Goal: Task Accomplishment & Management: Complete application form

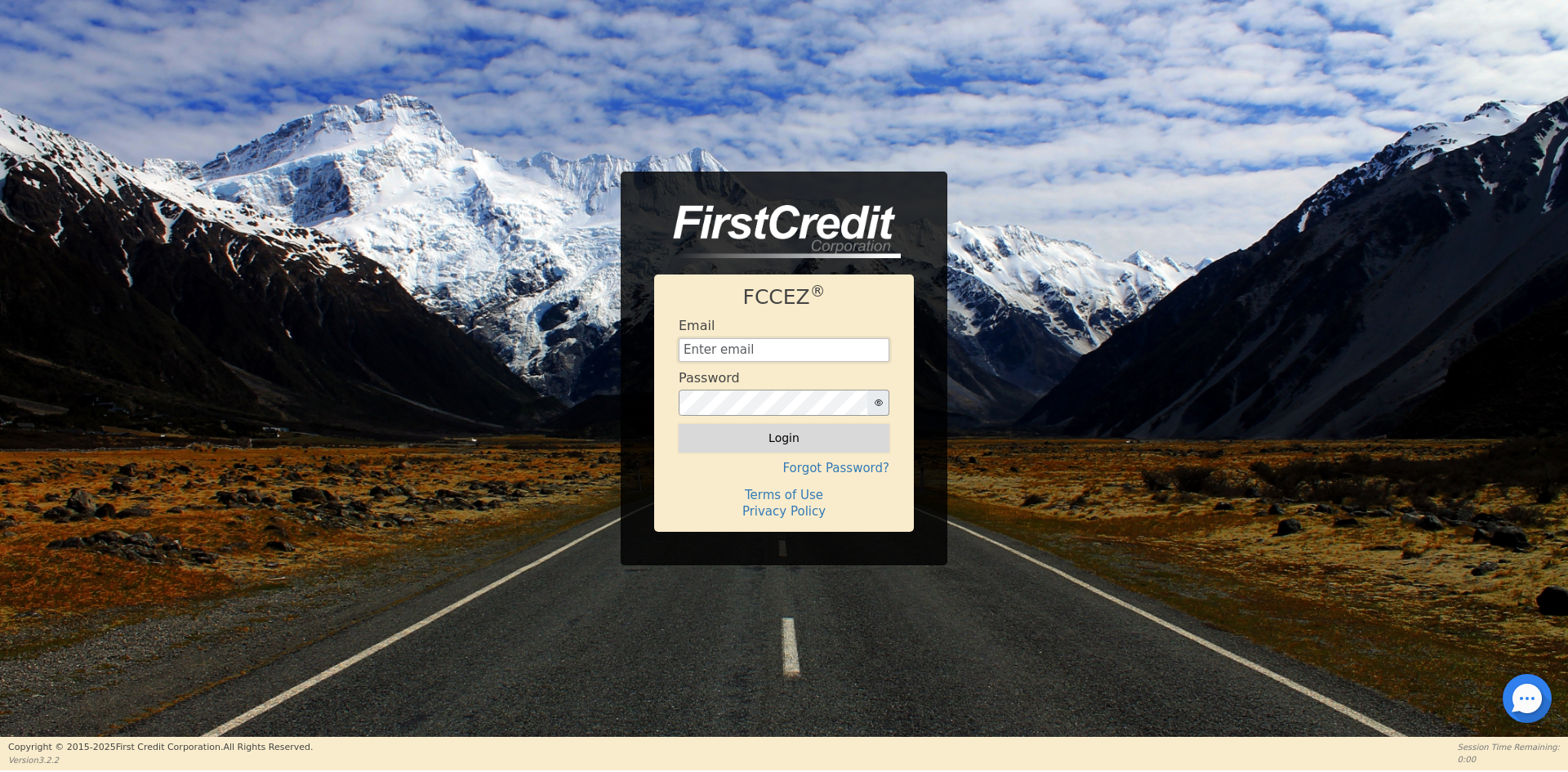
type input "[EMAIL_ADDRESS][DOMAIN_NAME]"
click at [813, 445] on button "Login" at bounding box center [784, 438] width 211 height 28
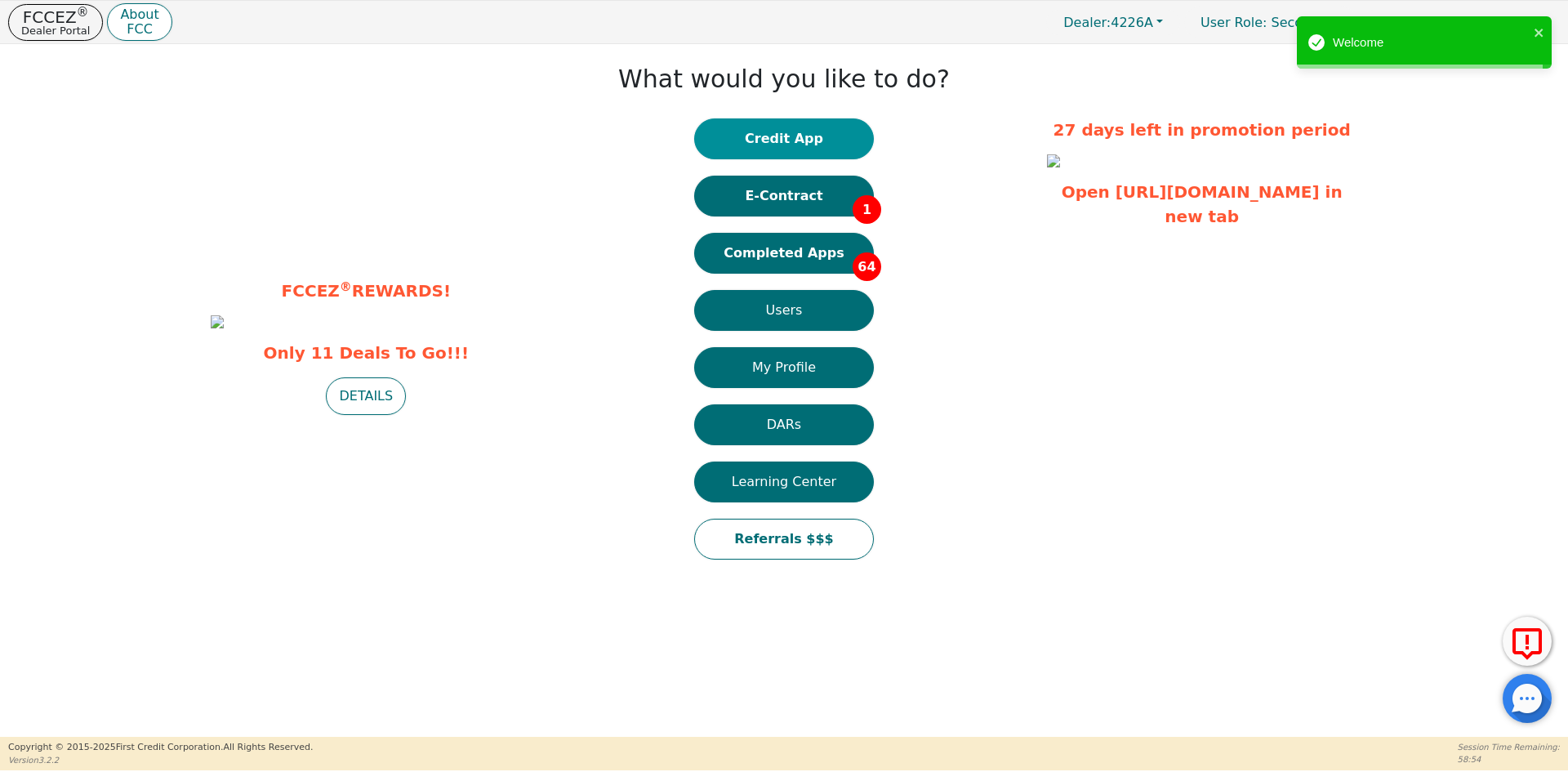
click at [798, 143] on button "Credit App" at bounding box center [784, 138] width 179 height 40
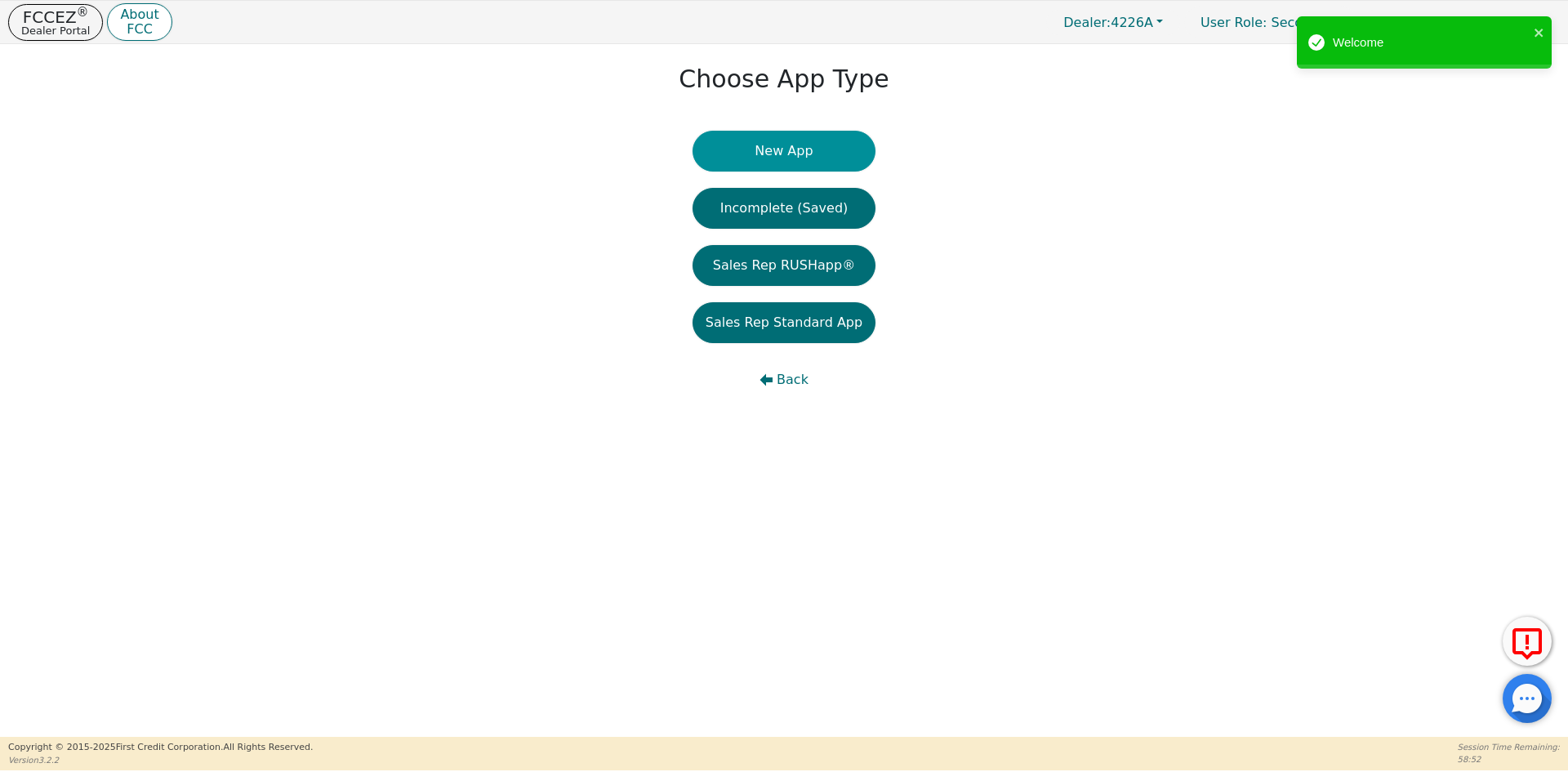
click at [777, 158] on button "New App" at bounding box center [784, 151] width 183 height 40
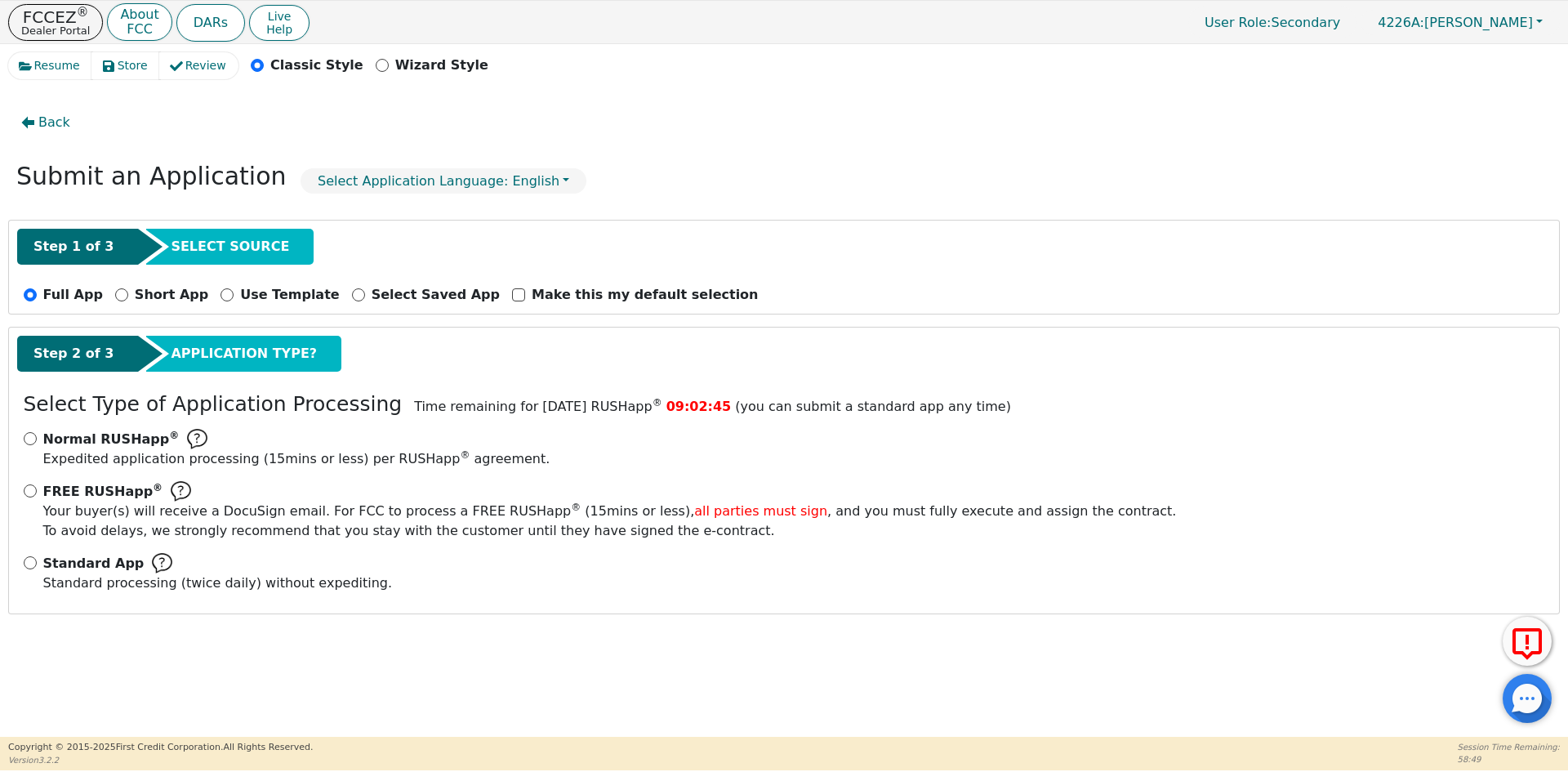
click at [30, 555] on div "Standard App Standard processing (twice daily) without expediting." at bounding box center [784, 573] width 1521 height 40
click at [32, 561] on input "Standard App Standard processing (twice daily) without expediting." at bounding box center [30, 562] width 13 height 13
radio input "true"
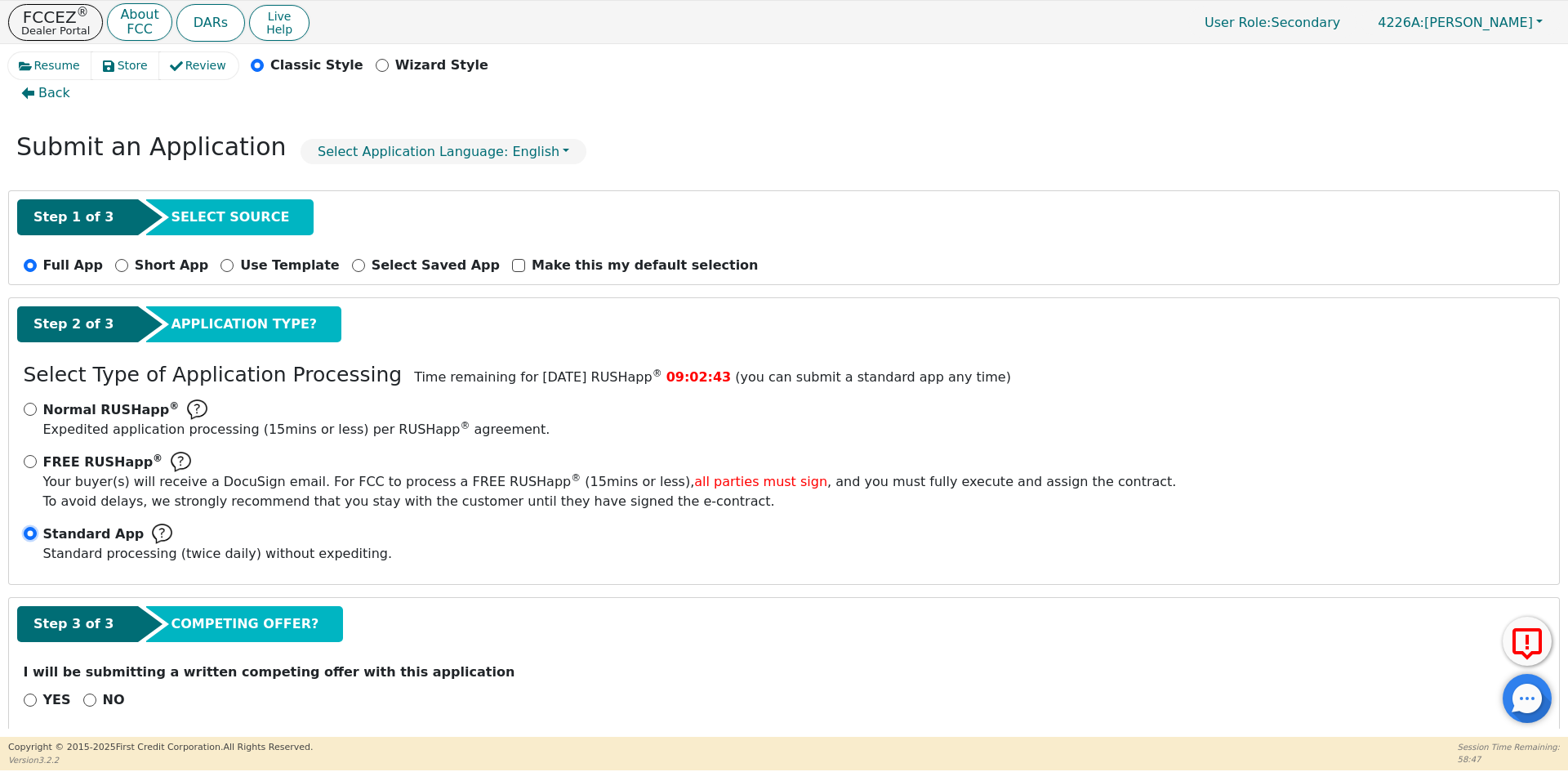
scroll to position [45, 0]
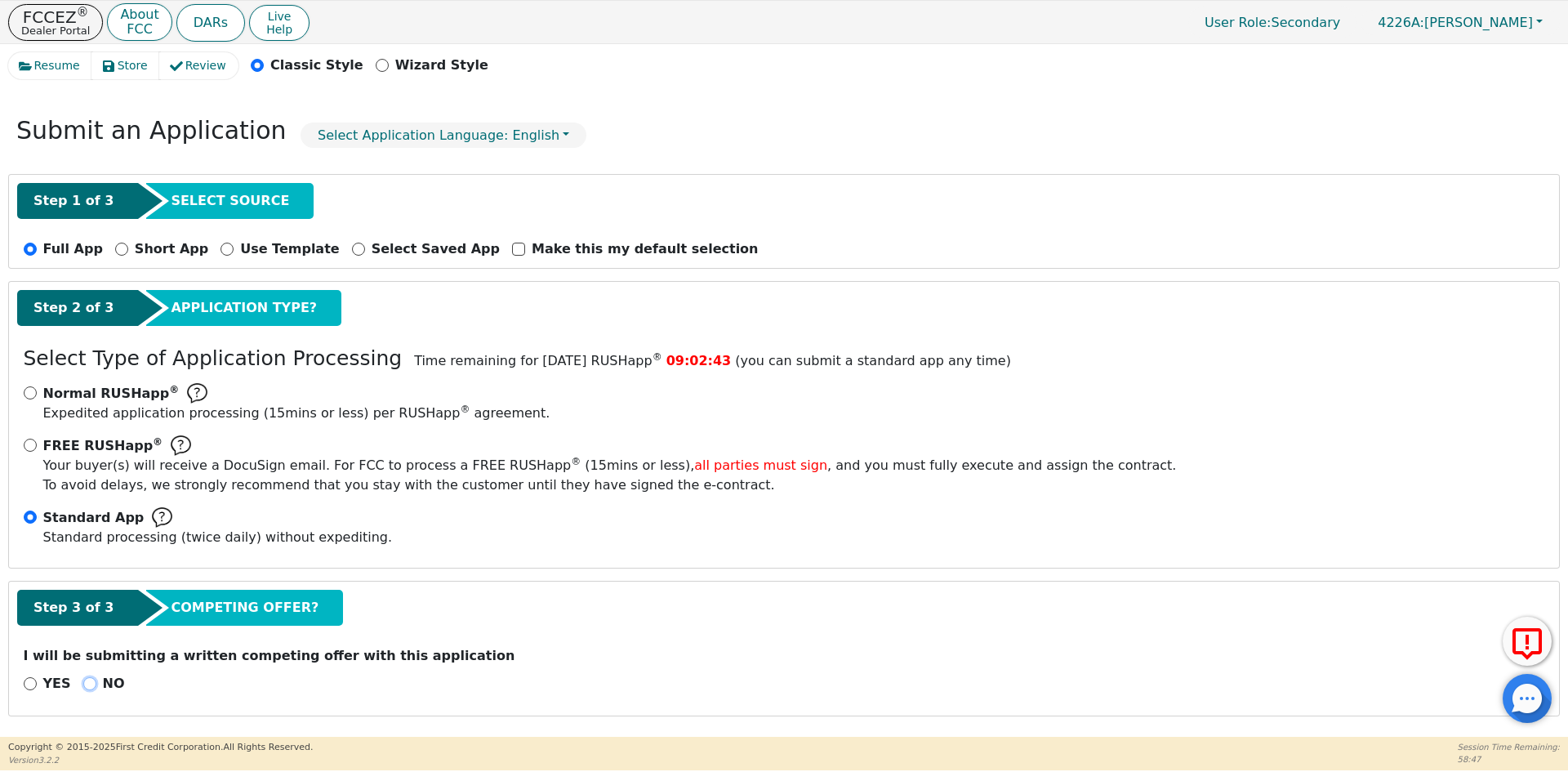
click at [85, 683] on input "NO" at bounding box center [90, 683] width 13 height 13
radio input "true"
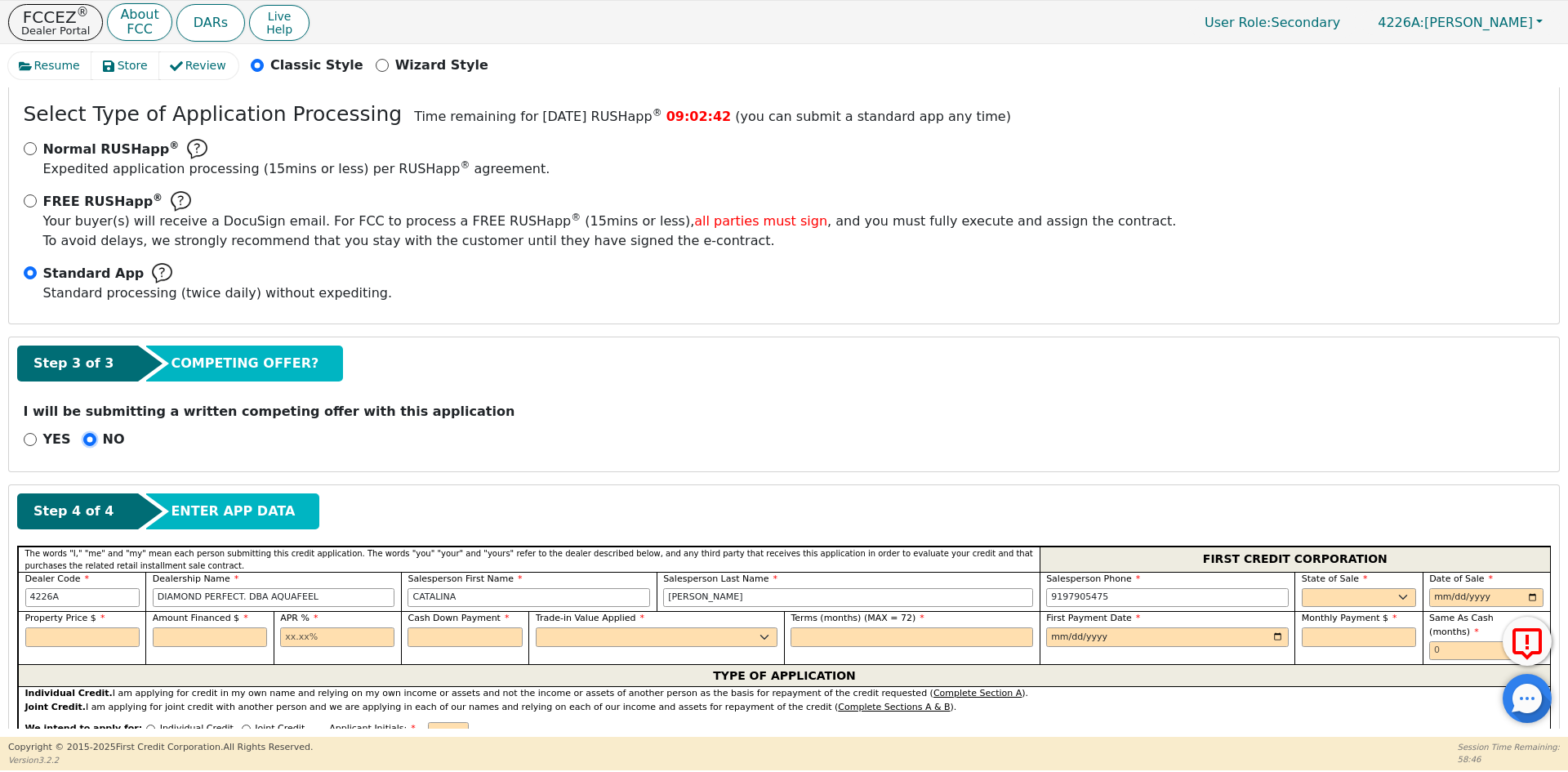
scroll to position [291, 0]
drag, startPoint x: 474, startPoint y: 593, endPoint x: 321, endPoint y: 607, distance: 153.6
click at [321, 607] on div "Dealer Code 4226A Dealership Name DIAMOND PERFECT. DBA AQUAFEEL Salesperson Fir…" at bounding box center [784, 591] width 1532 height 40
type input "[PERSON_NAME]"
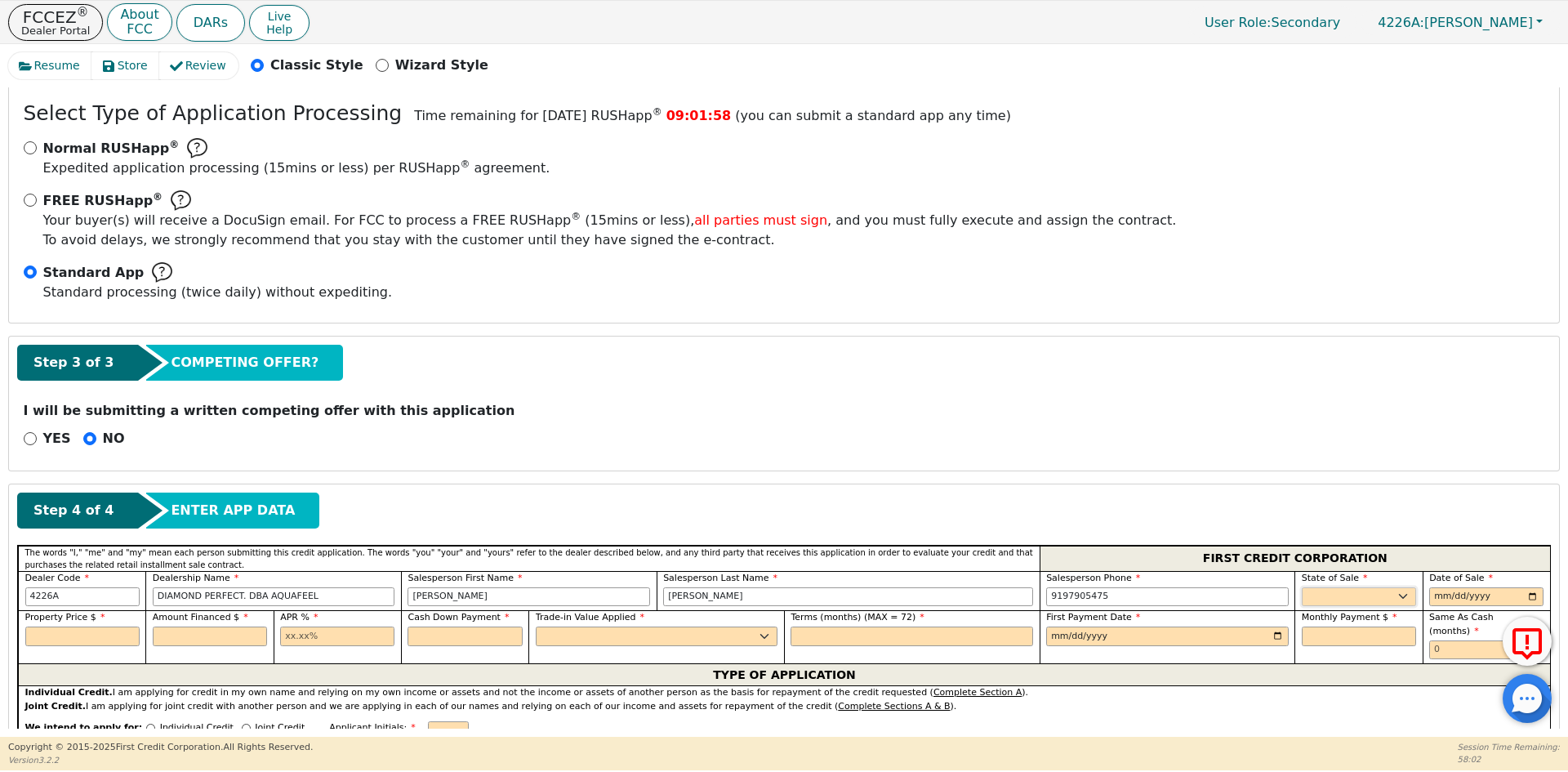
click at [1366, 596] on select "AK AL AR AZ CA CO CT DC DE FL [GEOGRAPHIC_DATA] HI IA ID IL IN KS [GEOGRAPHIC_D…" at bounding box center [1359, 597] width 114 height 20
select select "NV"
click at [1529, 597] on input "date" at bounding box center [1486, 597] width 114 height 20
type input "[DATE]"
click at [73, 639] on input "text" at bounding box center [83, 636] width 114 height 20
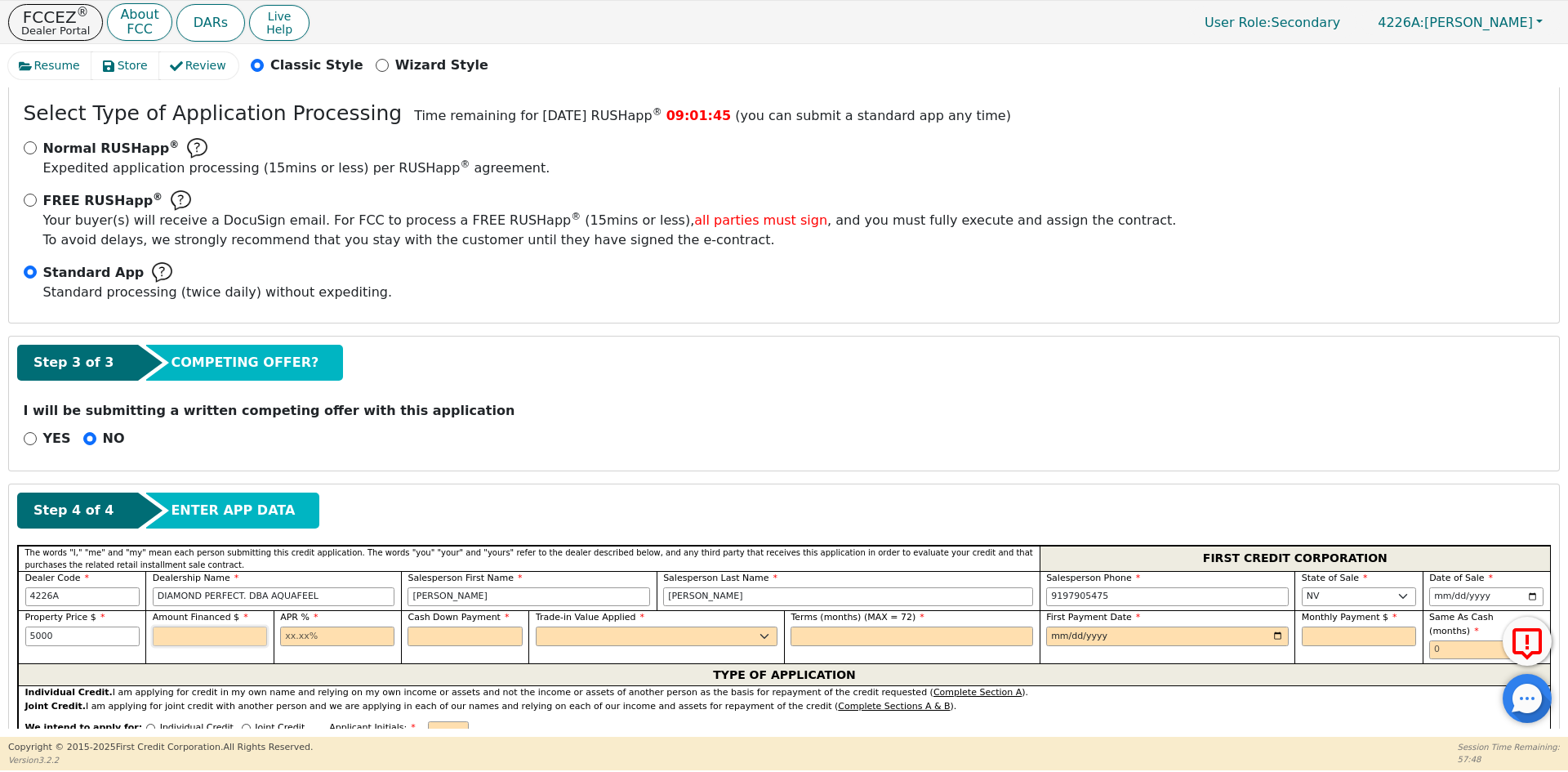
type input "5000.00"
click at [174, 639] on input "text" at bounding box center [210, 636] width 114 height 20
click at [170, 638] on input "text" at bounding box center [210, 636] width 114 height 20
type input "5000.00"
click at [365, 638] on input "text" at bounding box center [337, 636] width 114 height 20
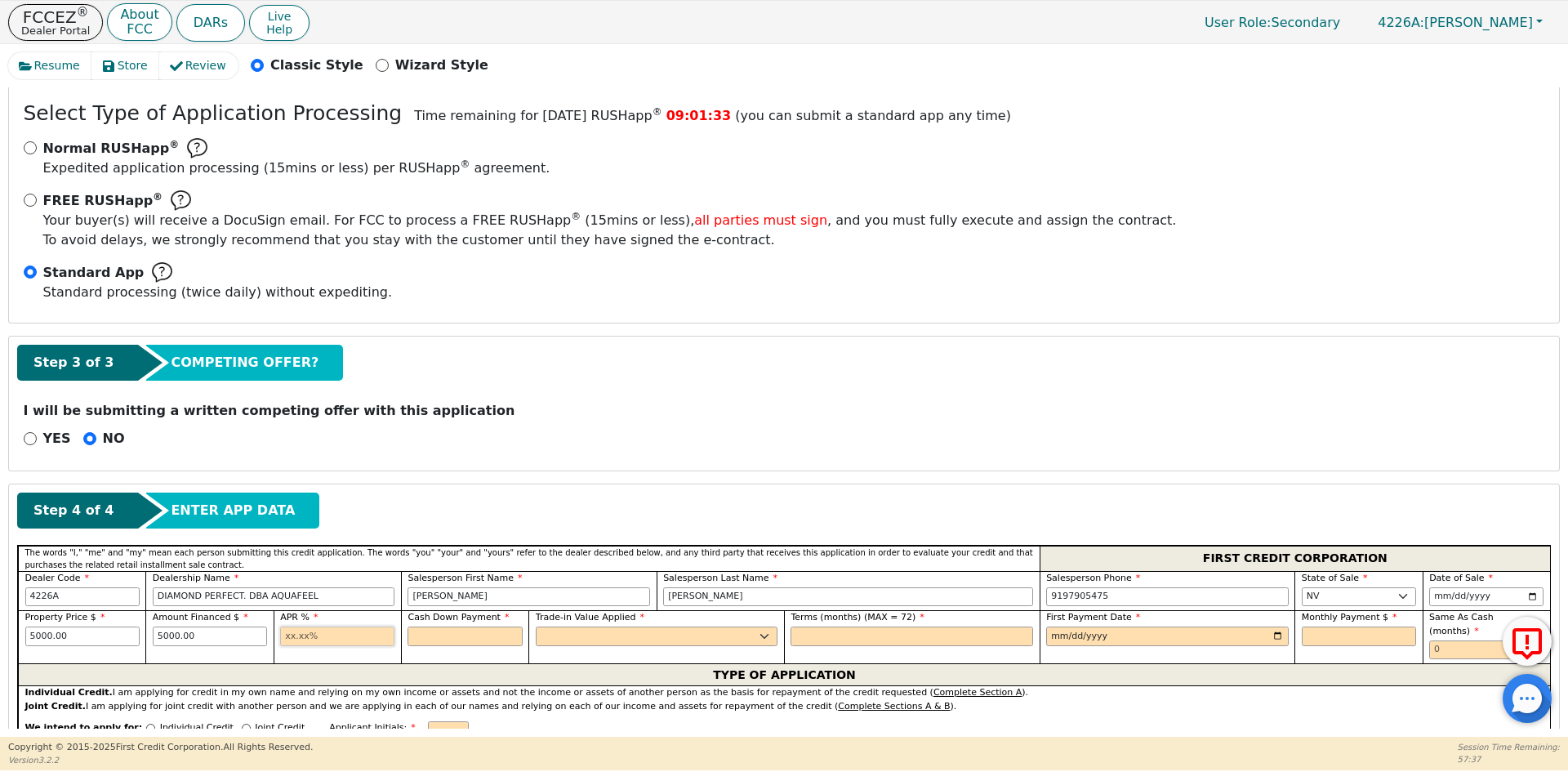
type input "10.99"
click at [428, 643] on input "text" at bounding box center [464, 636] width 114 height 20
type input "0.00"
click at [577, 637] on select "Yes No" at bounding box center [656, 636] width 242 height 20
select select "y"
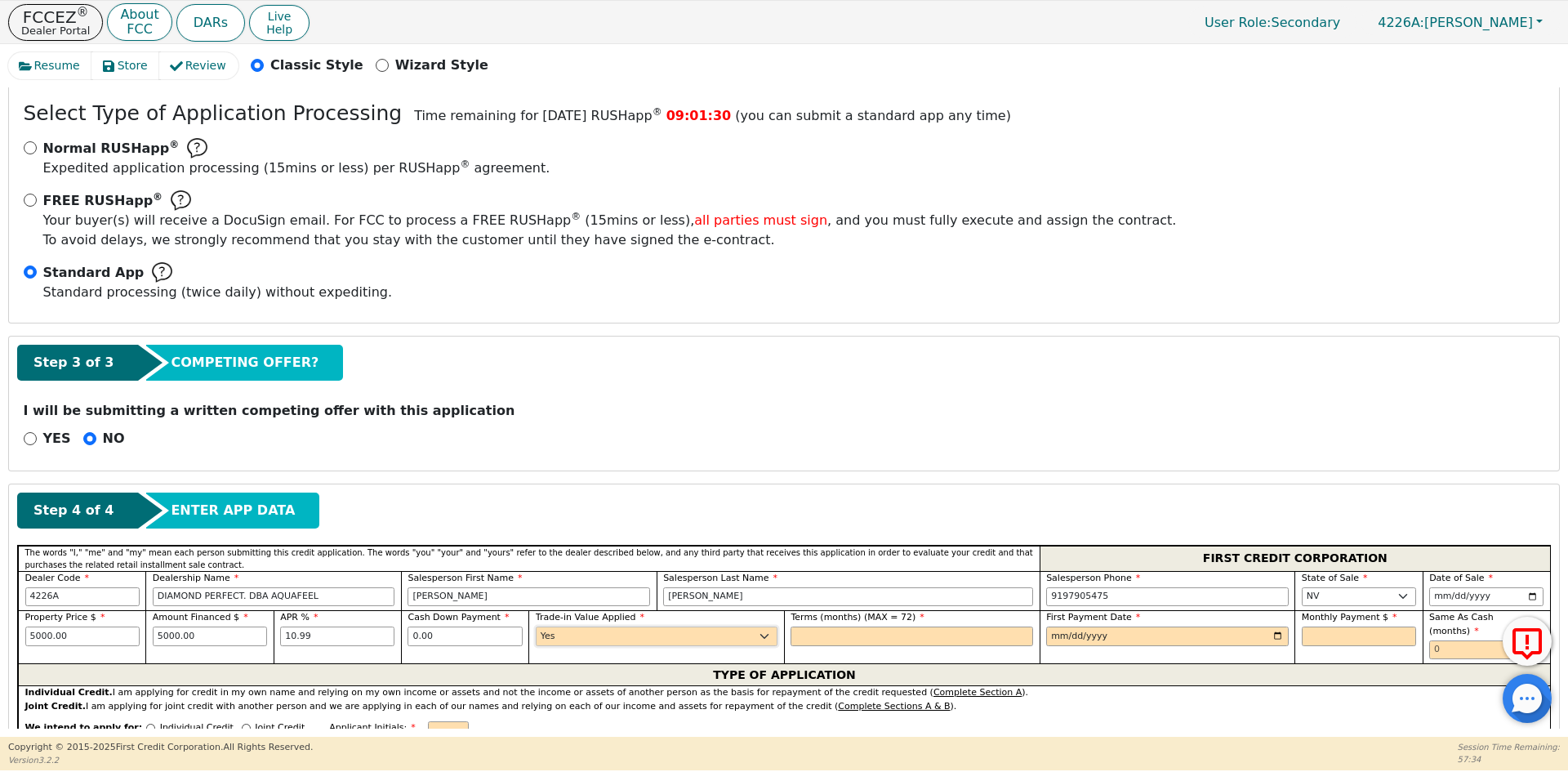
click at [535, 626] on select "Yes No" at bounding box center [656, 636] width 242 height 20
drag, startPoint x: 834, startPoint y: 627, endPoint x: 826, endPoint y: 631, distance: 8.9
click at [834, 627] on input "text" at bounding box center [912, 636] width 242 height 20
type input "72"
click at [1273, 639] on input "date" at bounding box center [1167, 636] width 242 height 20
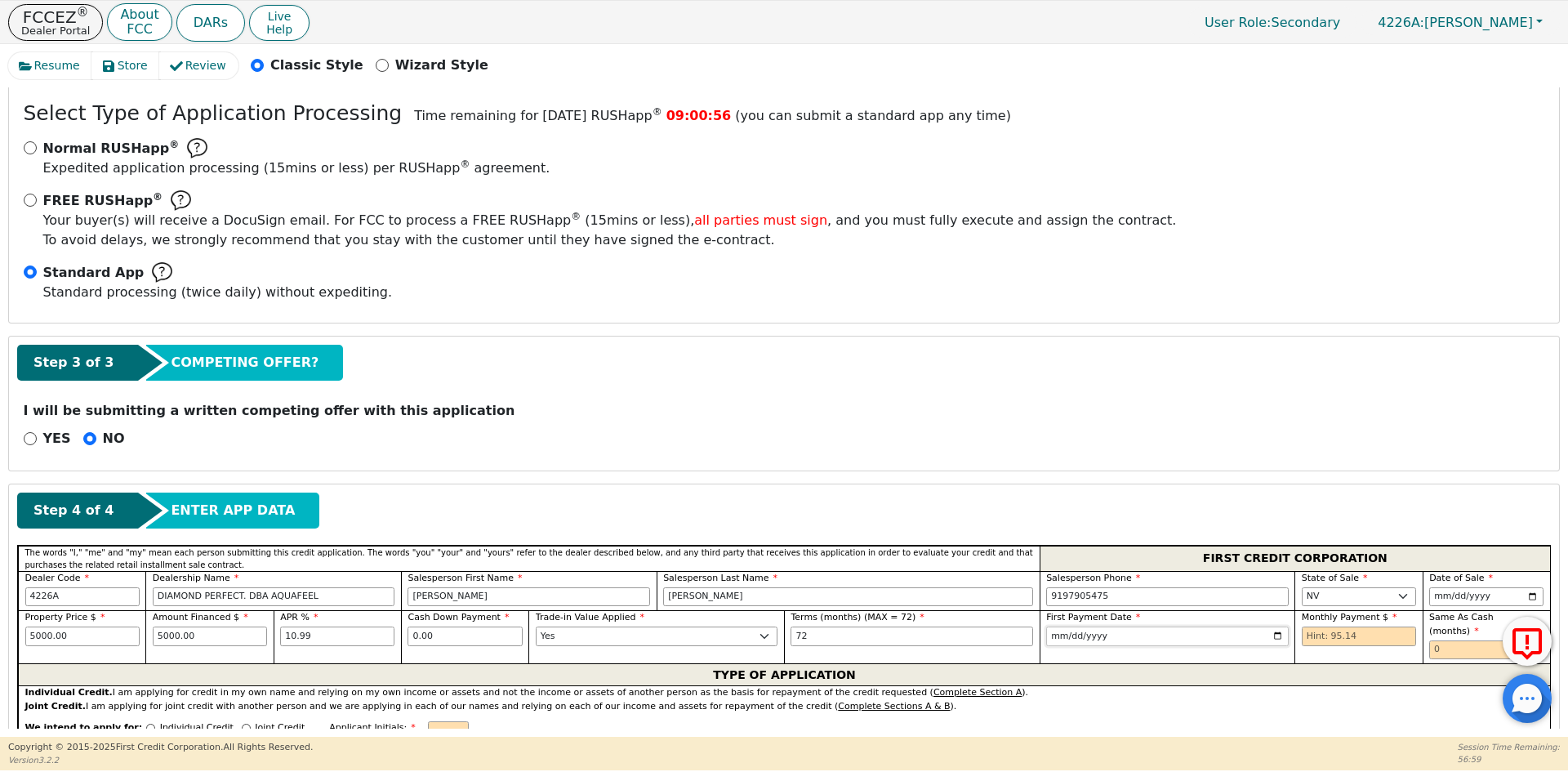
type input "[DATE]"
click at [1340, 631] on input "text" at bounding box center [1359, 636] width 114 height 20
type input "95.14"
click at [1445, 641] on input "text" at bounding box center [1486, 651] width 114 height 20
type input "0"
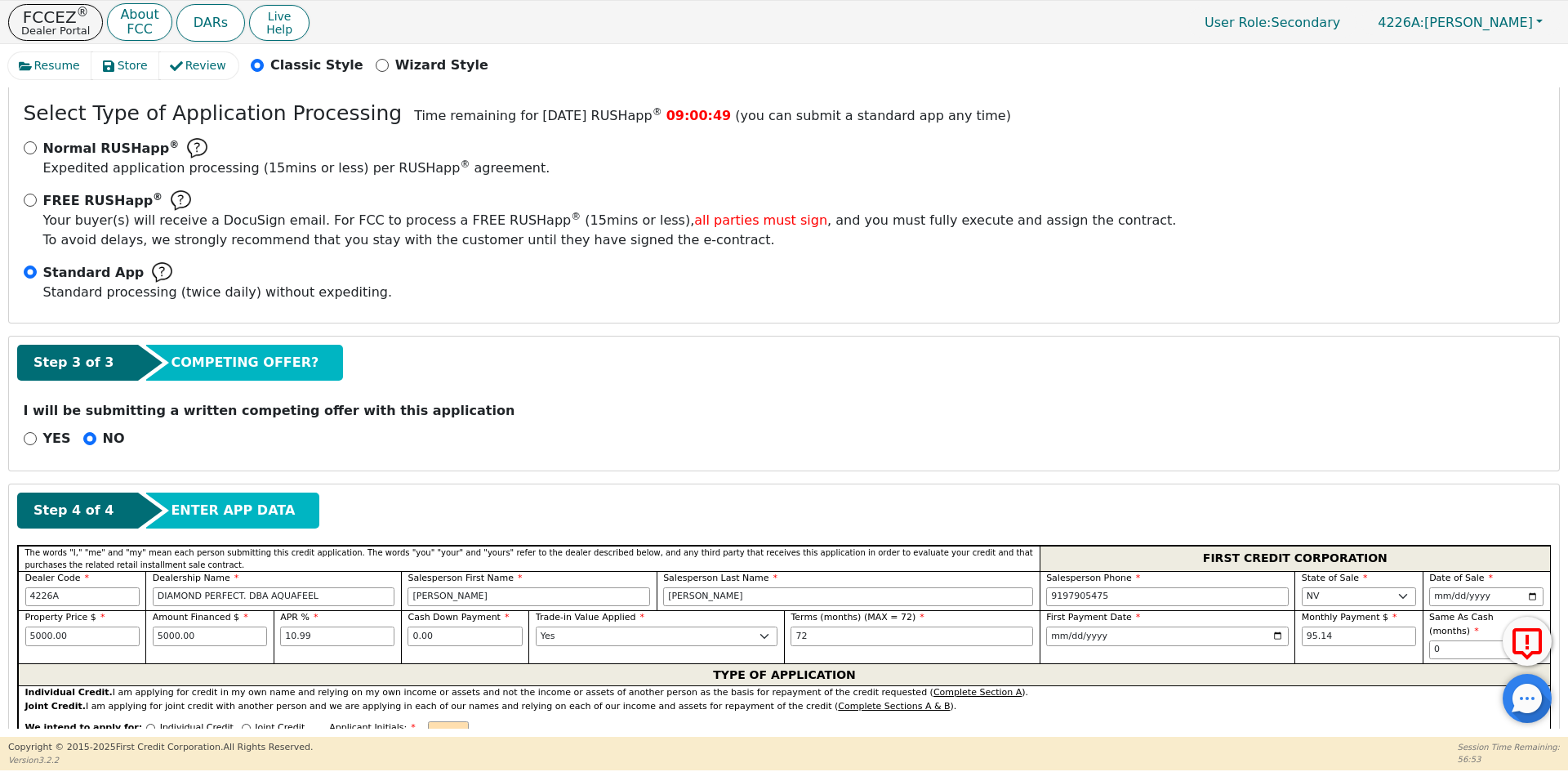
drag, startPoint x: 145, startPoint y: 712, endPoint x: 196, endPoint y: 712, distance: 51.0
click at [160, 722] on p "Individual Credit" at bounding box center [196, 729] width 74 height 14
click at [146, 724] on input "Individual Credit" at bounding box center [150, 728] width 9 height 9
radio input "true"
click at [428, 722] on input "text" at bounding box center [447, 732] width 40 height 20
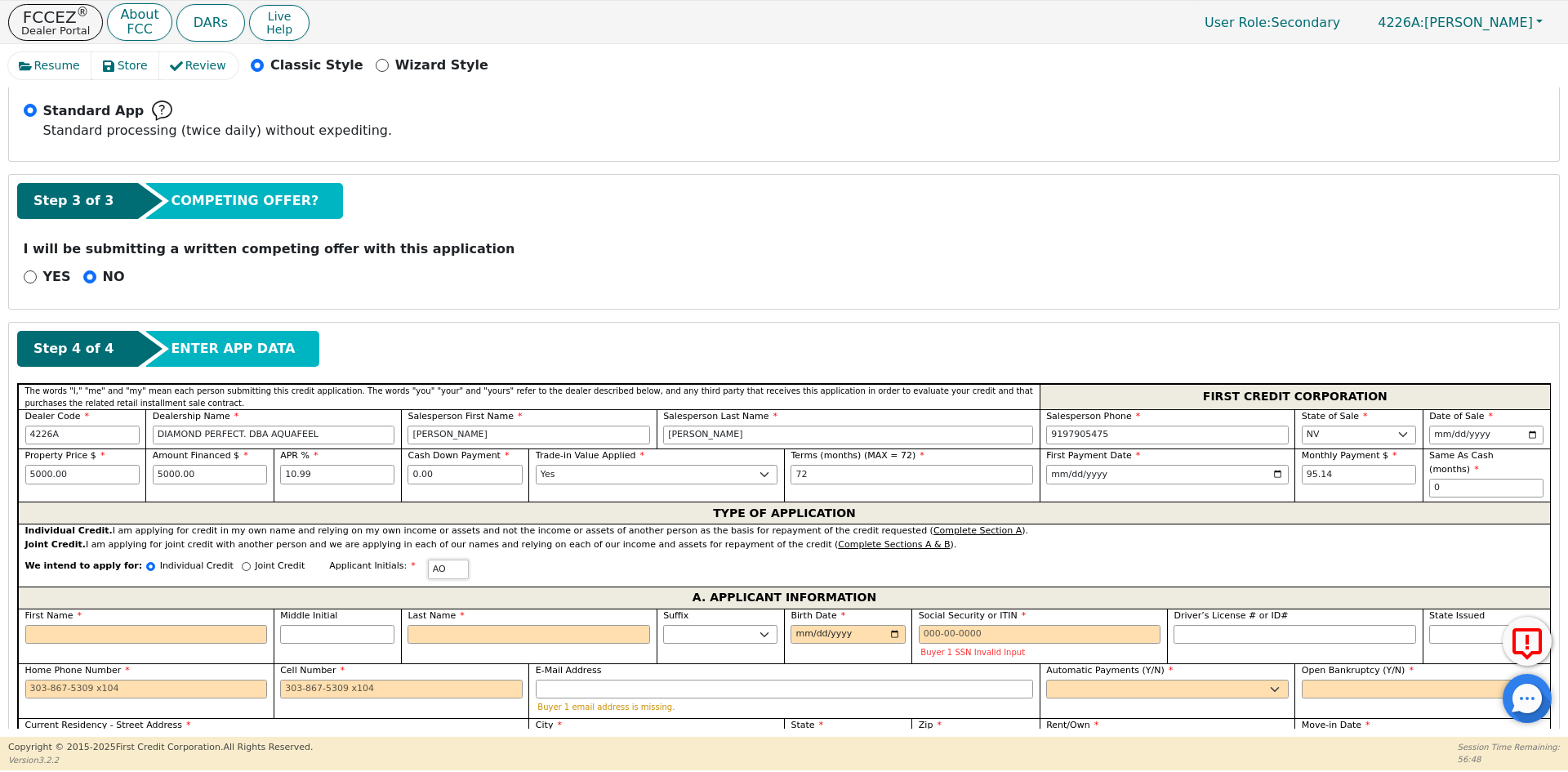
scroll to position [455, 0]
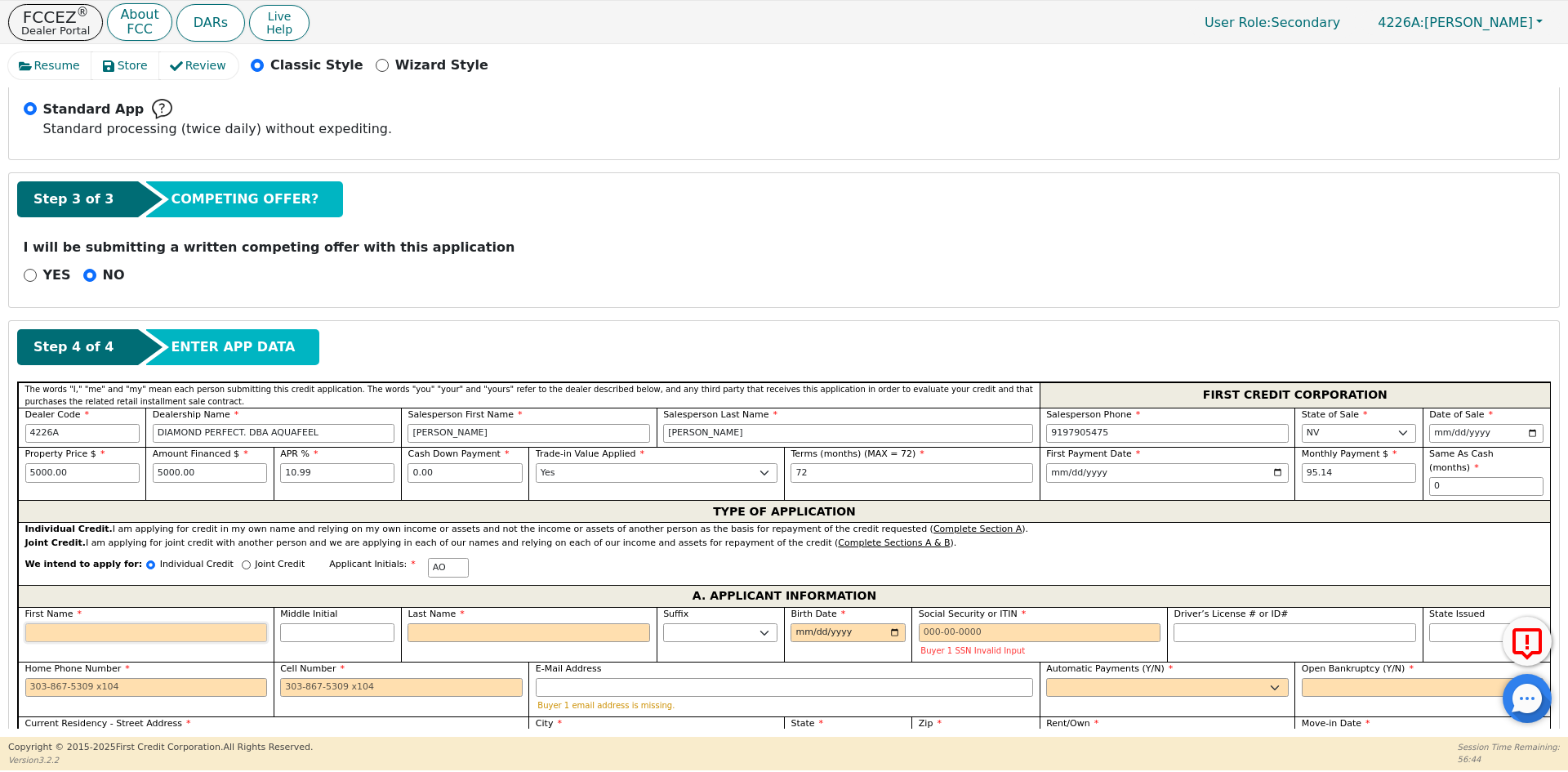
click at [189, 623] on input "First Name" at bounding box center [147, 633] width 242 height 20
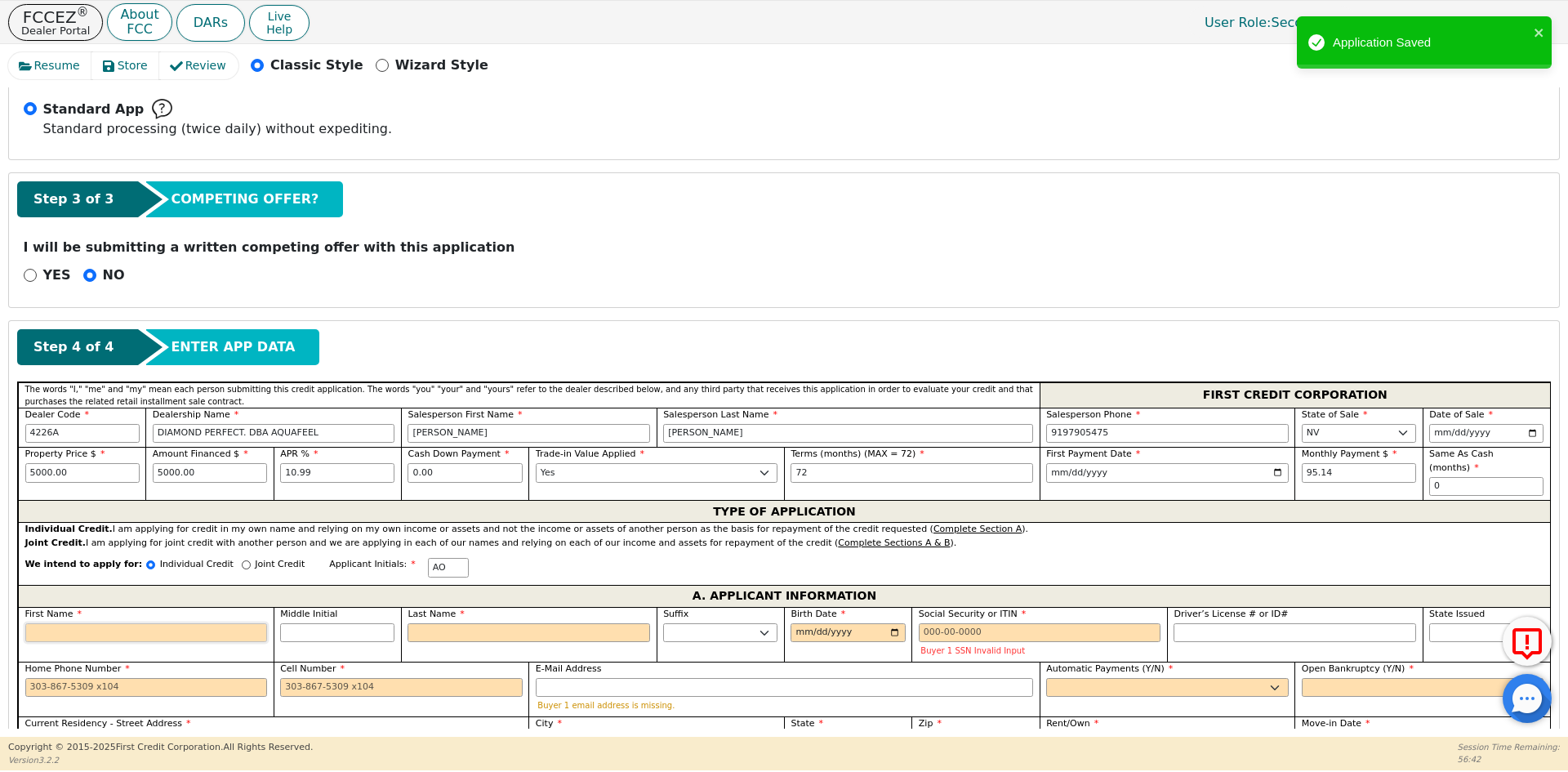
type input "A"
type input "AN"
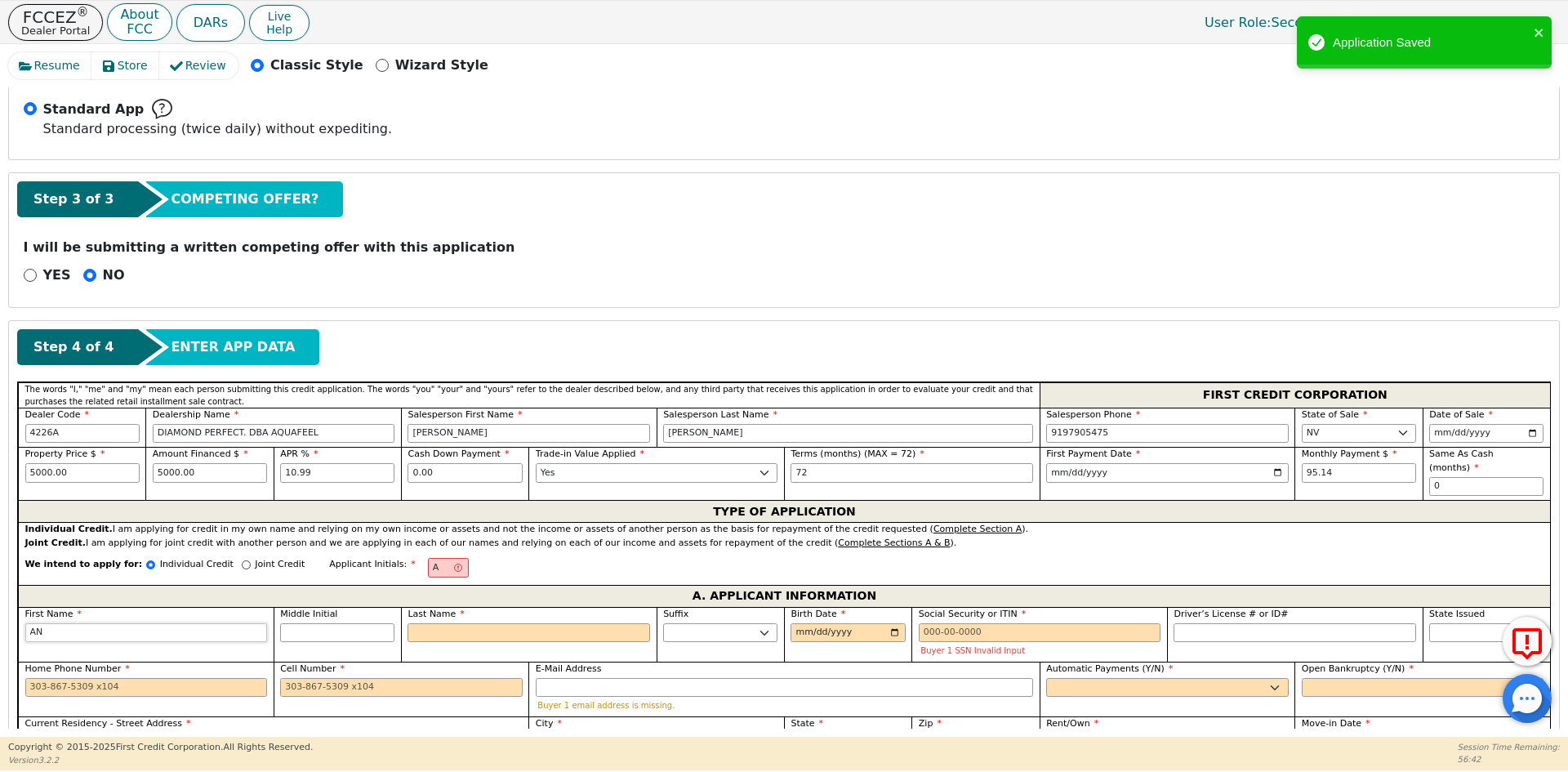
type input "[PERSON_NAME]"
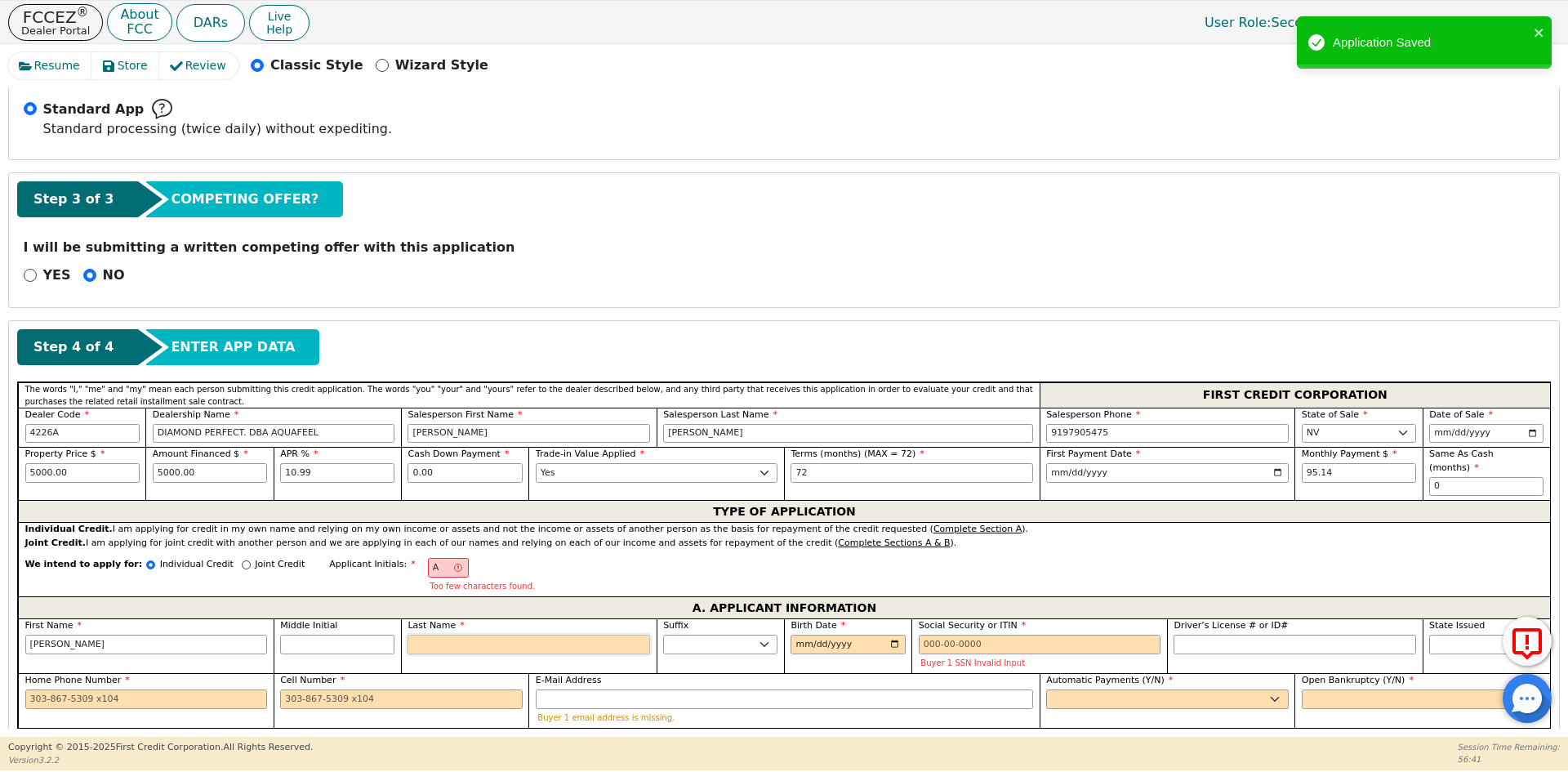
type input "AO"
type input "O"
type input "[PERSON_NAME]"
type input "OR"
type input "[PERSON_NAME] OR"
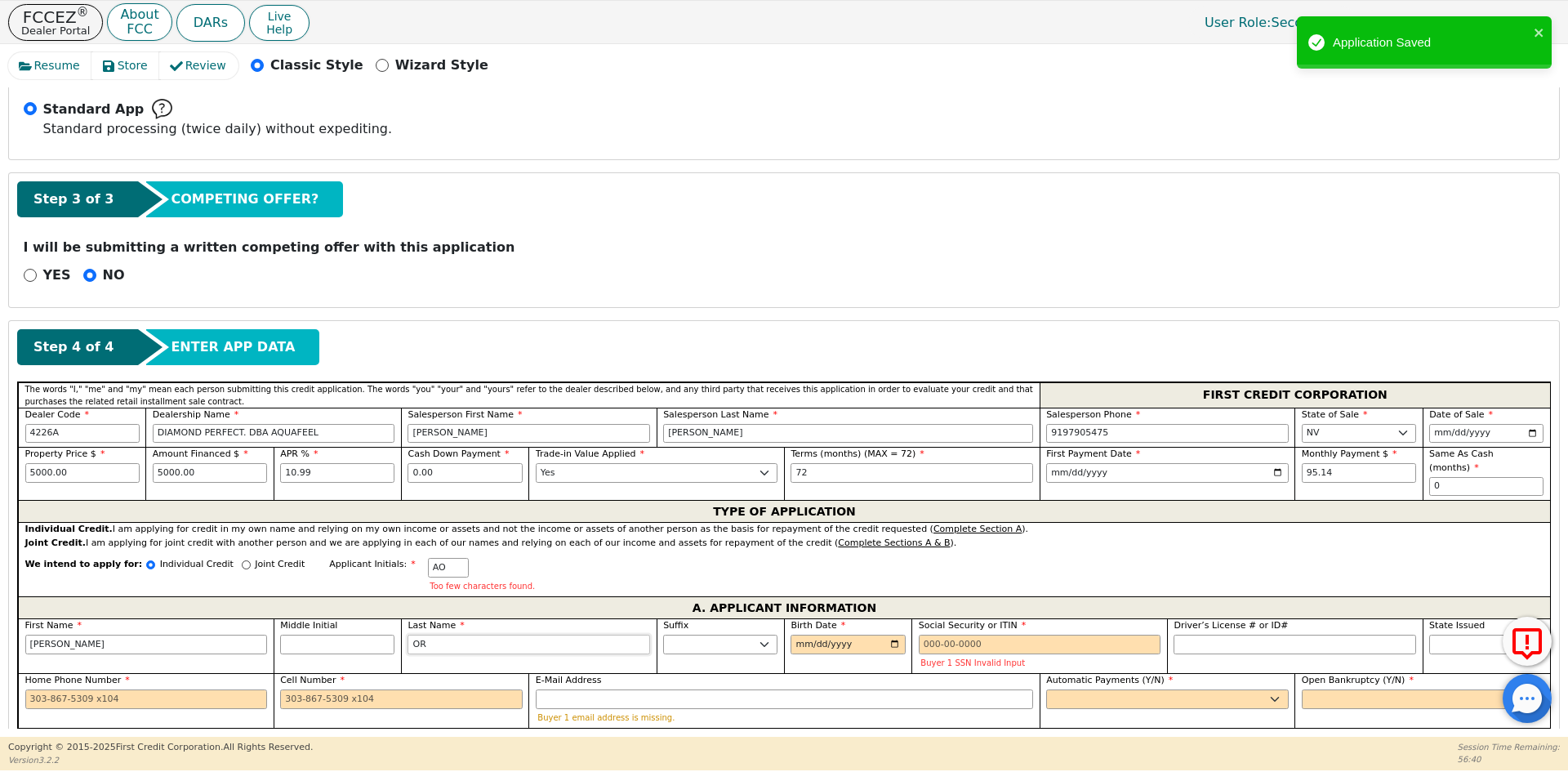
type input "ORT"
type input "[PERSON_NAME]"
type input "ORTI"
type input "[PERSON_NAME]"
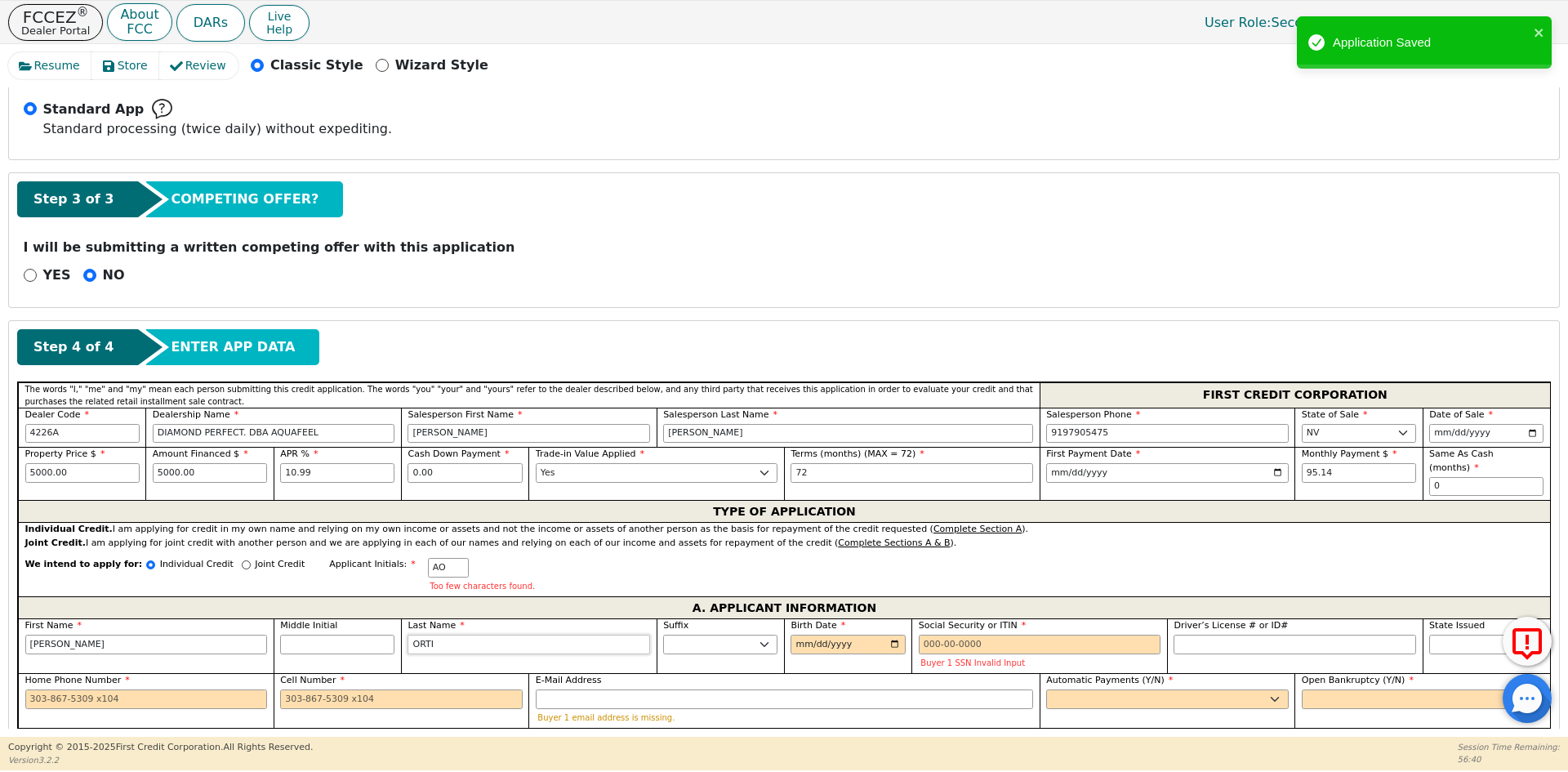
type input "[PERSON_NAME]"
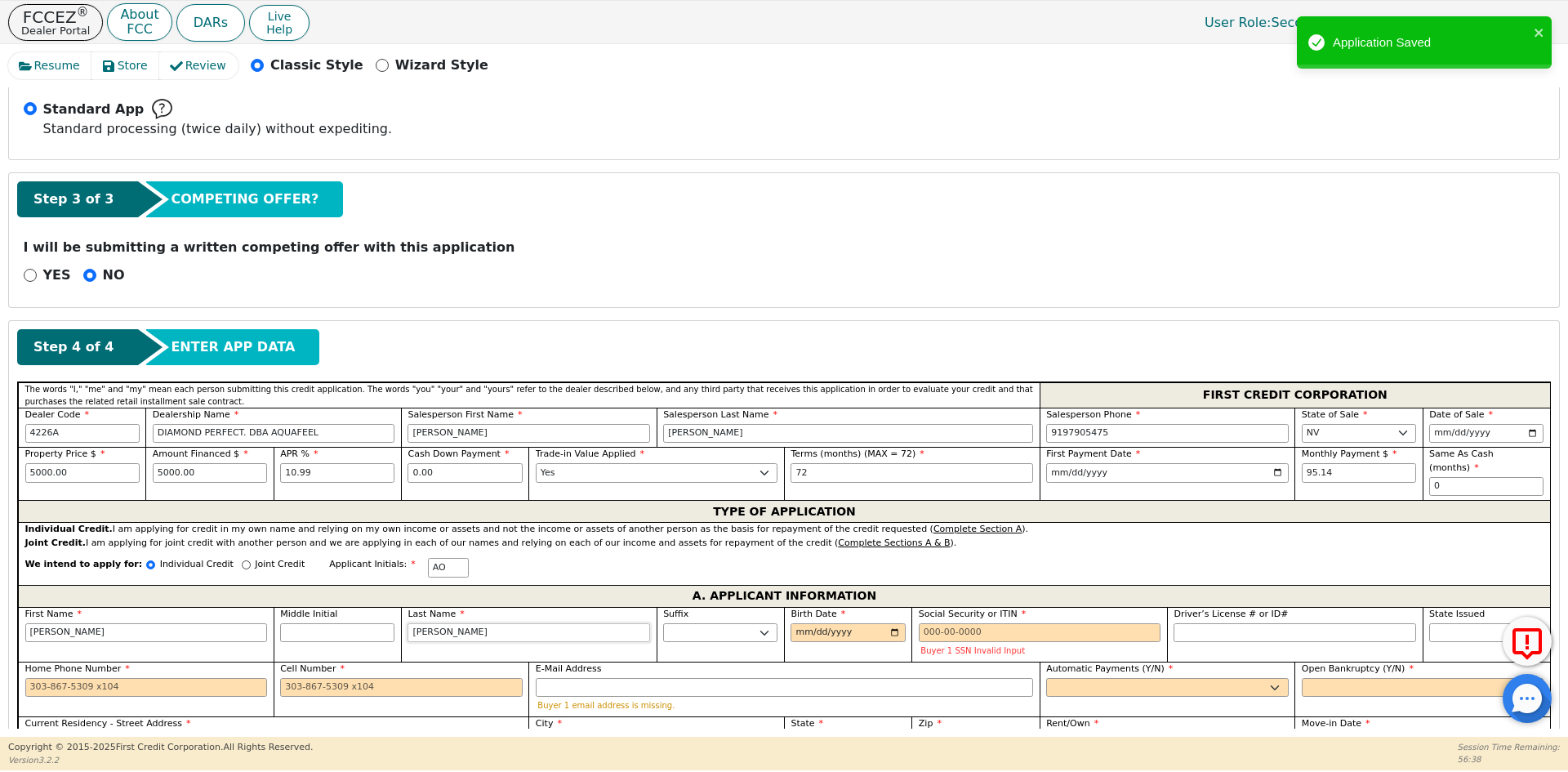
type input "[PERSON_NAME]"
click at [793, 623] on input "Birth Date" at bounding box center [848, 633] width 114 height 20
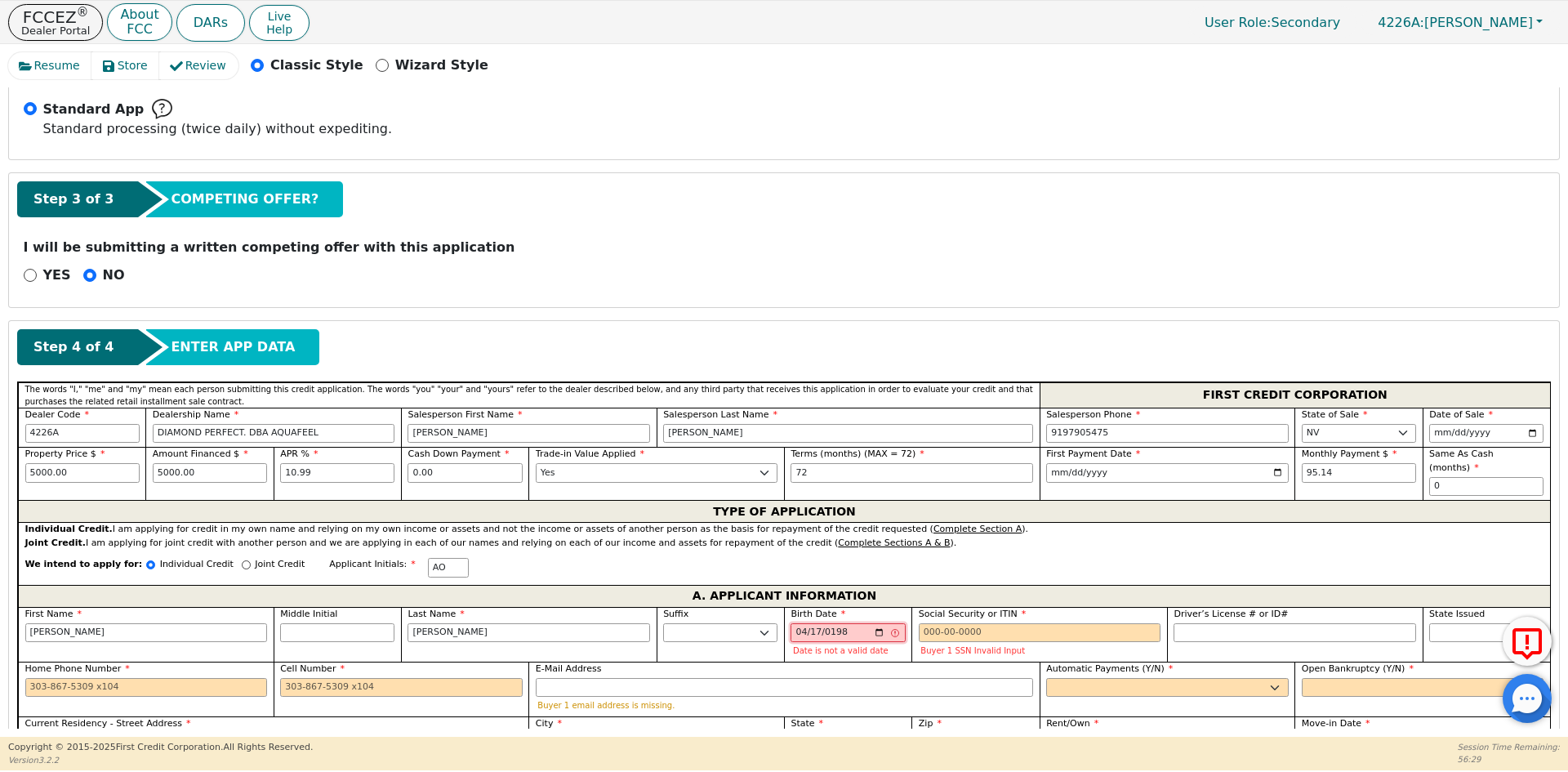
type input "[DATE]"
click at [964, 623] on input "Social Security or ITIN" at bounding box center [1040, 633] width 242 height 20
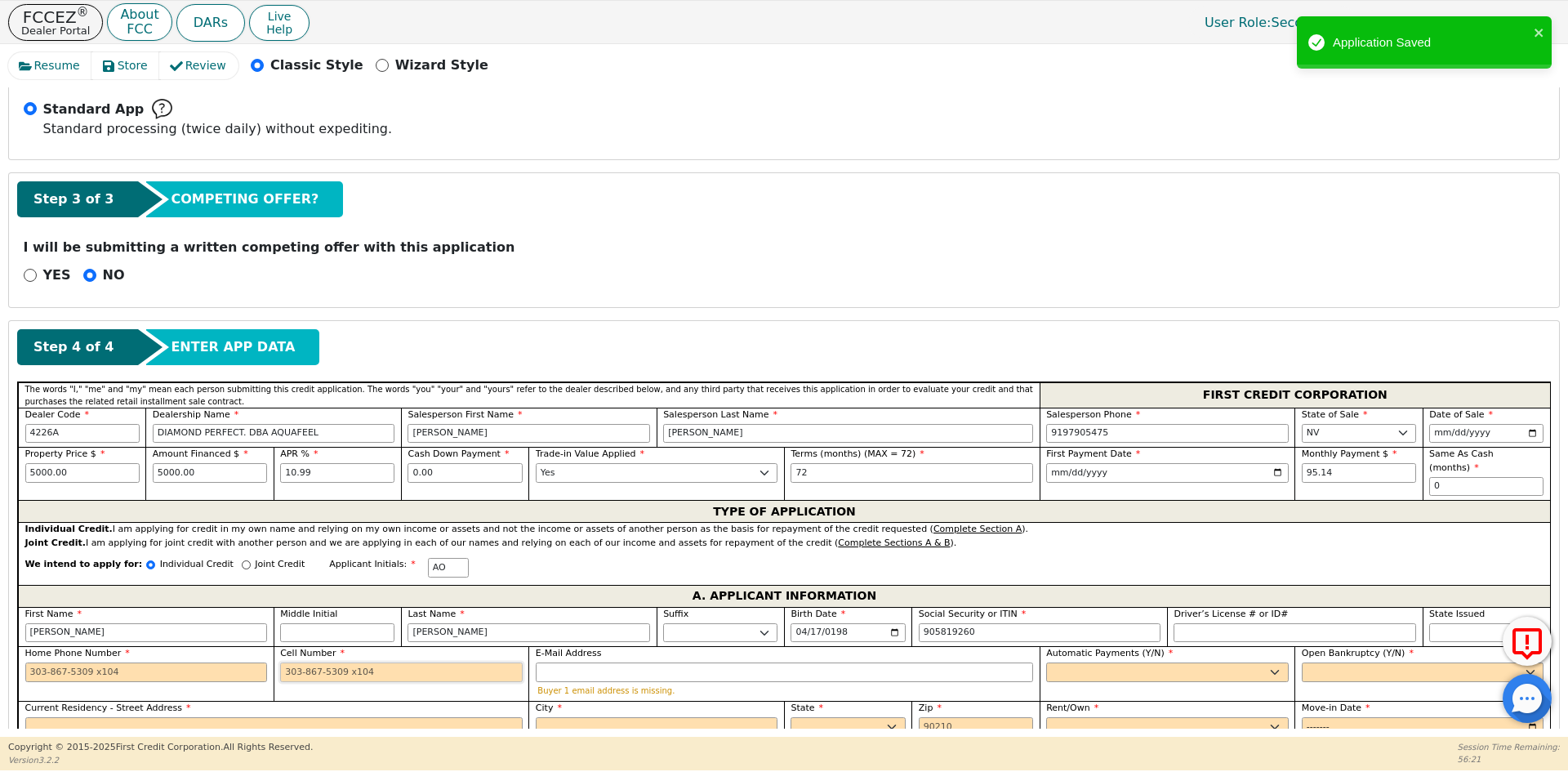
type input "***-**-9260"
click at [306, 663] on input "Cell Number" at bounding box center [401, 672] width 242 height 20
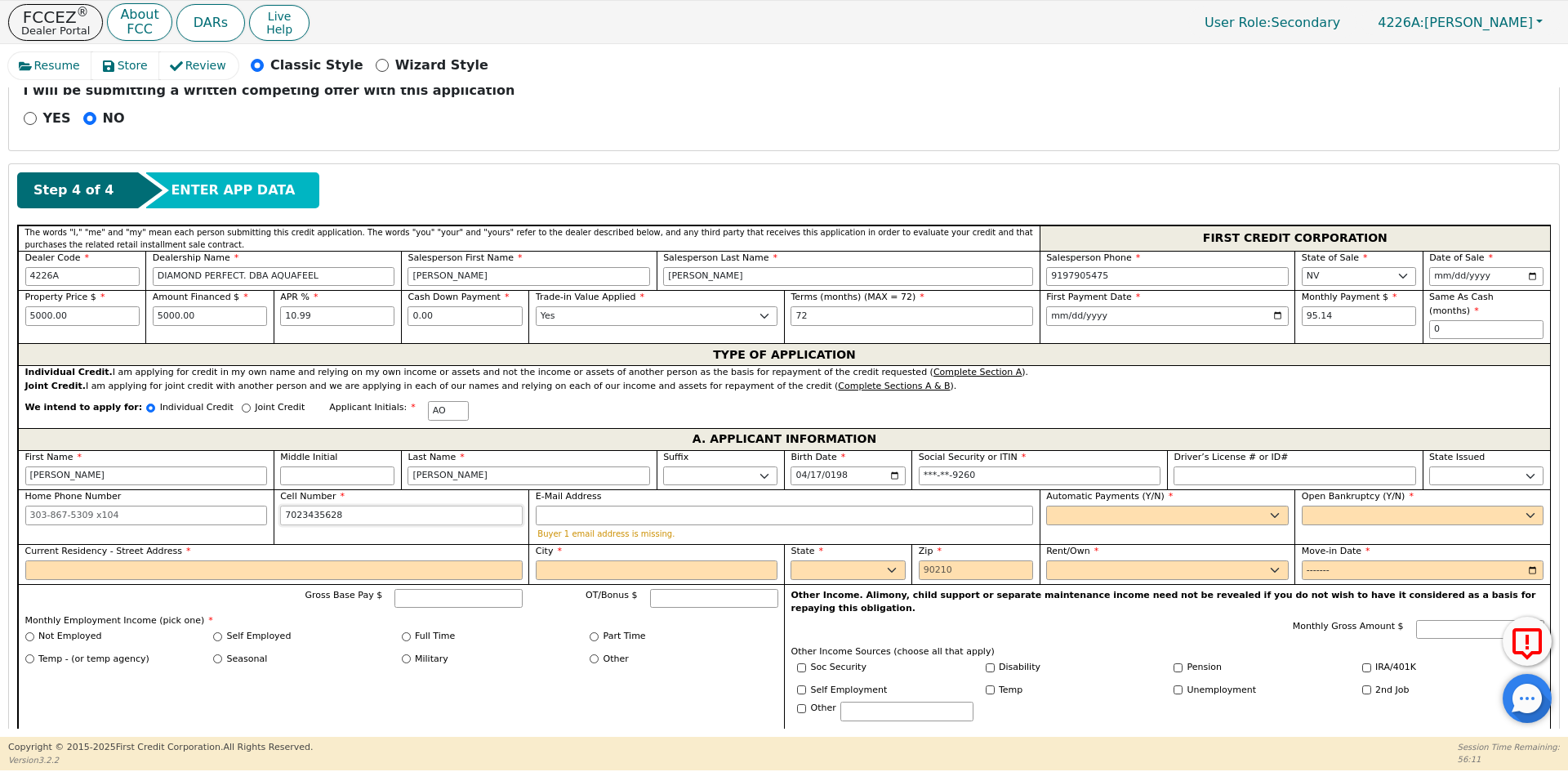
scroll to position [617, 0]
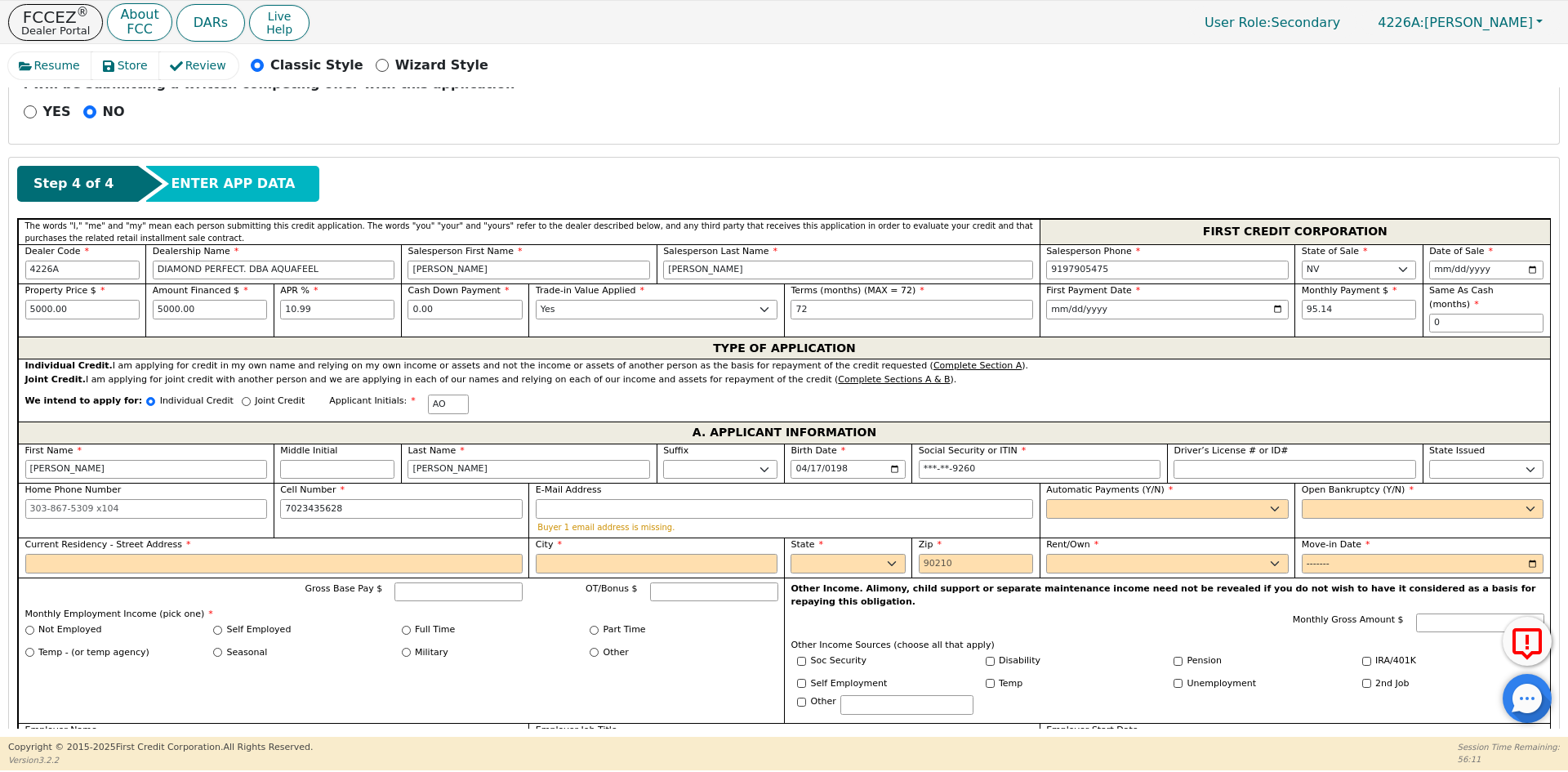
type input "[PHONE_NUMBER]"
click at [1231, 507] on div "Automatic Payments (Y/N) Yes No" at bounding box center [1167, 511] width 255 height 55
click at [1224, 502] on select "Yes No" at bounding box center [1167, 509] width 242 height 20
select select "y"
click at [1046, 499] on select "Yes No" at bounding box center [1167, 509] width 242 height 20
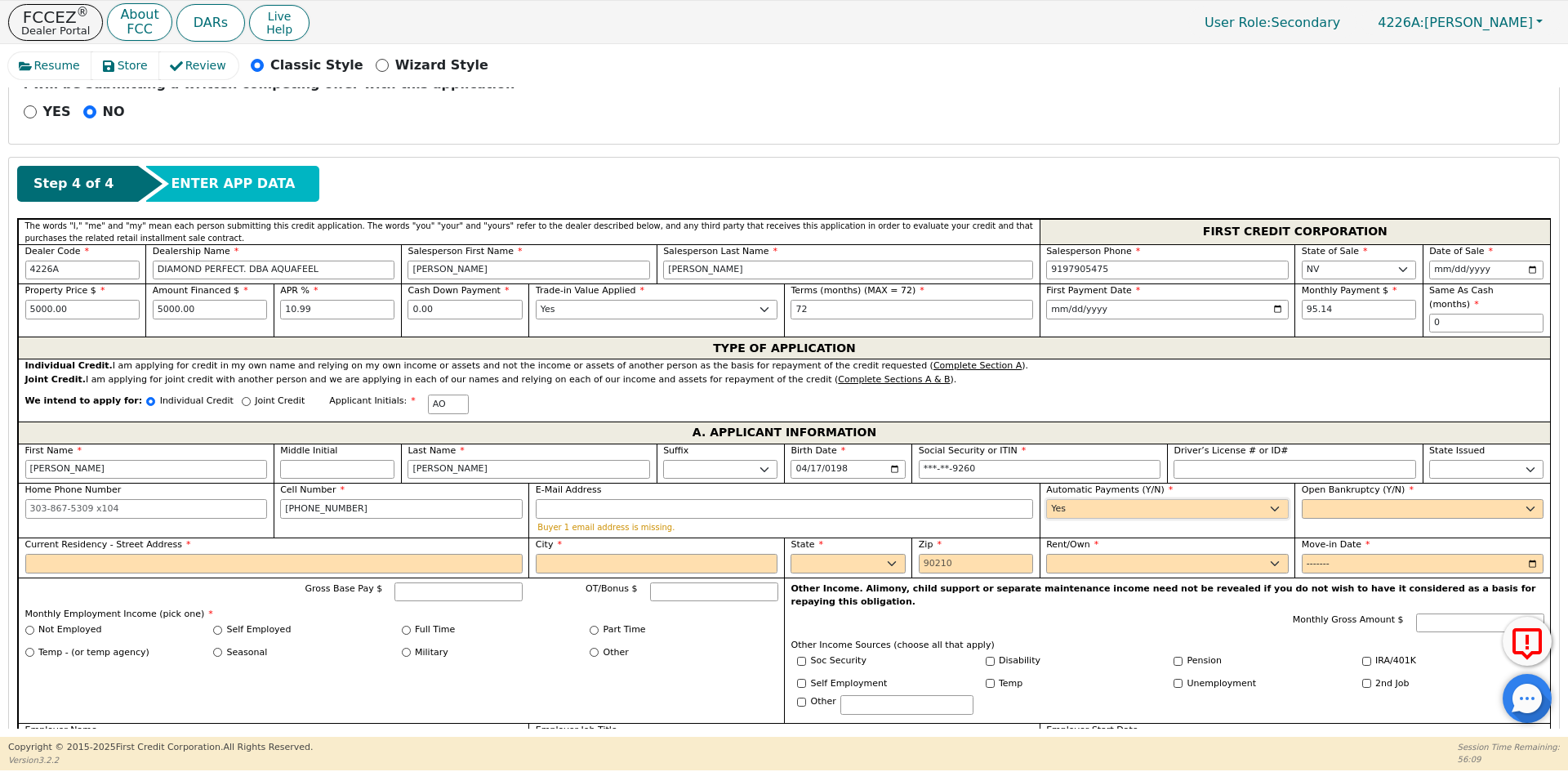
type input "[PERSON_NAME]"
click at [1328, 499] on select "Yes No" at bounding box center [1423, 509] width 242 height 20
select select "n"
click at [1302, 499] on select "Yes No" at bounding box center [1423, 509] width 242 height 20
click at [120, 554] on input "Current Residency - Street Address" at bounding box center [274, 564] width 498 height 20
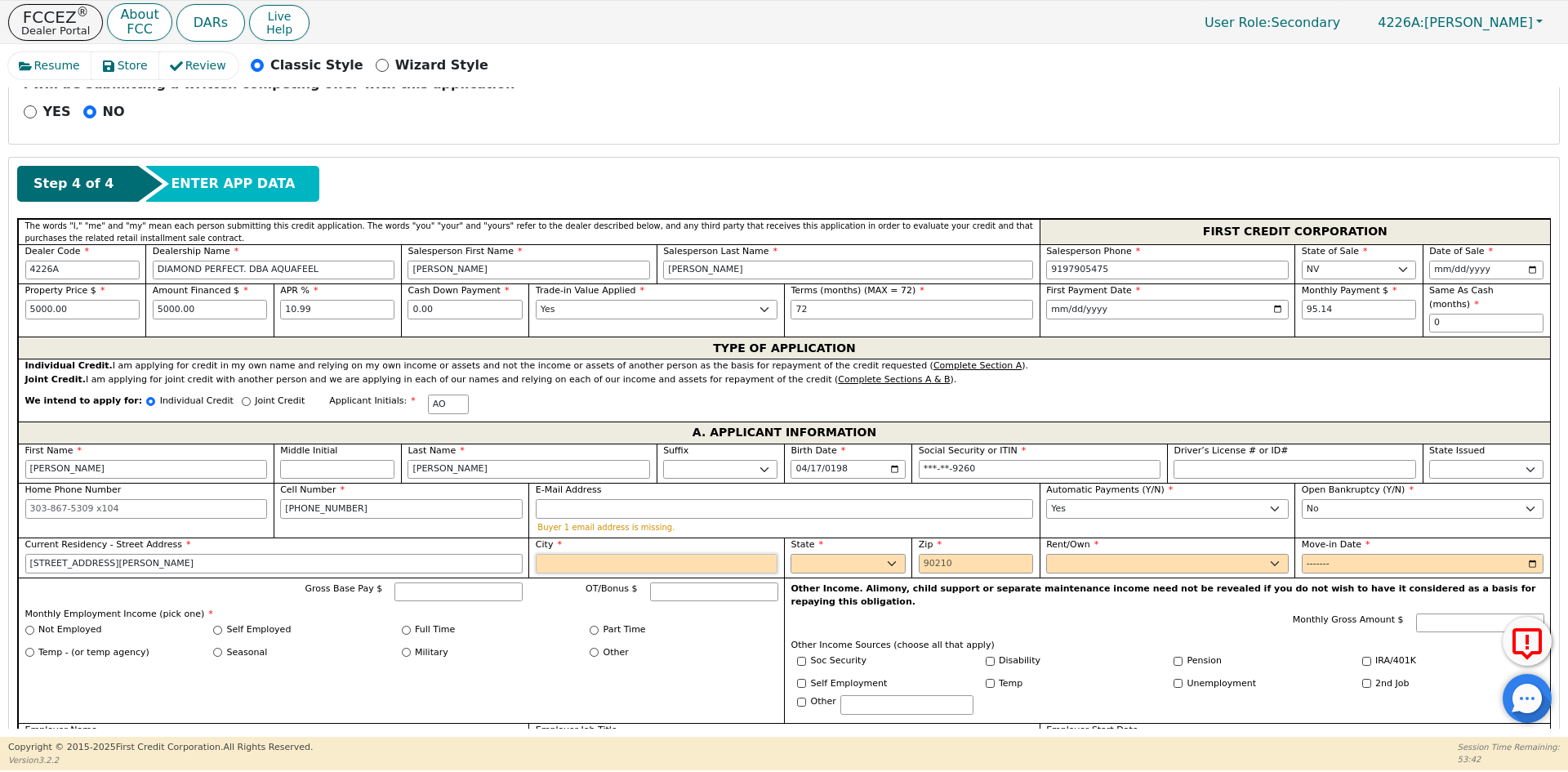
type input "[STREET_ADDRESS][PERSON_NAME]"
type input "[GEOGRAPHIC_DATA]"
select select "NV"
type input "89108"
click at [1138, 538] on label "Rent/Own" at bounding box center [1167, 545] width 242 height 14
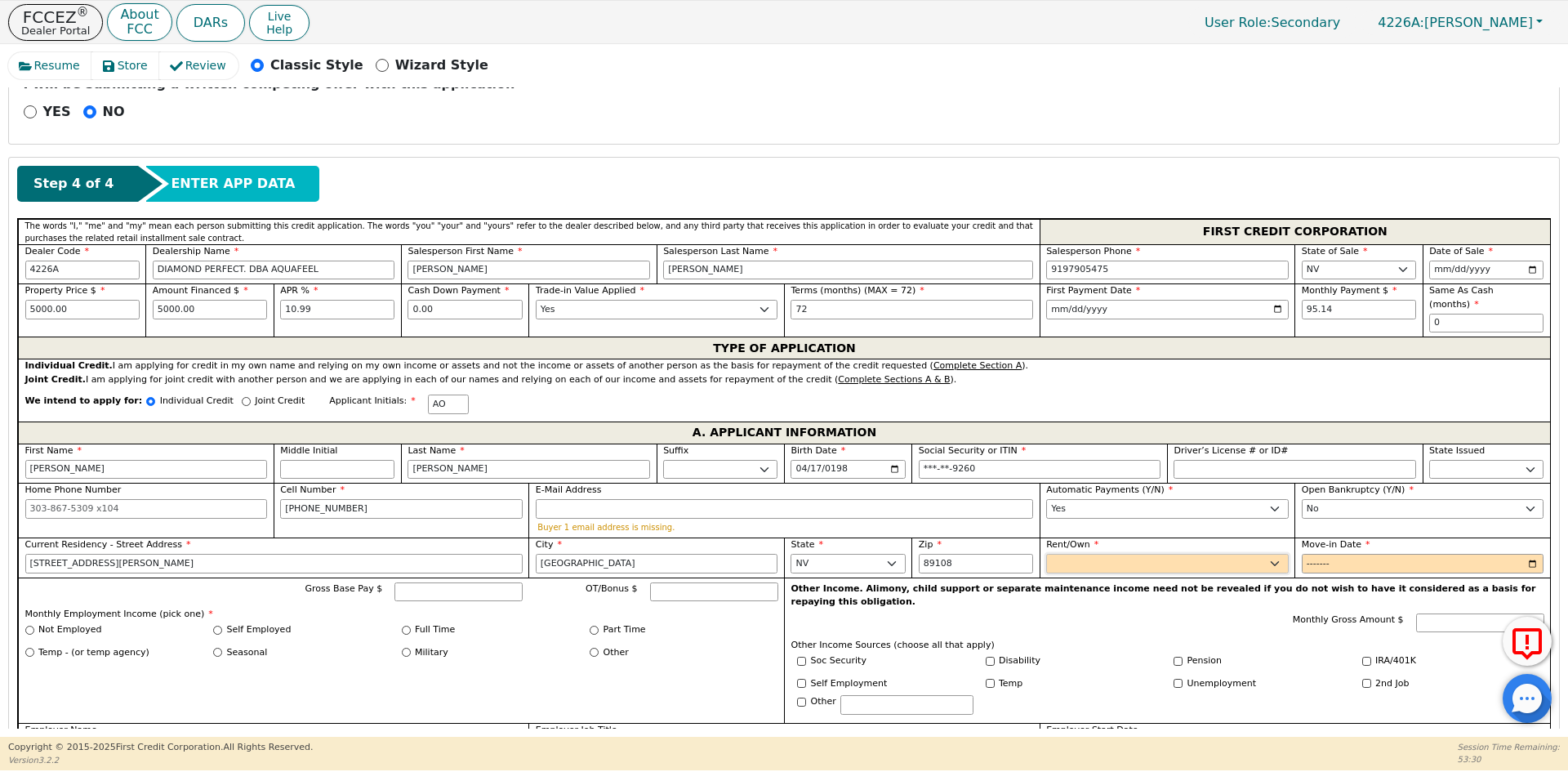
click at [1138, 554] on select "Rent Own" at bounding box center [1167, 564] width 242 height 20
click at [1133, 560] on select "Rent Own" at bounding box center [1167, 564] width 242 height 20
select select "Rent"
click at [1046, 554] on select "Rent Own" at bounding box center [1167, 564] width 242 height 20
click at [1323, 554] on input "Move-in Date" at bounding box center [1423, 564] width 242 height 20
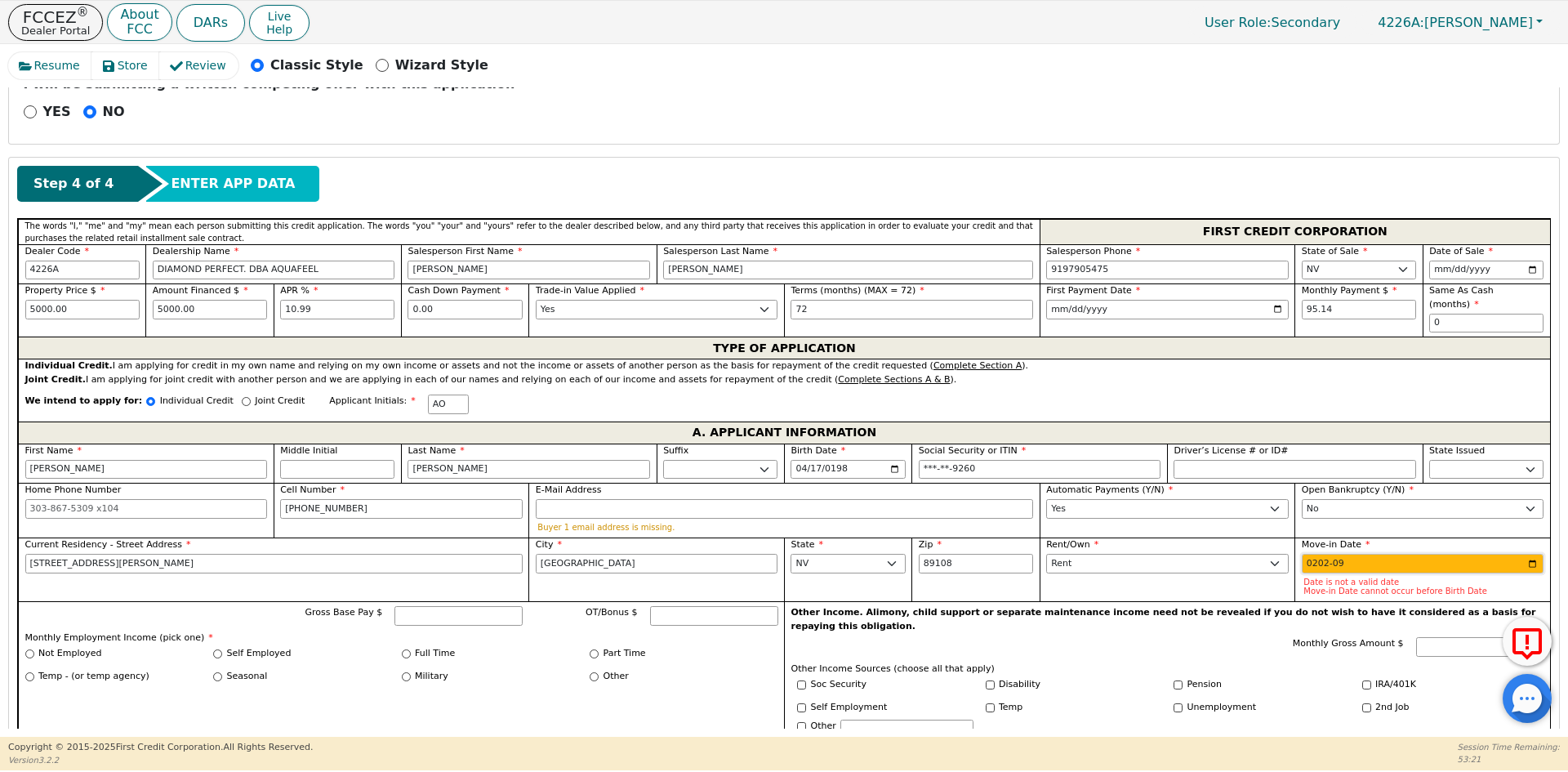
type input "2023-09"
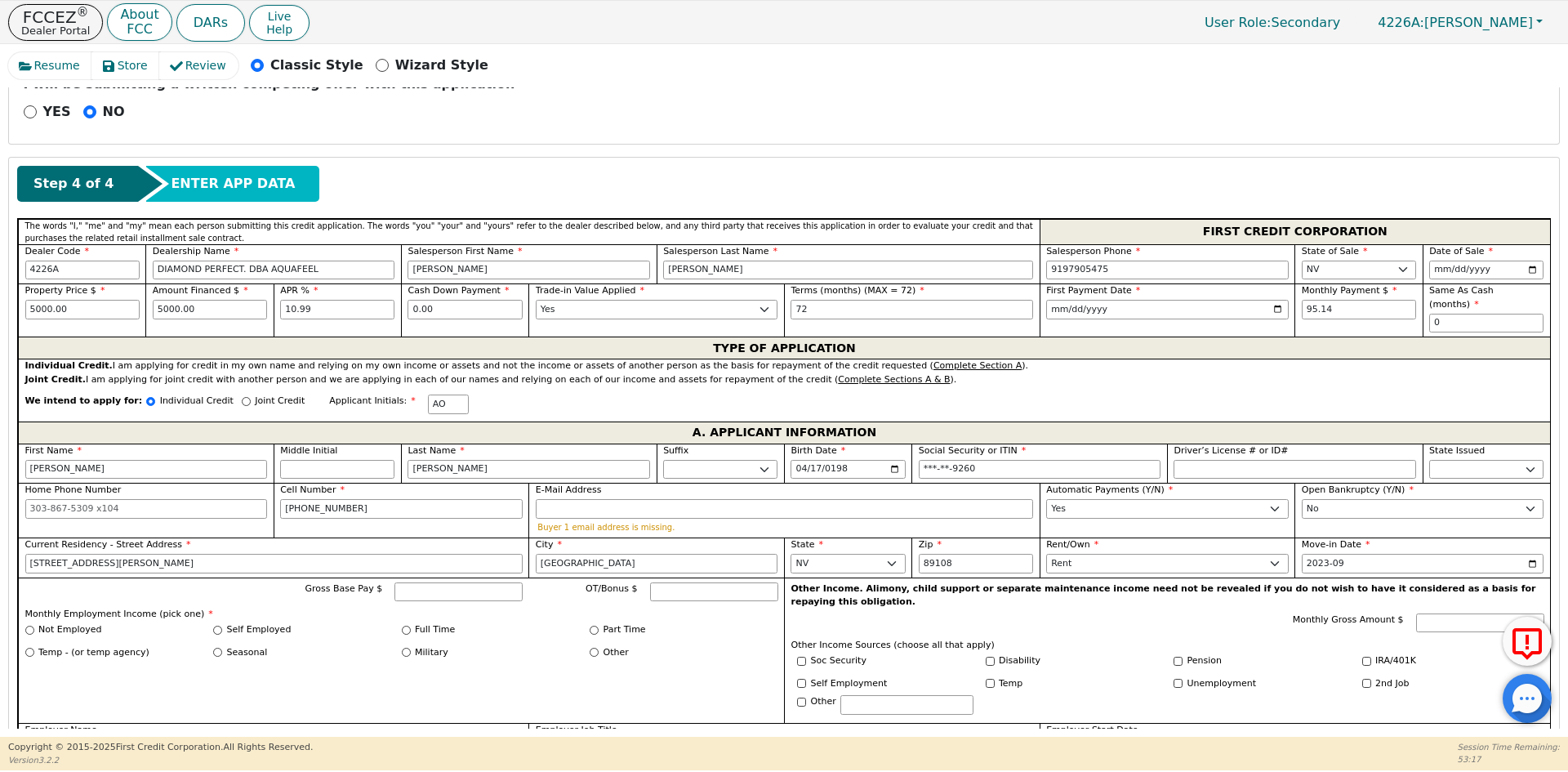
click at [228, 623] on label "Self Employed" at bounding box center [258, 630] width 64 height 14
click at [222, 626] on input "Self Employed" at bounding box center [217, 630] width 9 height 9
radio input "true"
click at [471, 584] on input "Gross Base Pay $" at bounding box center [458, 593] width 128 height 20
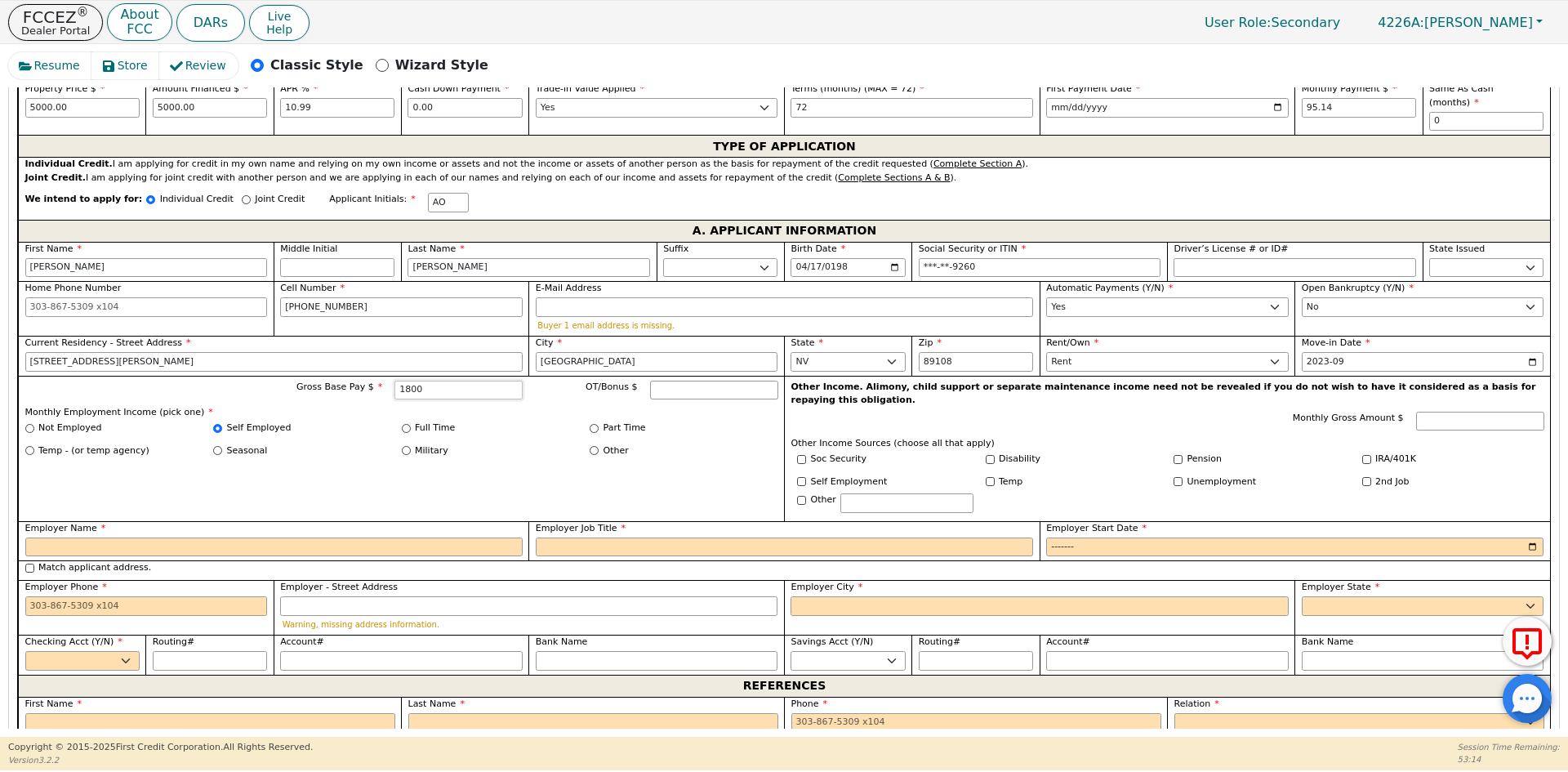
scroll to position [863, 0]
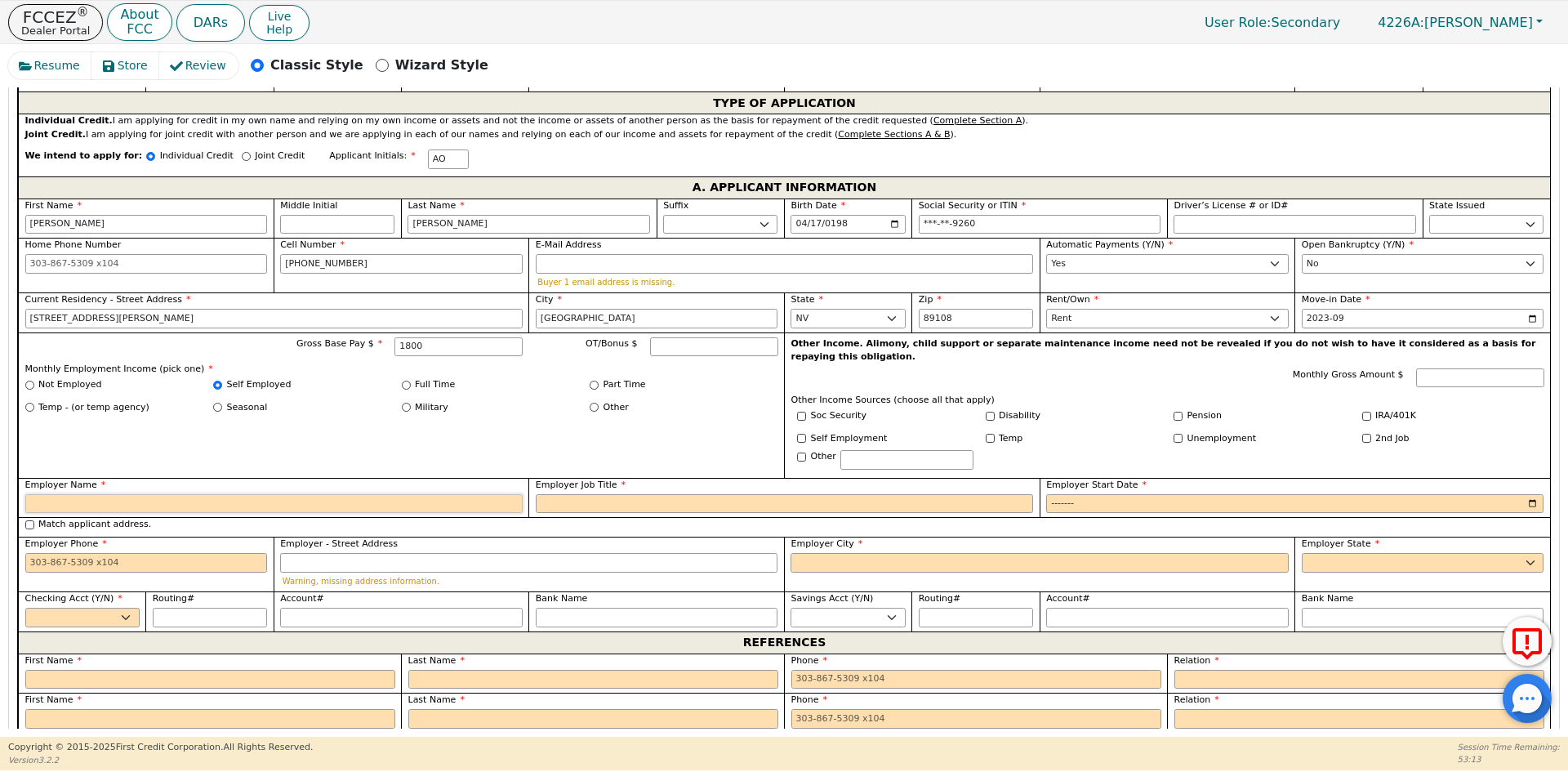
type input "1800.00"
click at [186, 494] on input "Employer Name" at bounding box center [274, 504] width 498 height 20
type input "SELF EMPLOYED"
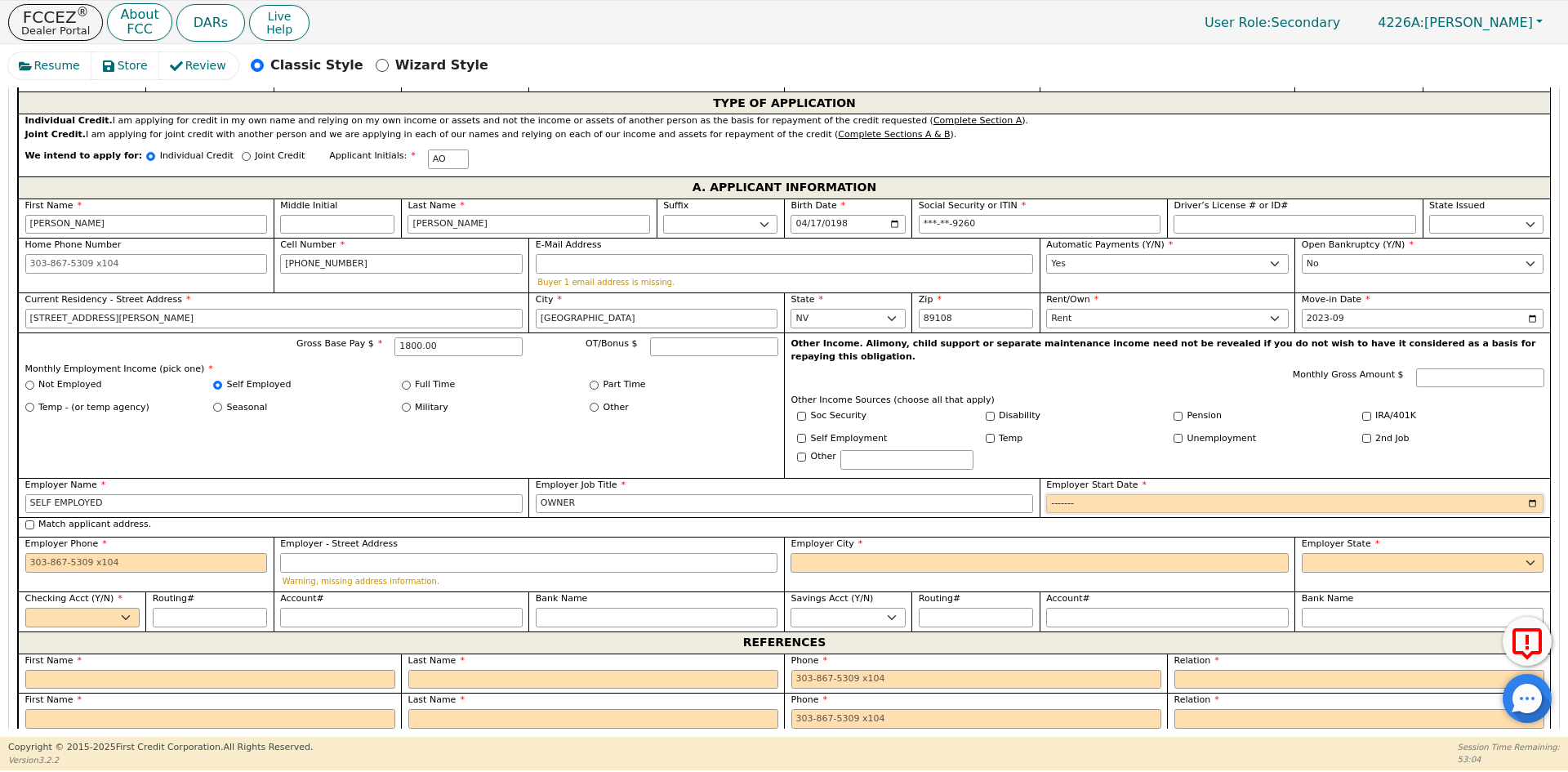
type input "OWNER"
click at [1078, 494] on input "Employer Start Date" at bounding box center [1294, 504] width 498 height 20
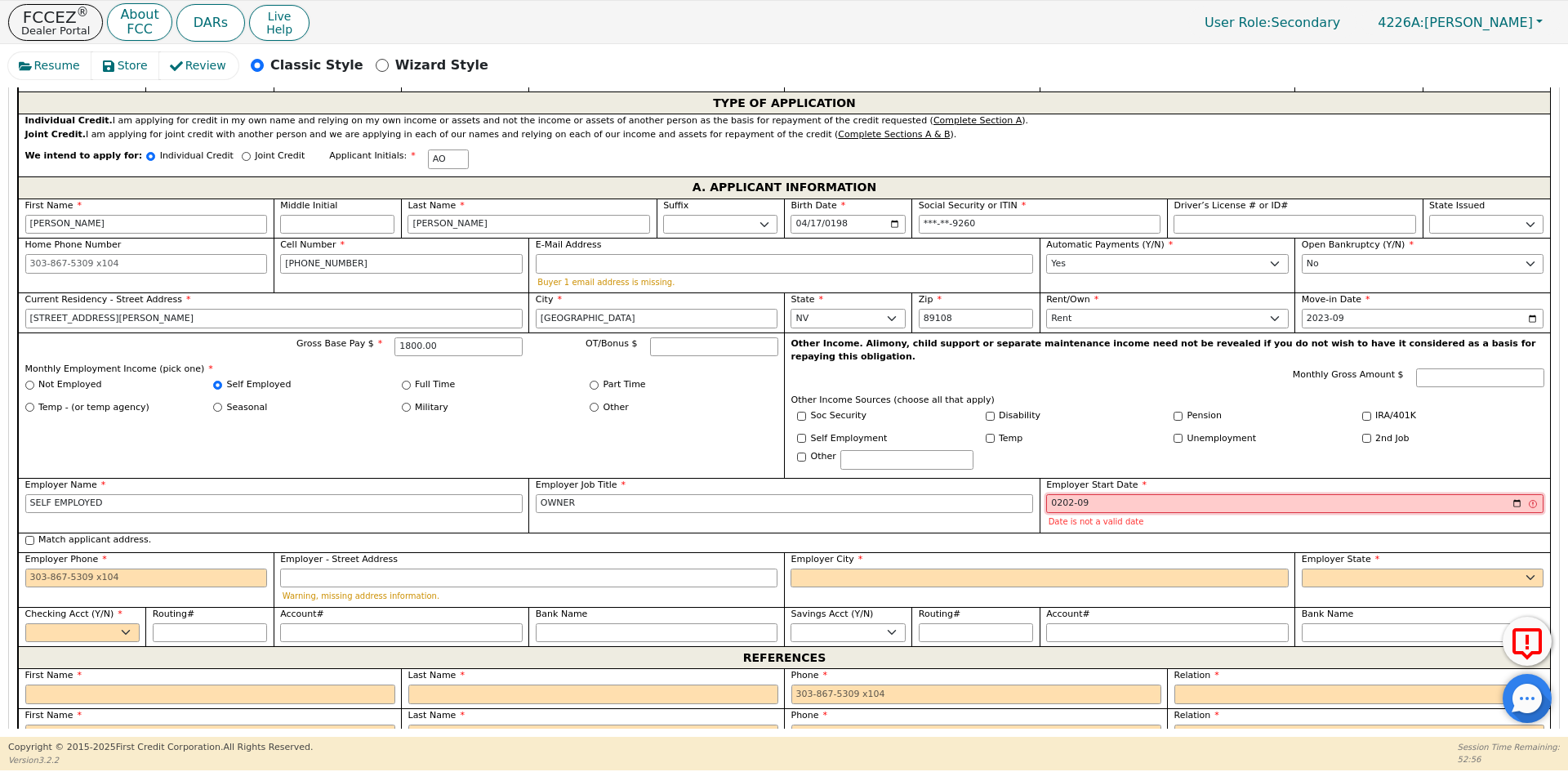
type input "2022-09"
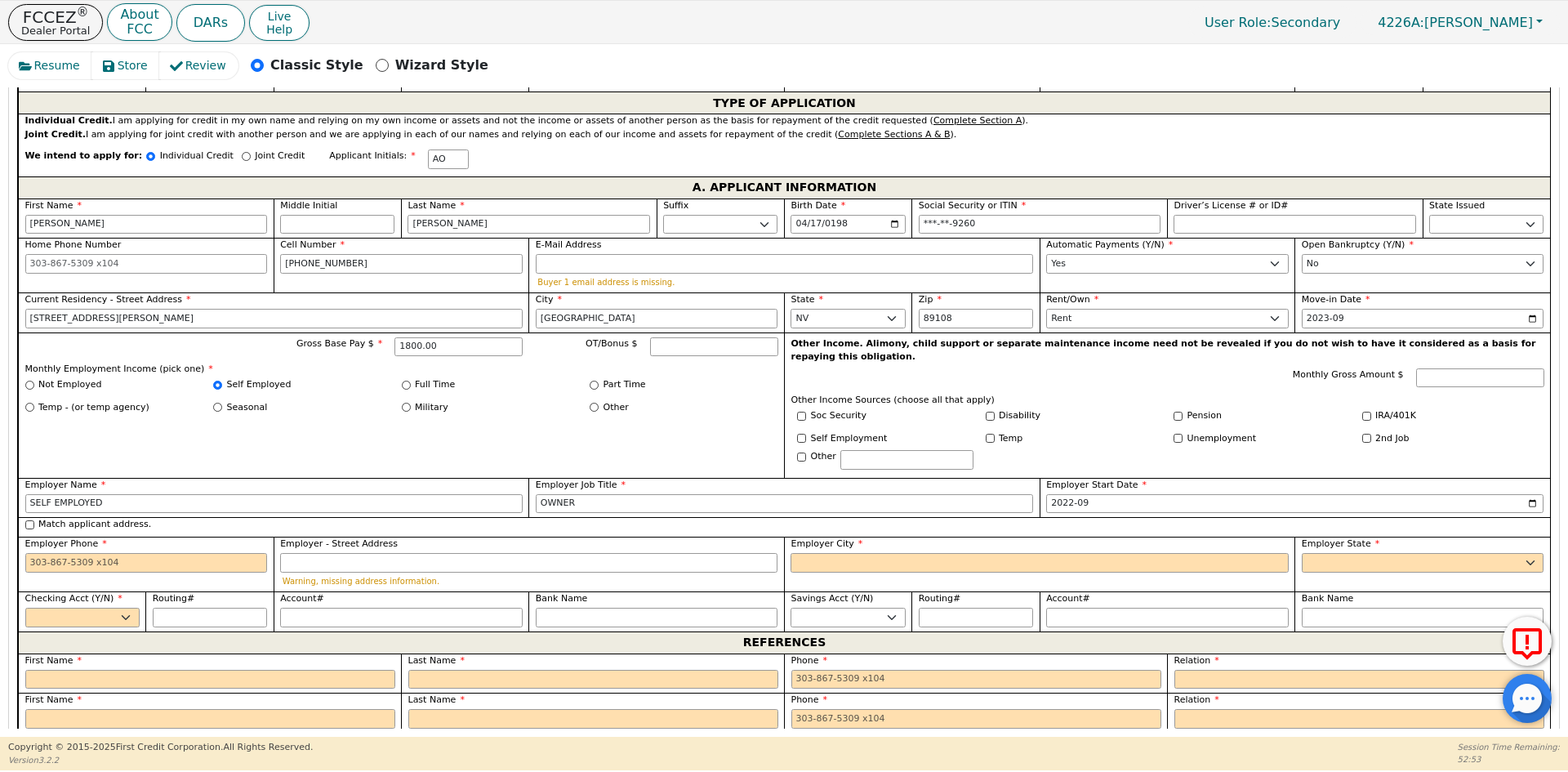
click at [81, 518] on label "Match applicant address." at bounding box center [95, 525] width 112 height 14
click at [34, 521] on input "Match applicant address." at bounding box center [30, 525] width 9 height 9
checkbox input "true"
type input "[STREET_ADDRESS][PERSON_NAME]"
type input "[GEOGRAPHIC_DATA]"
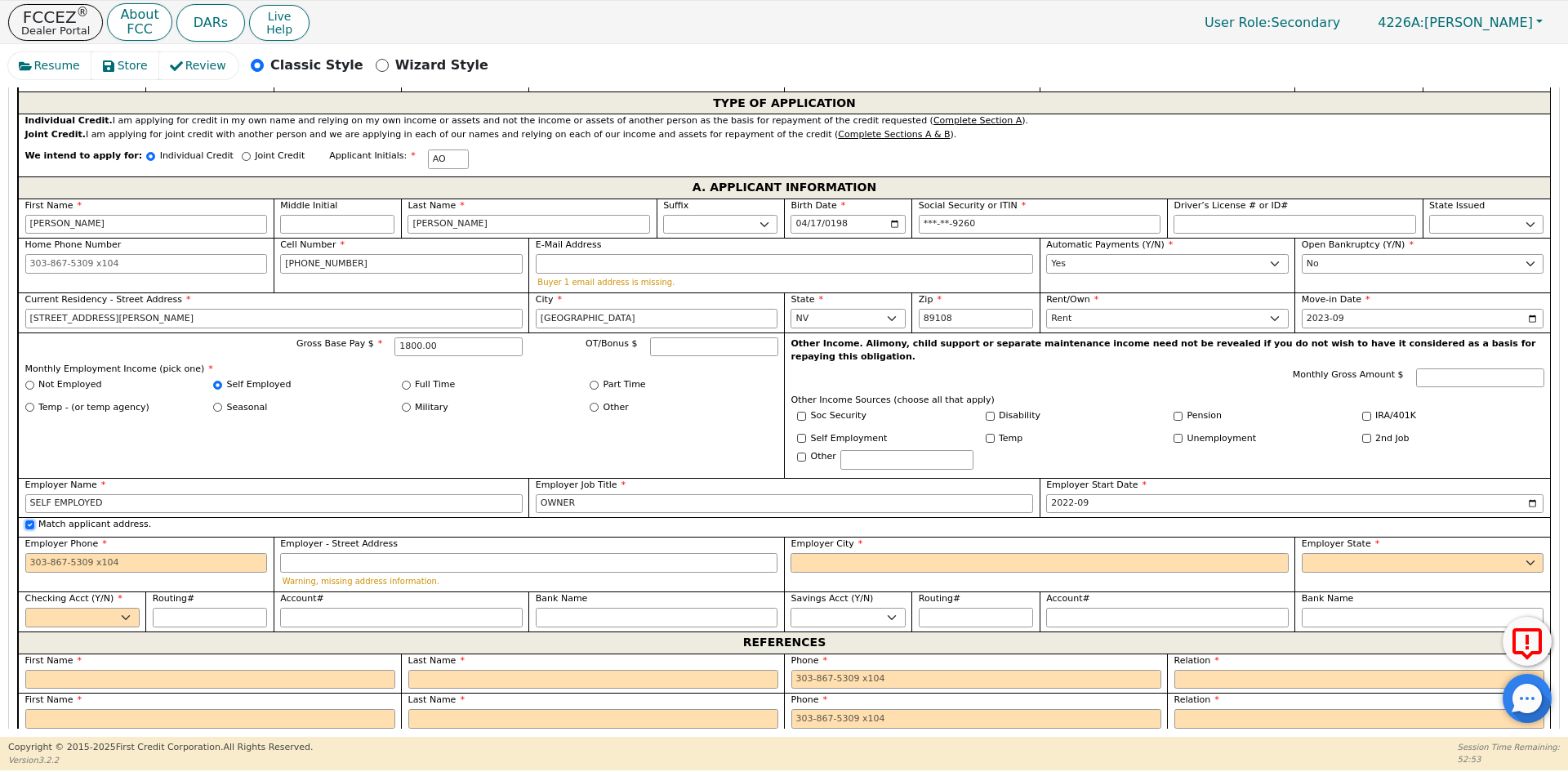
select select "NV"
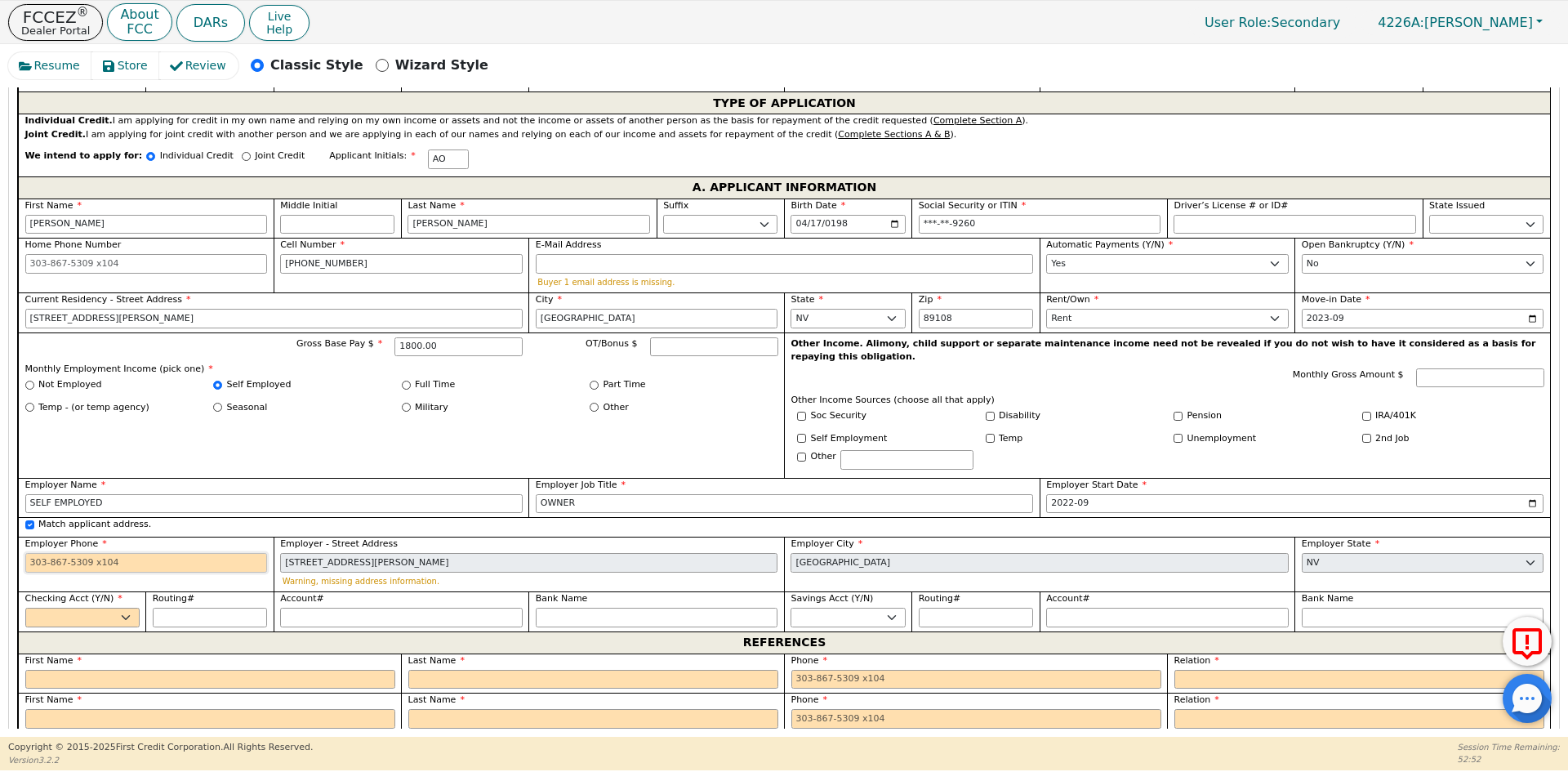
click at [101, 553] on input "Employer Phone" at bounding box center [147, 563] width 242 height 20
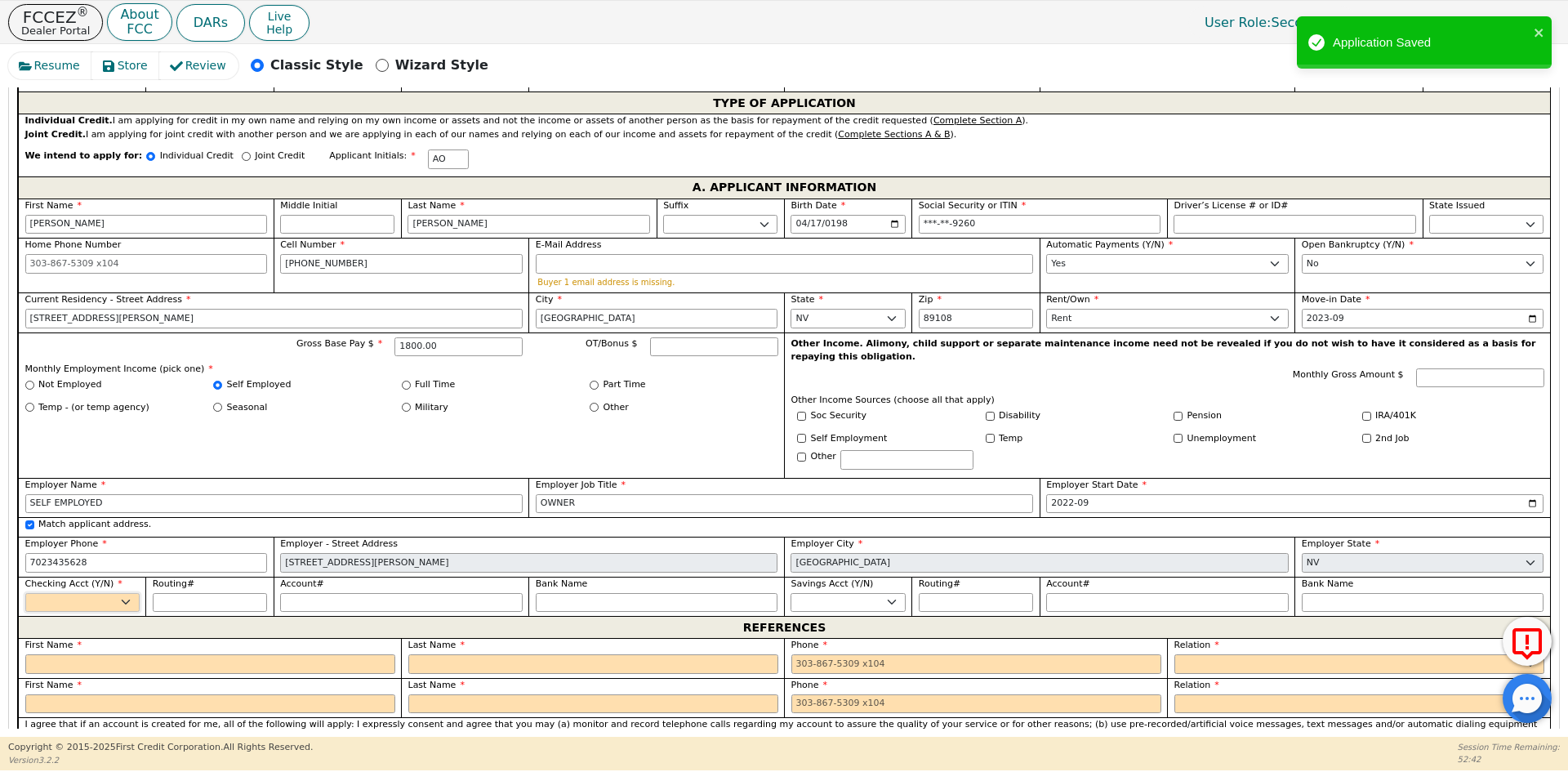
type input "[PHONE_NUMBER]"
click at [119, 593] on select "Yes No" at bounding box center [83, 602] width 114 height 20
select select "y"
click at [26, 593] on select "Yes No" at bounding box center [83, 602] width 114 height 20
click at [175, 593] on input "Routing#" at bounding box center [210, 602] width 114 height 20
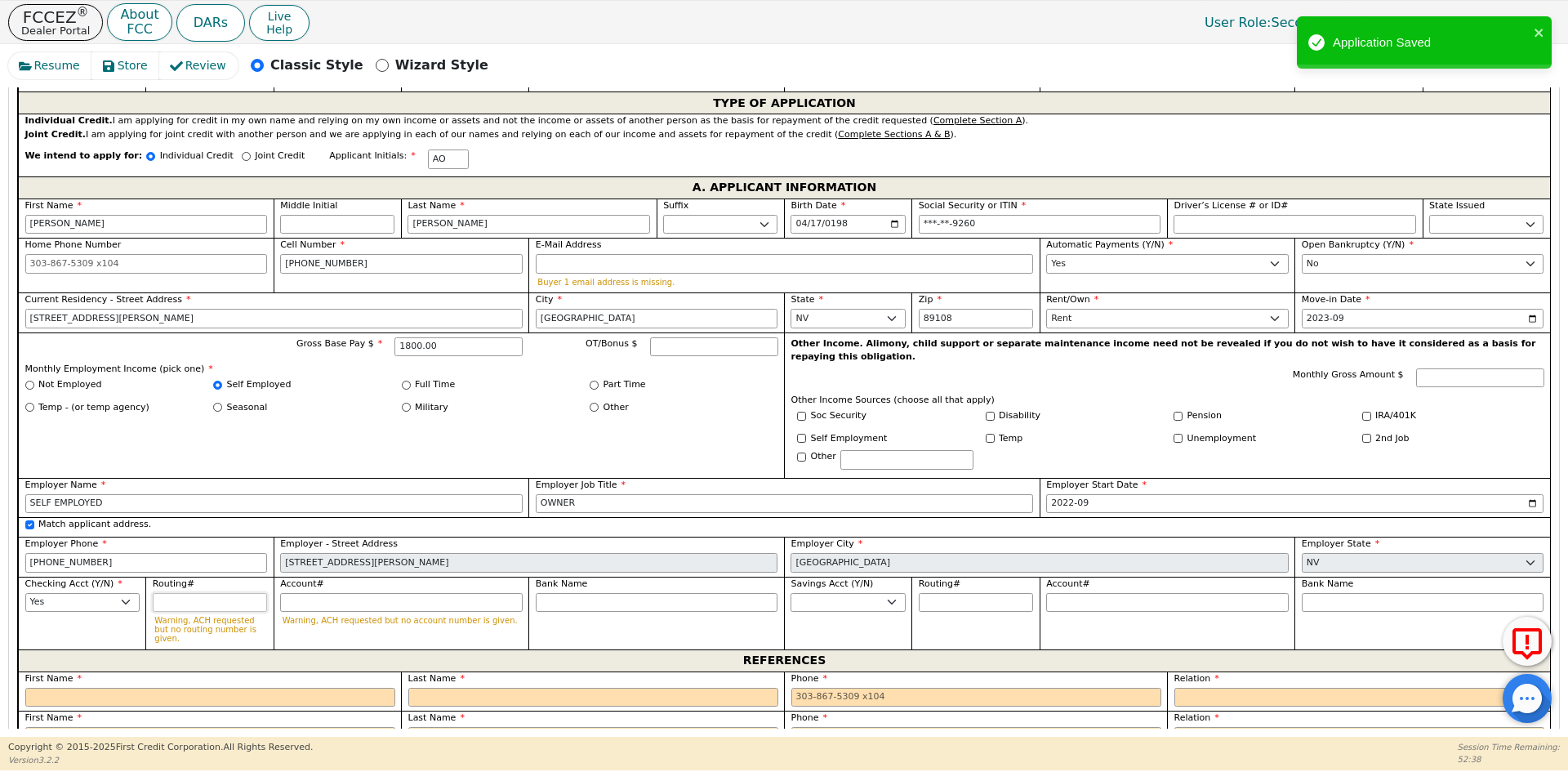
type input "1"
type input "*"
type input "12"
type input "**"
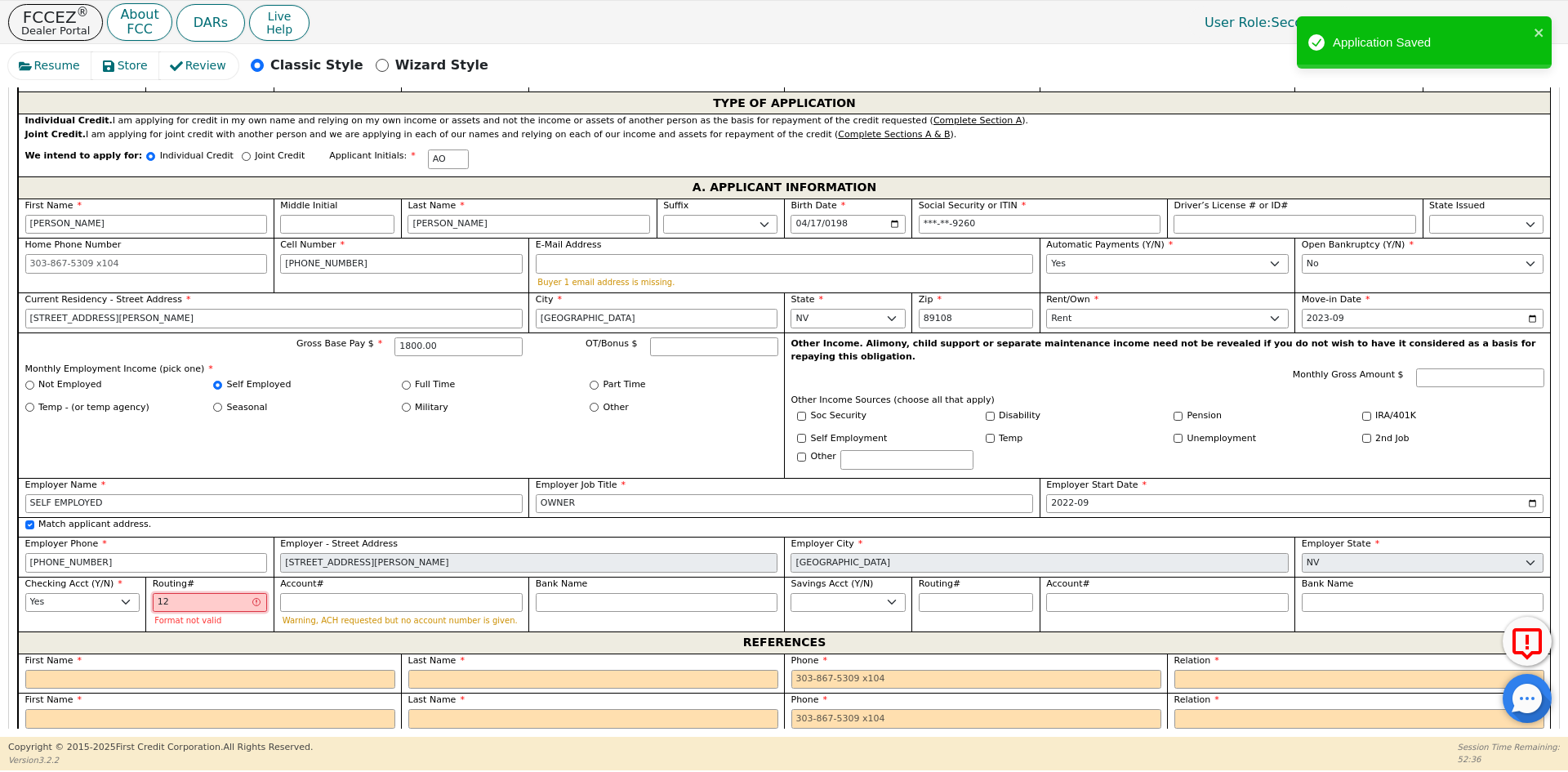
type input "122"
type input "***"
type input "1224"
type input "****"
type input "12240"
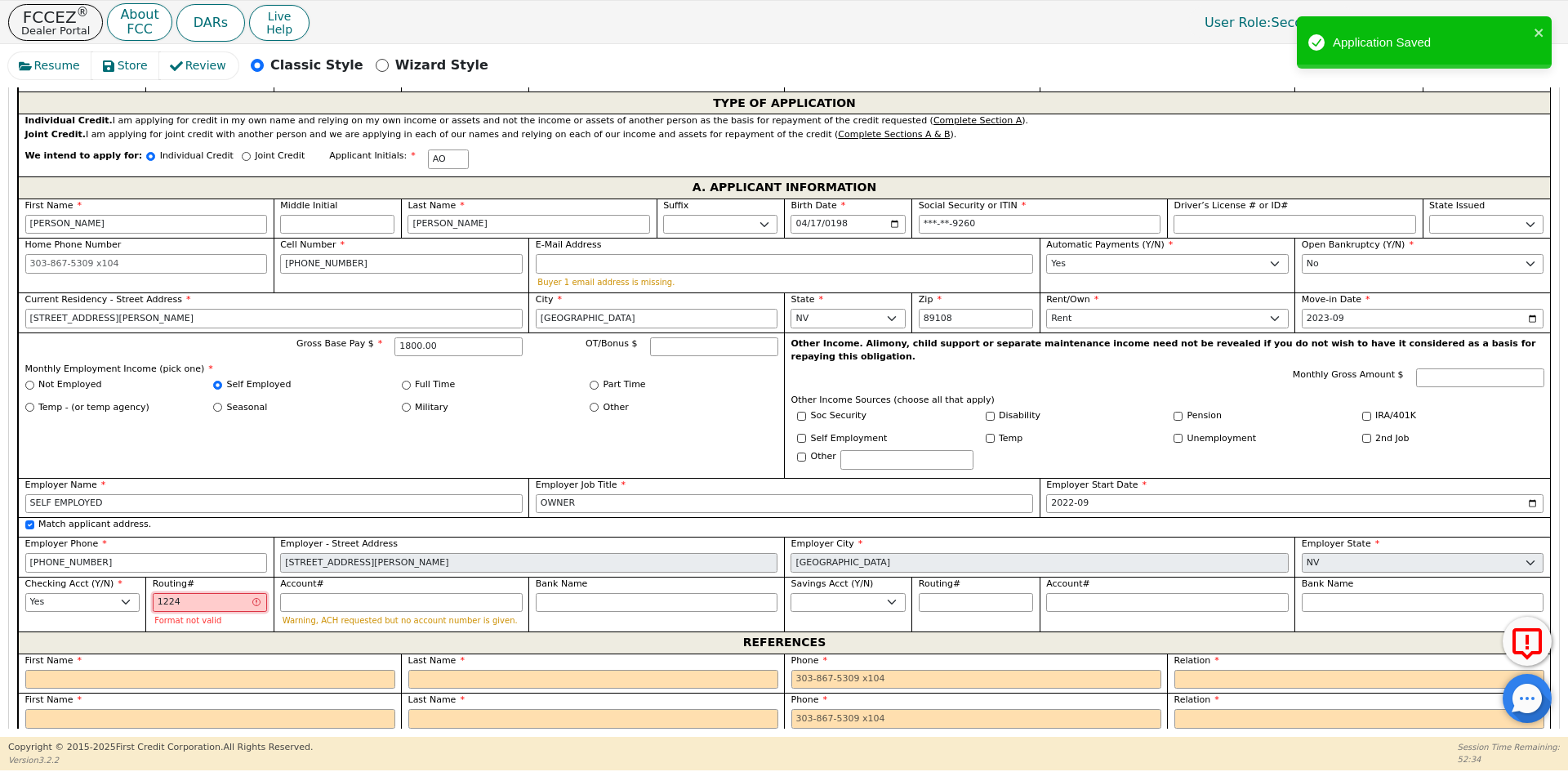
type input "*****"
type input "122400"
type input "******"
type input "1224007"
type input "*******"
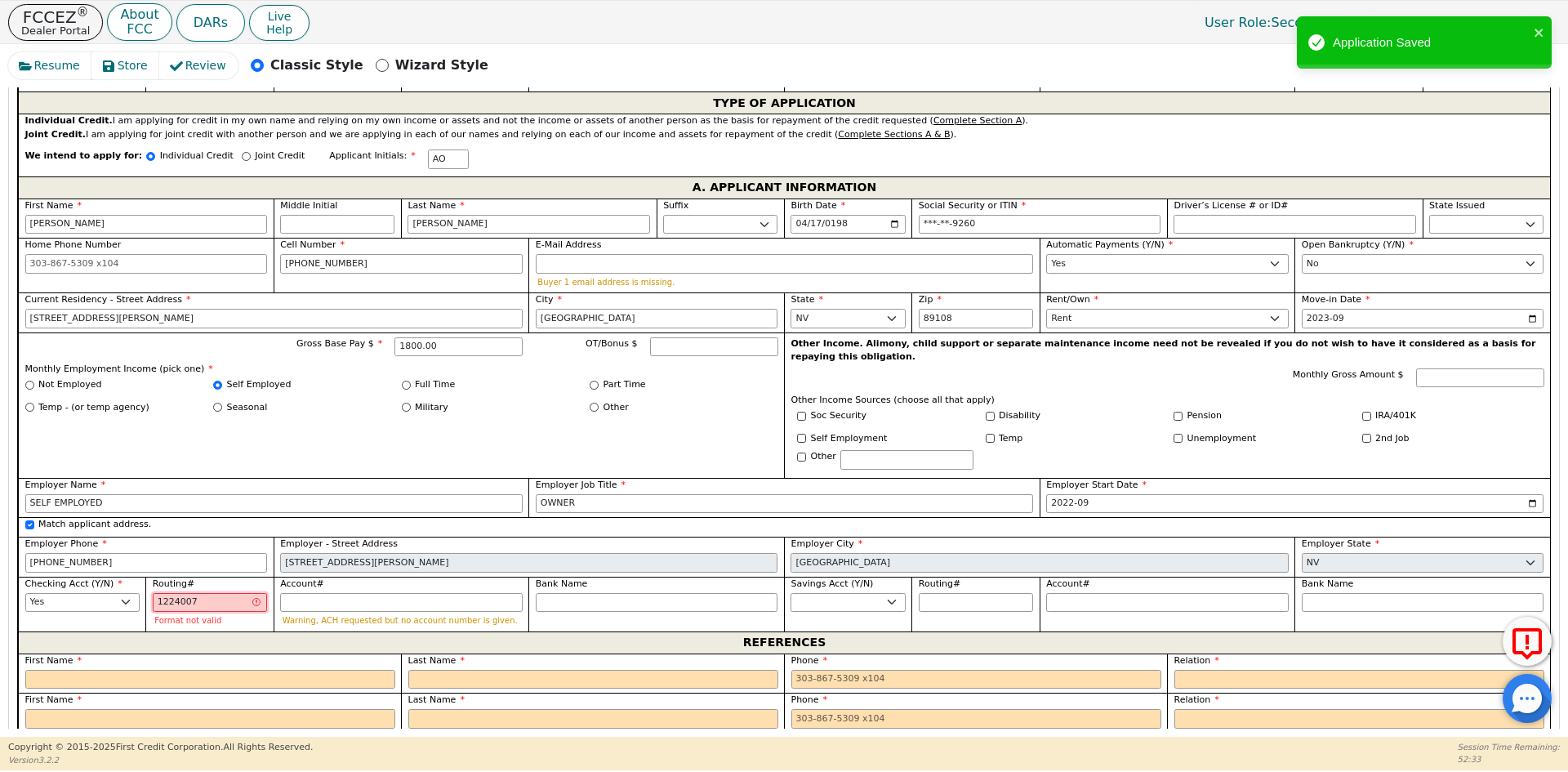
type input "12240072"
type input "********"
type input "122400724"
type input "*********"
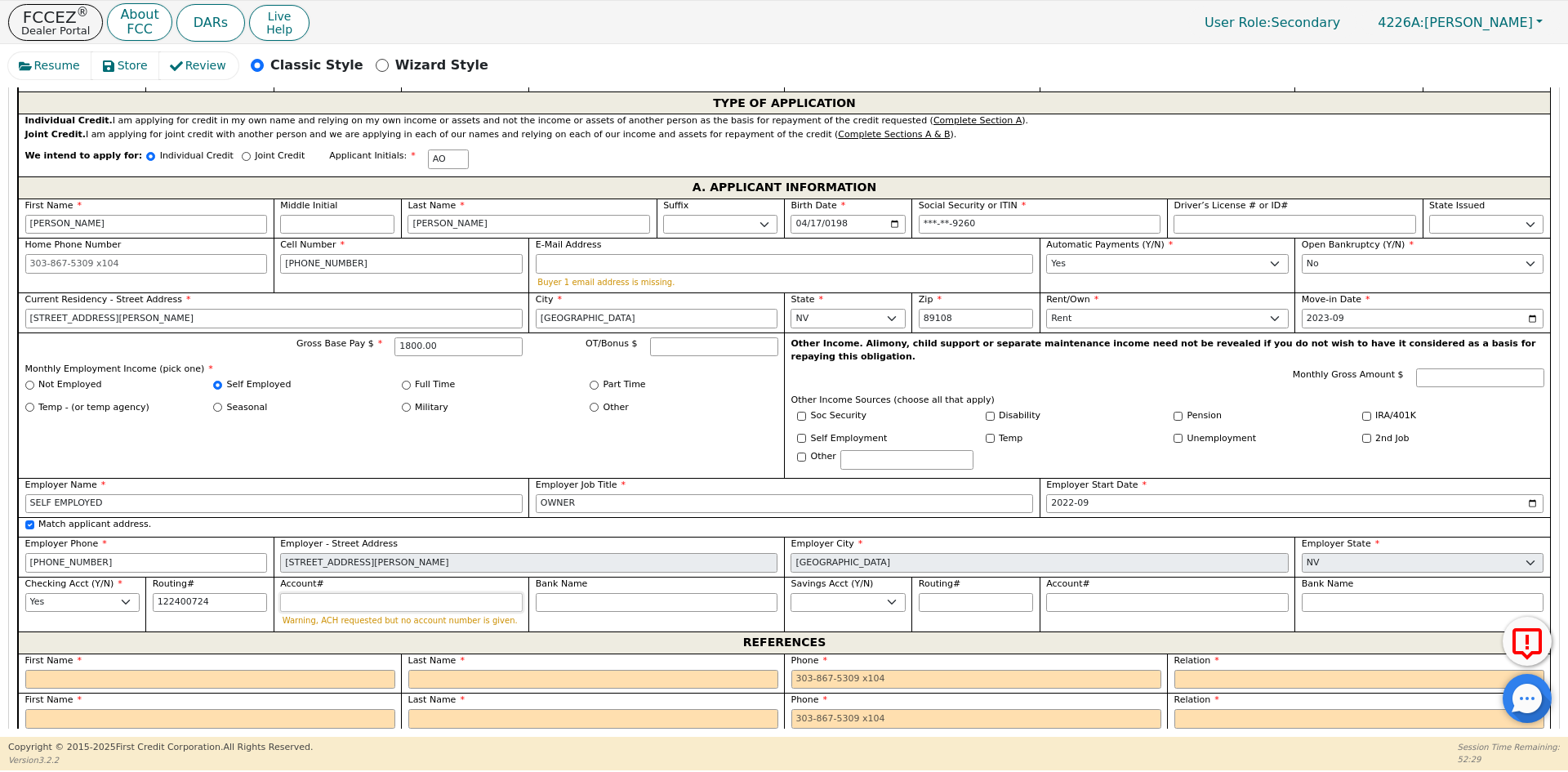
type input "*********"
click at [291, 593] on input "Account#" at bounding box center [401, 602] width 242 height 20
type input "5"
type input "*"
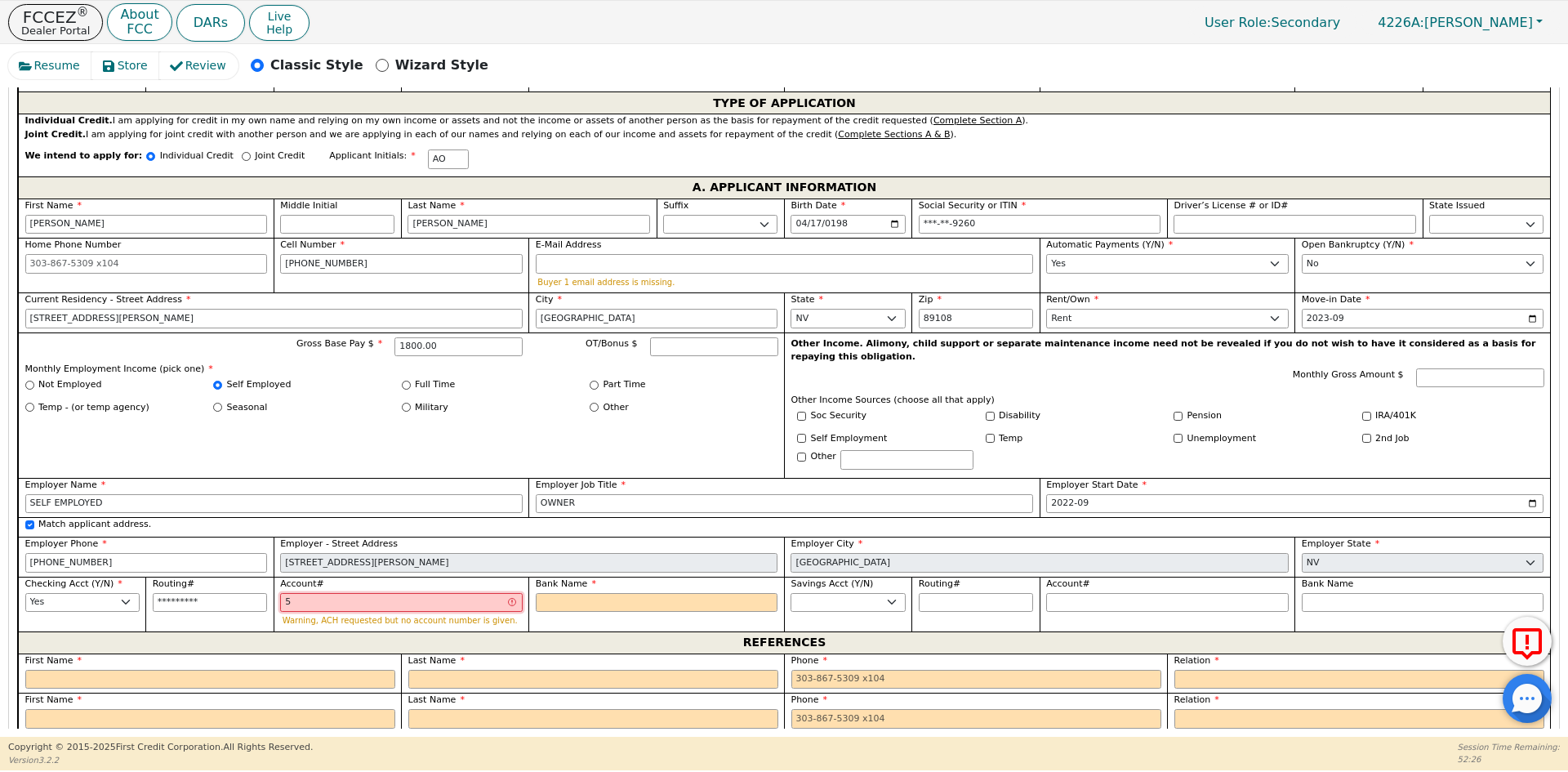
type input "50"
type input "**"
type input "501"
type input "***"
type input "5010"
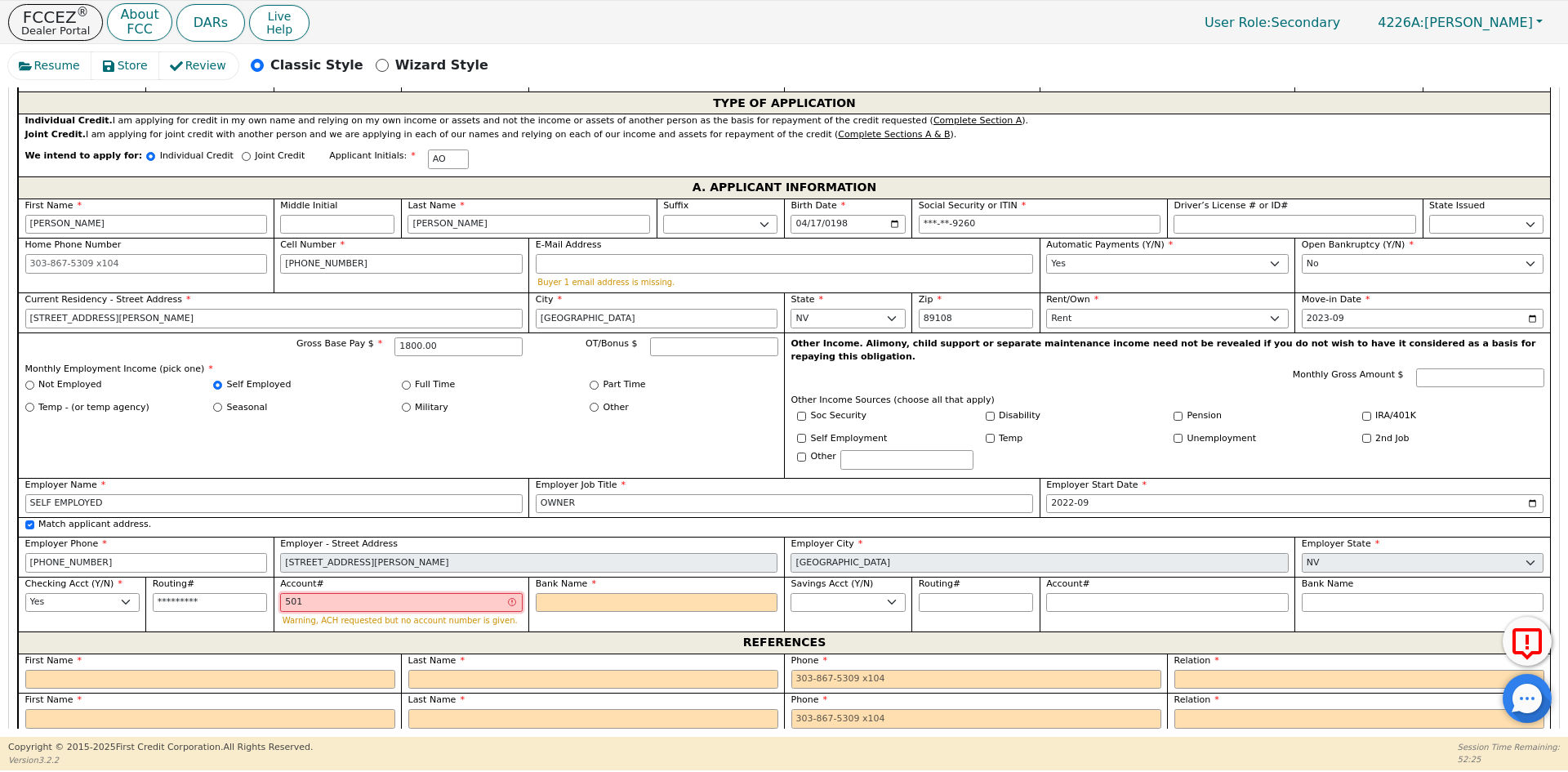
type input "****"
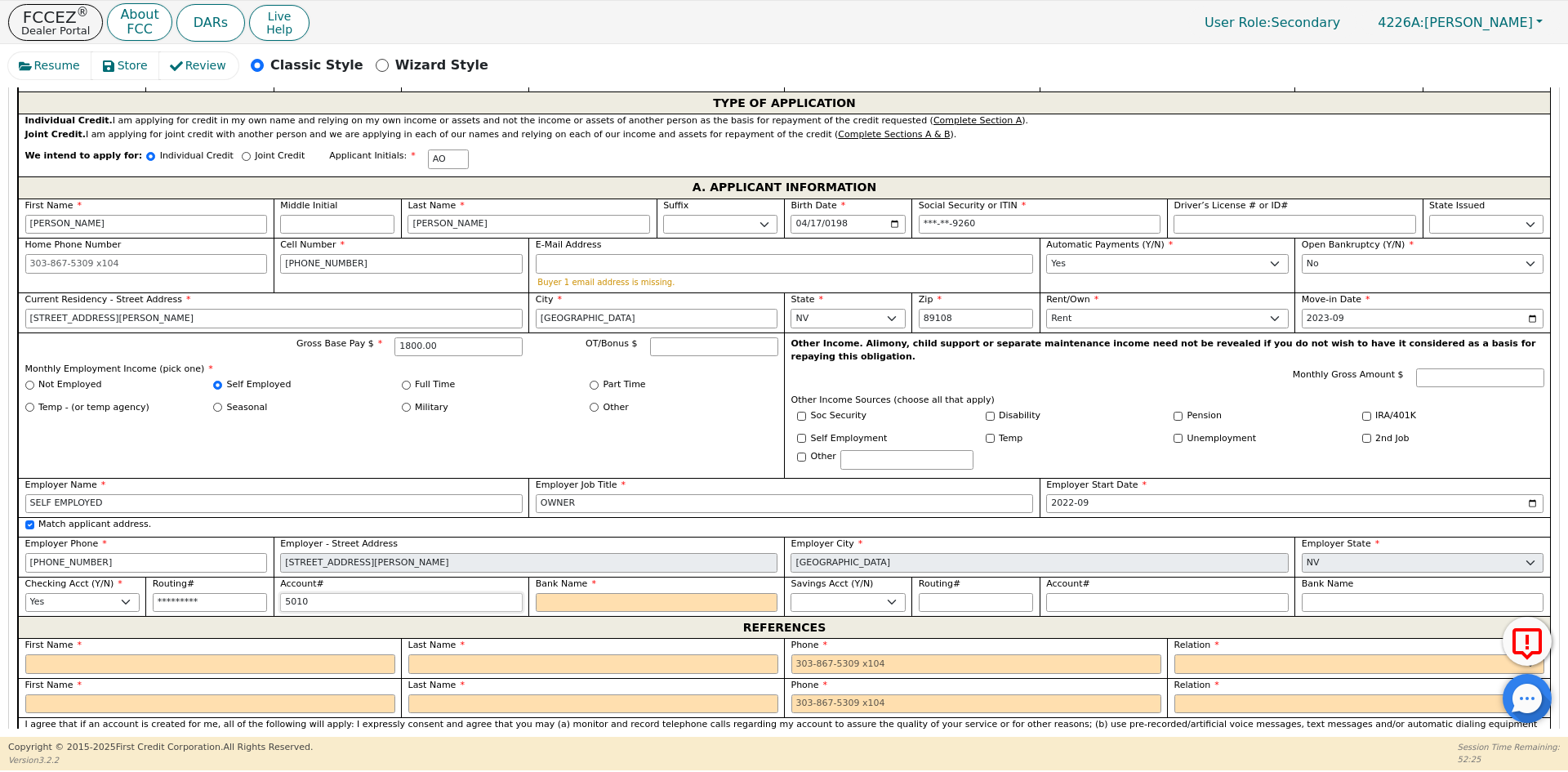
type input "50102"
type input "*****"
type input "501029"
type input "******"
type input "5010295"
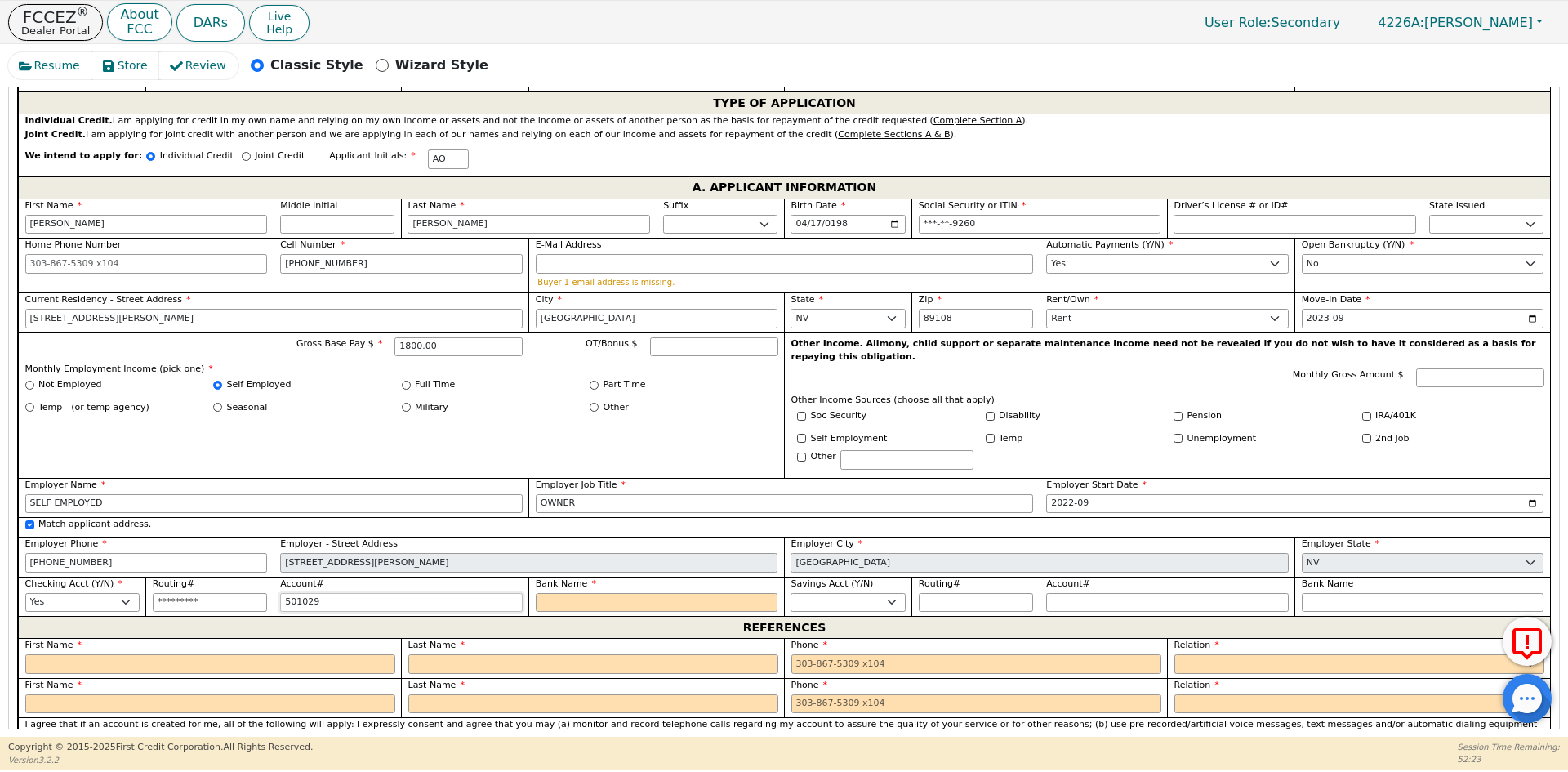
type input "*******"
type input "50102956"
type input "********"
type input "501029565"
type input "*********"
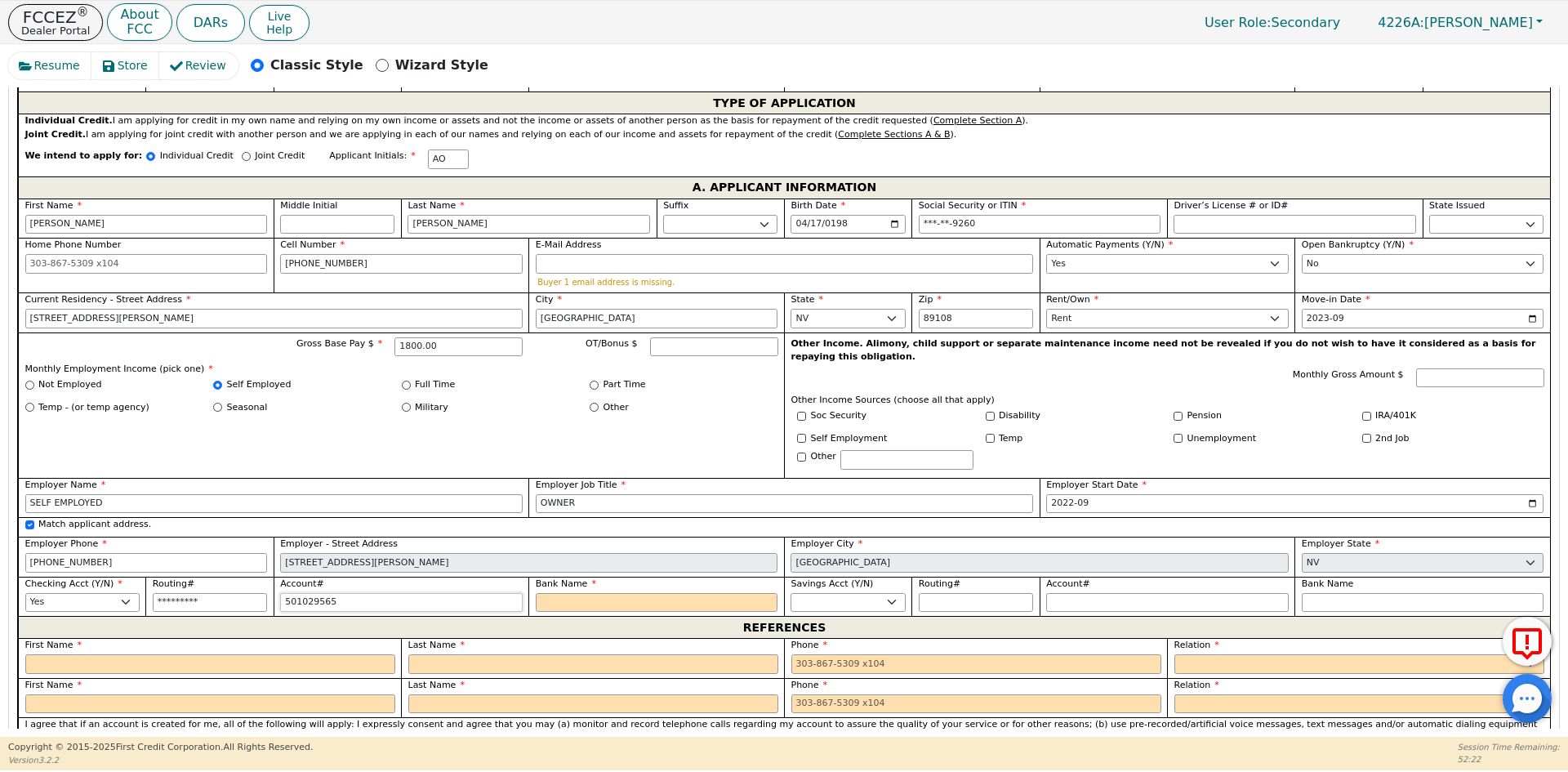
type input "5010295655"
type input "**********"
type input "50102956558"
type input "**********"
type input "501029565588"
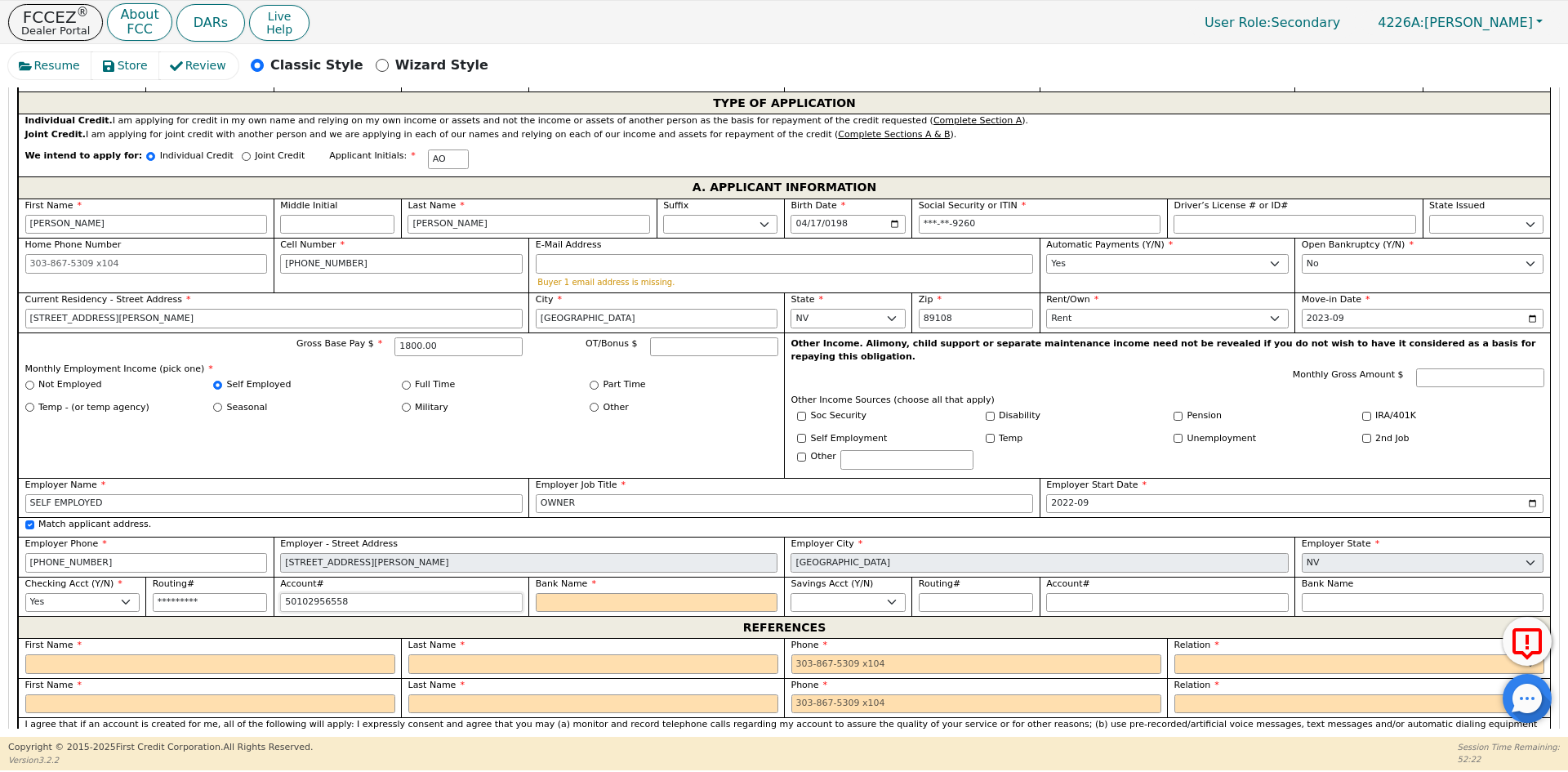
type input "**********"
click at [726, 593] on input "Bank Name" at bounding box center [656, 602] width 242 height 20
type input "B"
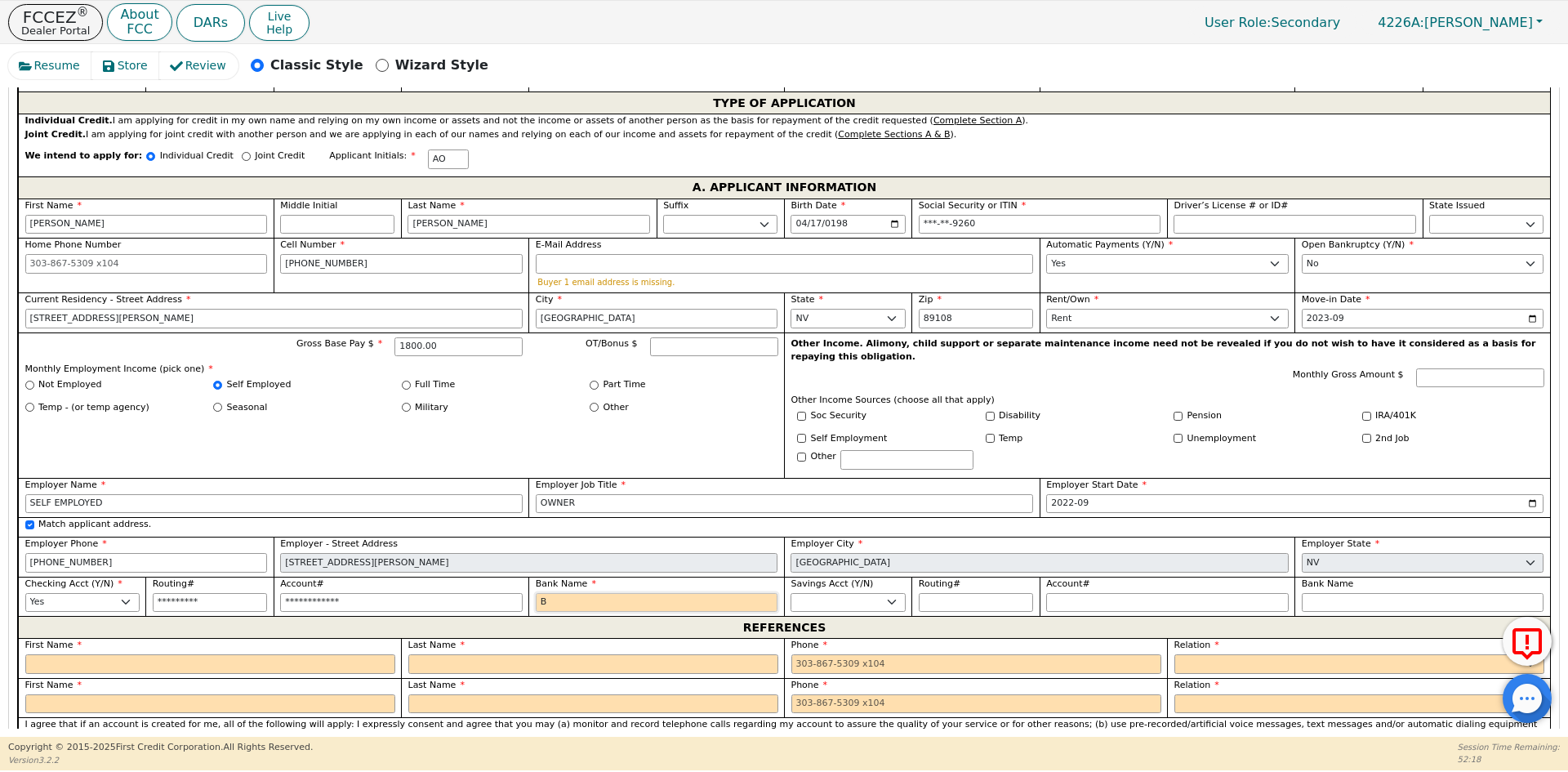
type input "BA"
type input "BAN"
type input "BANK OF AMERICA"
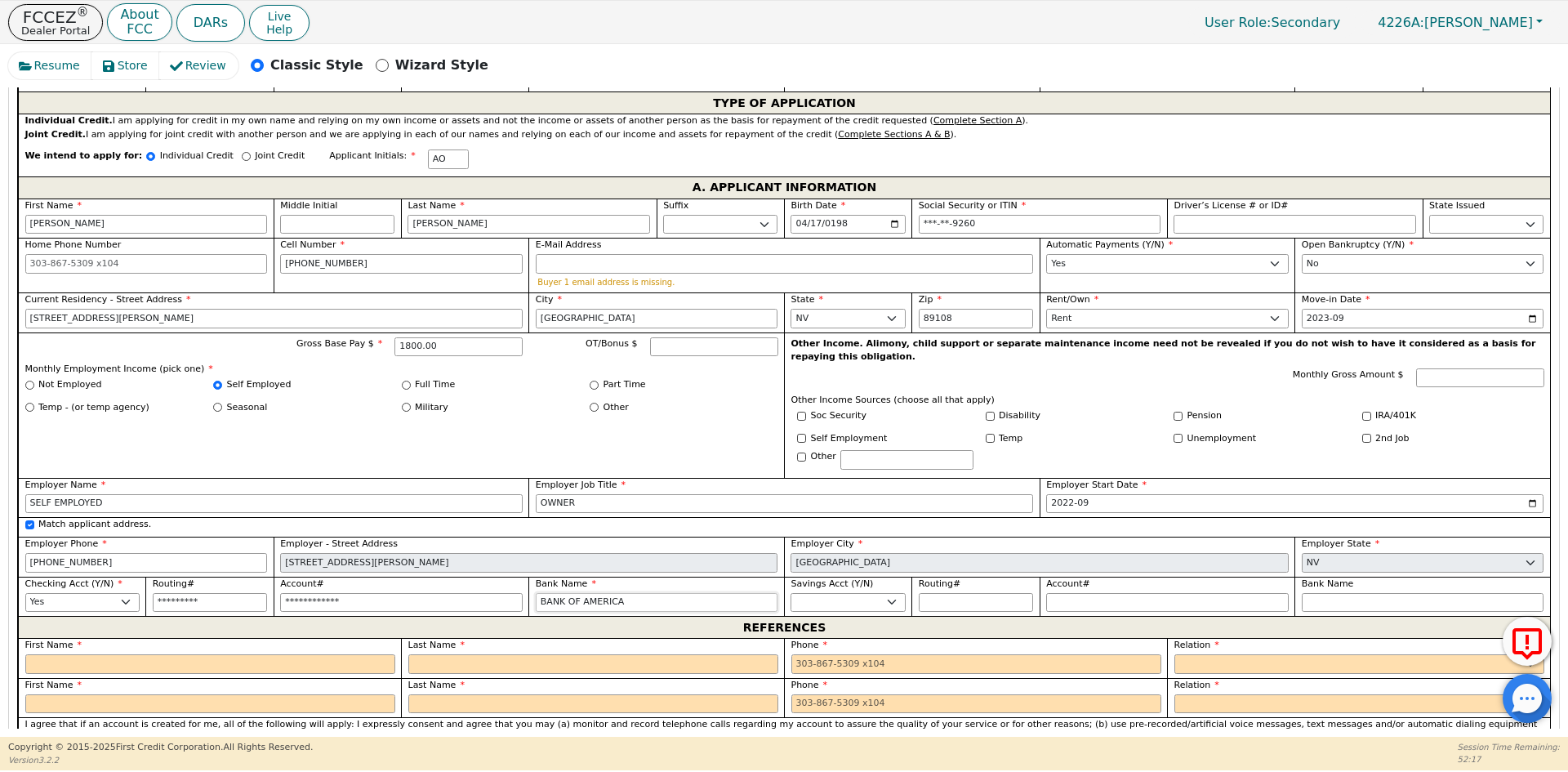
type input "BANK OF AMERICA"
click at [279, 655] on input "text" at bounding box center [210, 665] width 370 height 20
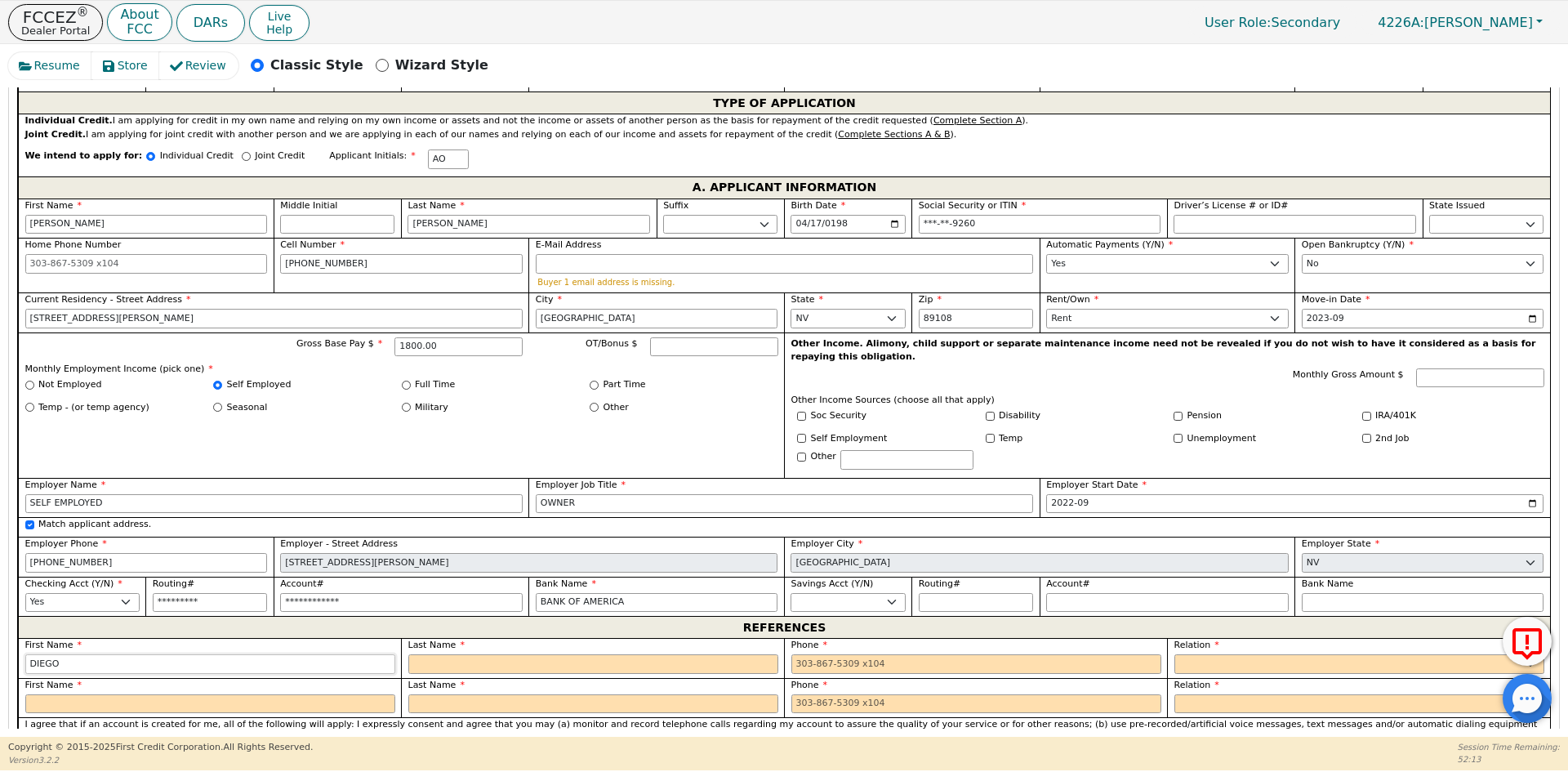
type input "DIEGO"
type input "[PERSON_NAME]"
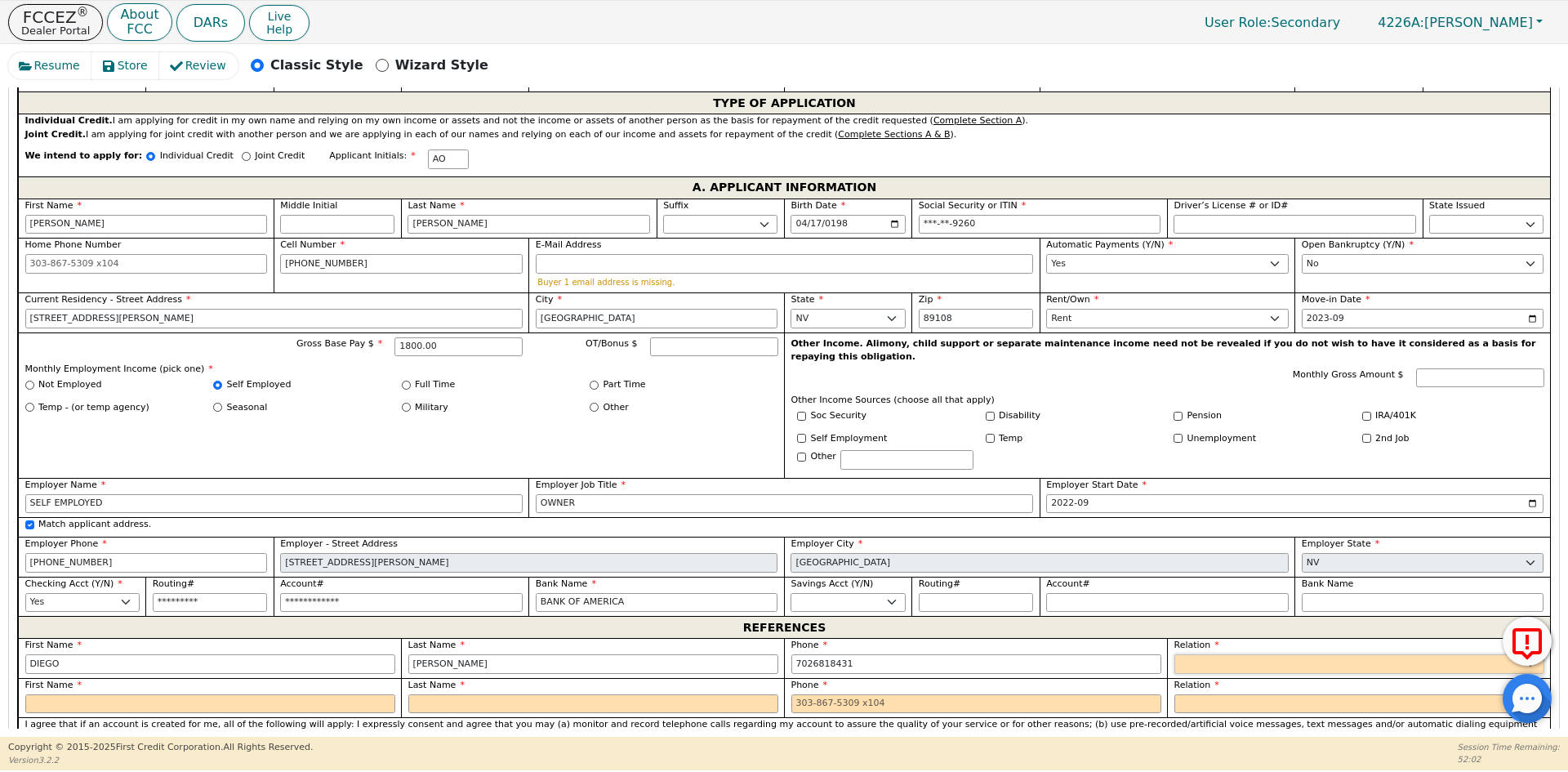
type input "[PHONE_NUMBER]"
click at [1215, 655] on select "FATHER MOTHER SISTER BROTHER DAUGHTER SON CO-WORKER NEIGHBOR FRIEND COUSIN G-MO…" at bounding box center [1358, 665] width 370 height 20
select select "OTHER"
click at [1215, 655] on select "FATHER MOTHER SISTER BROTHER DAUGHTER SON CO-WORKER NEIGHBOR FRIEND COUSIN G-MO…" at bounding box center [1358, 665] width 370 height 20
click at [1310, 655] on input "text" at bounding box center [1423, 665] width 242 height 20
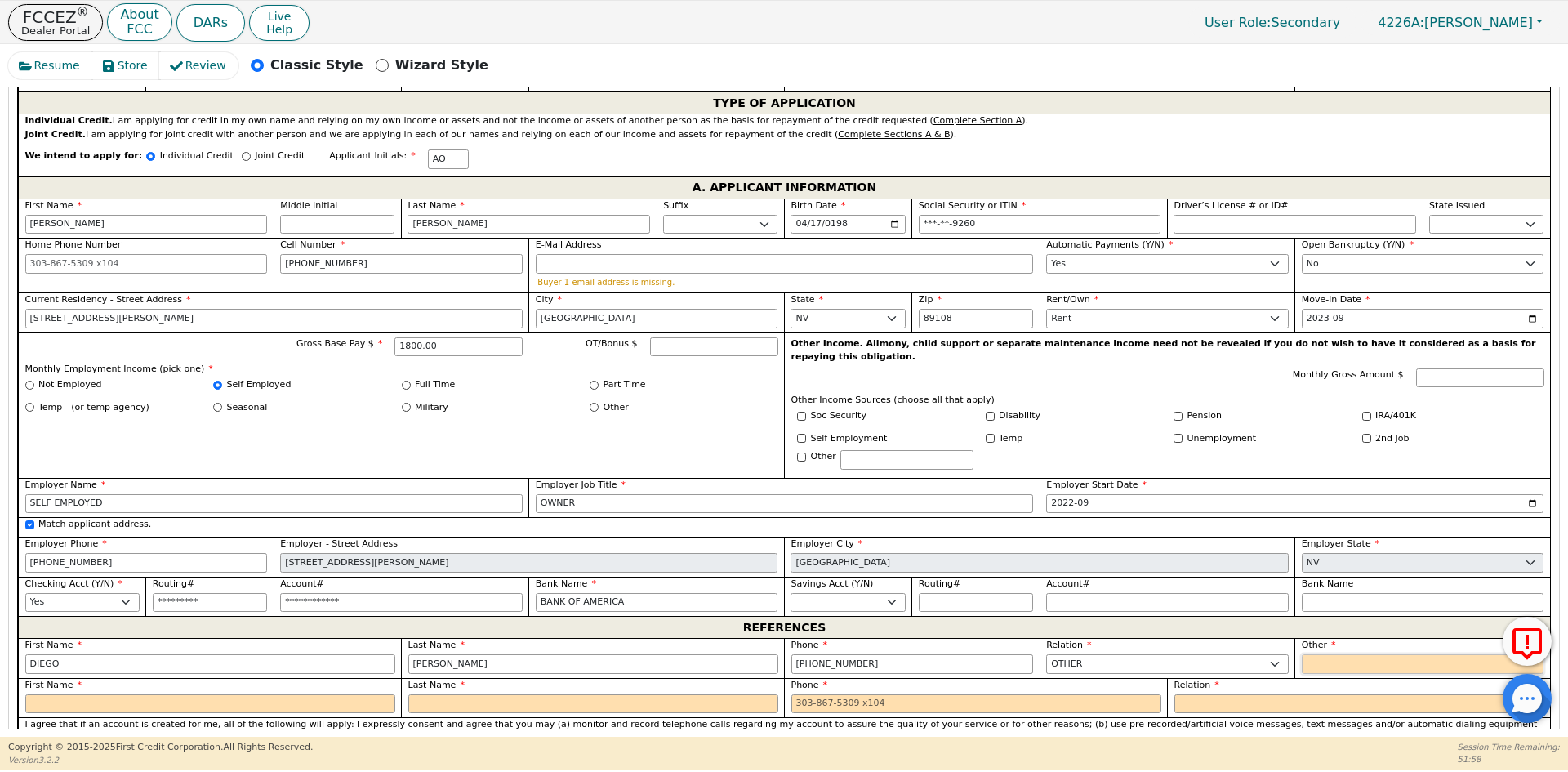
type input "FAMILY"
click at [81, 694] on input "text" at bounding box center [210, 704] width 370 height 20
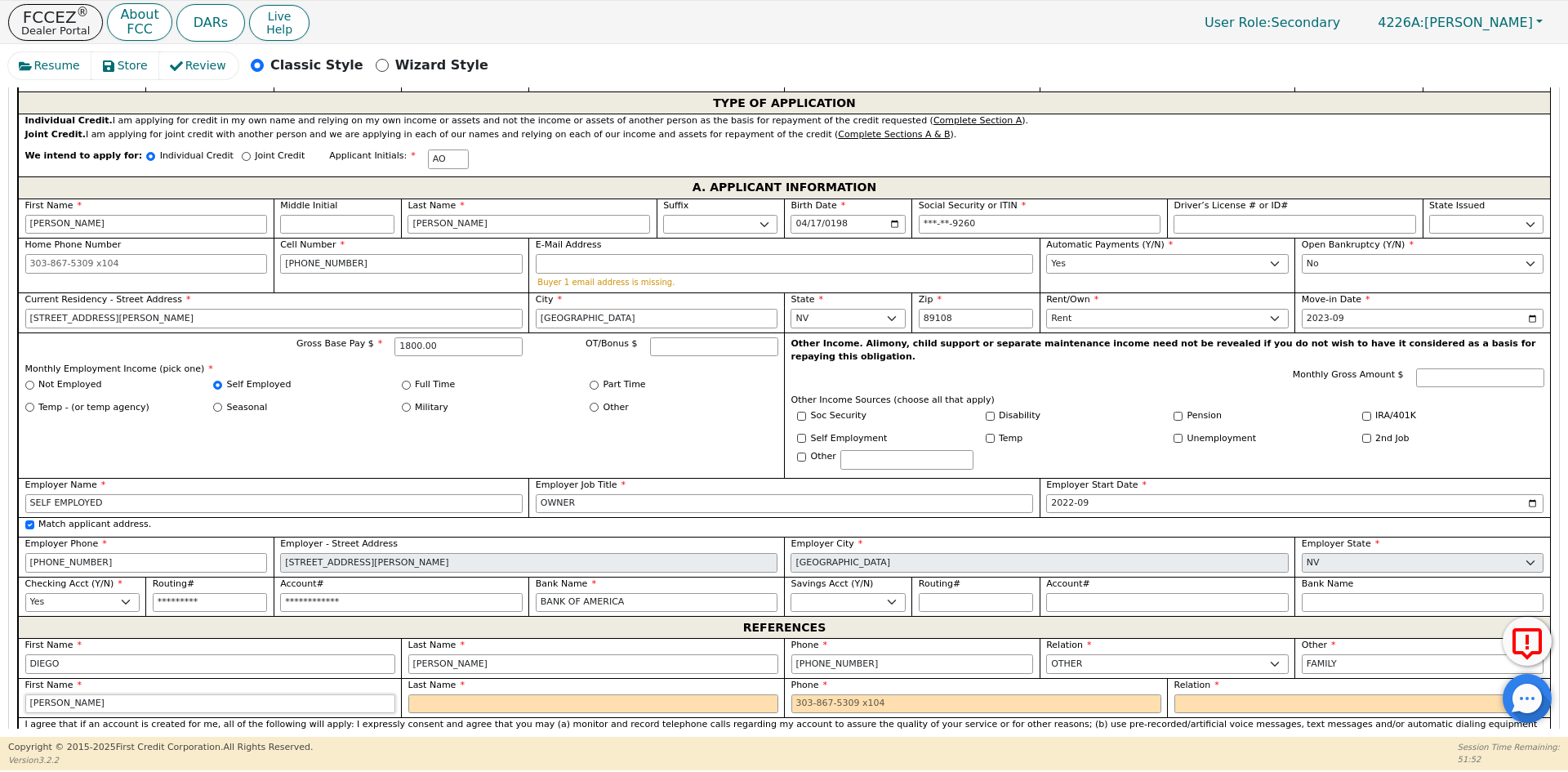
type input "[PERSON_NAME]"
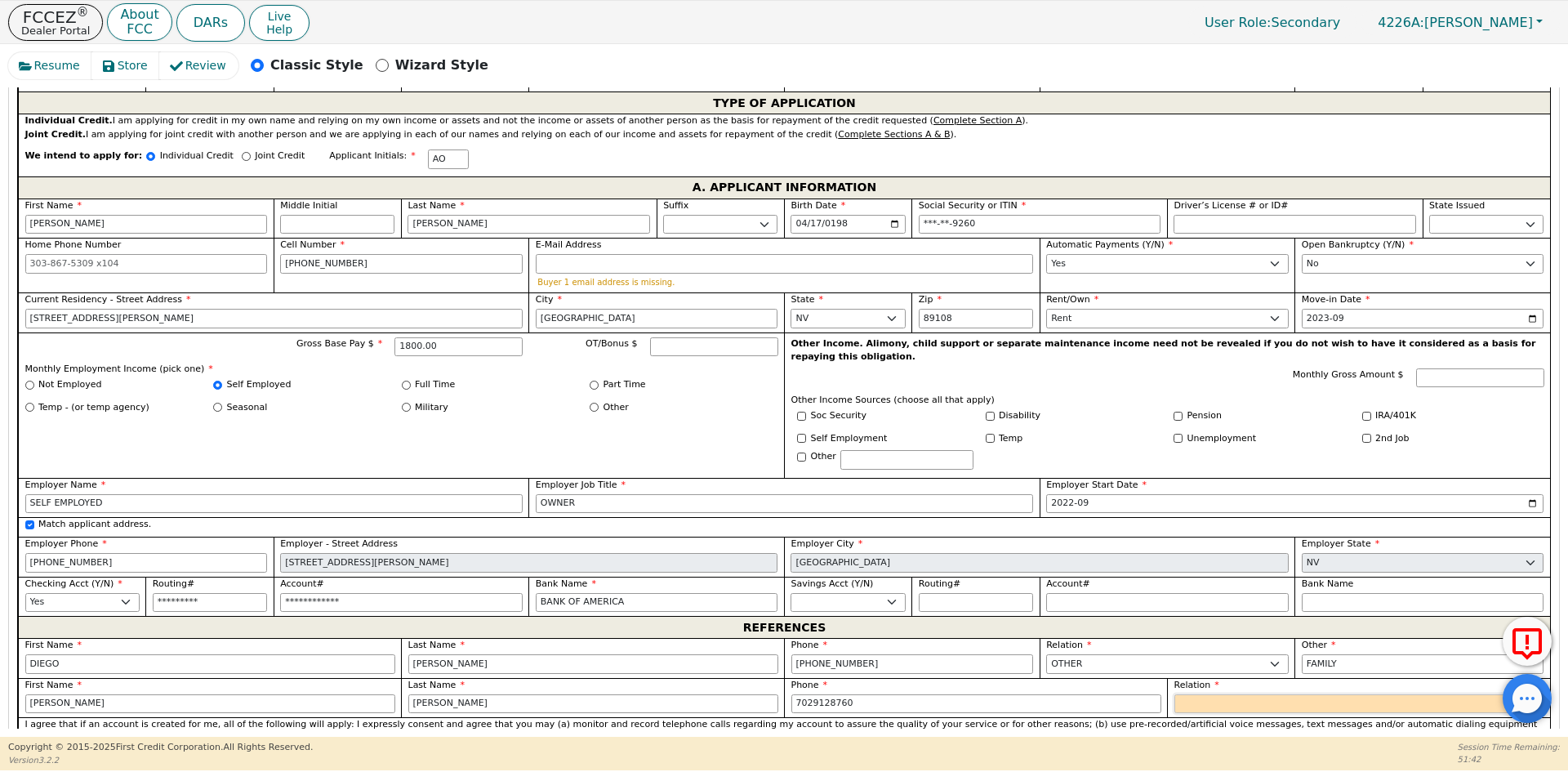
type input "[PHONE_NUMBER]"
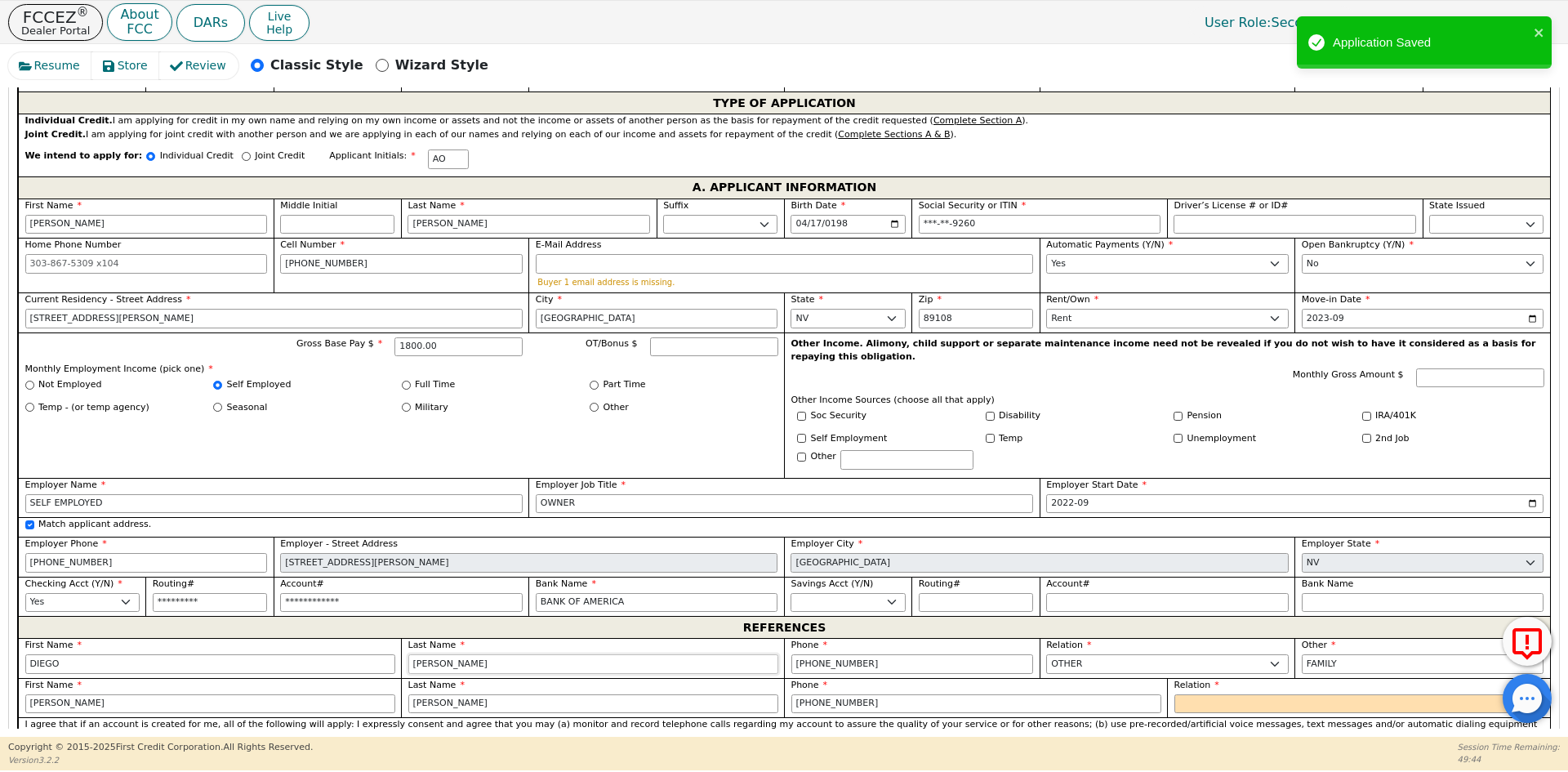
click at [486, 655] on input "[PERSON_NAME]" at bounding box center [592, 665] width 370 height 20
click at [1275, 694] on select "FATHER MOTHER SISTER BROTHER DAUGHTER SON CO-WORKER NEIGHBOR FRIEND COUSIN G-MO…" at bounding box center [1358, 704] width 370 height 20
select select "FRIEND"
click at [1275, 694] on select "FATHER MOTHER SISTER BROTHER DAUGHTER SON CO-WORKER NEIGHBOR FRIEND COUSIN G-MO…" at bounding box center [1358, 704] width 370 height 20
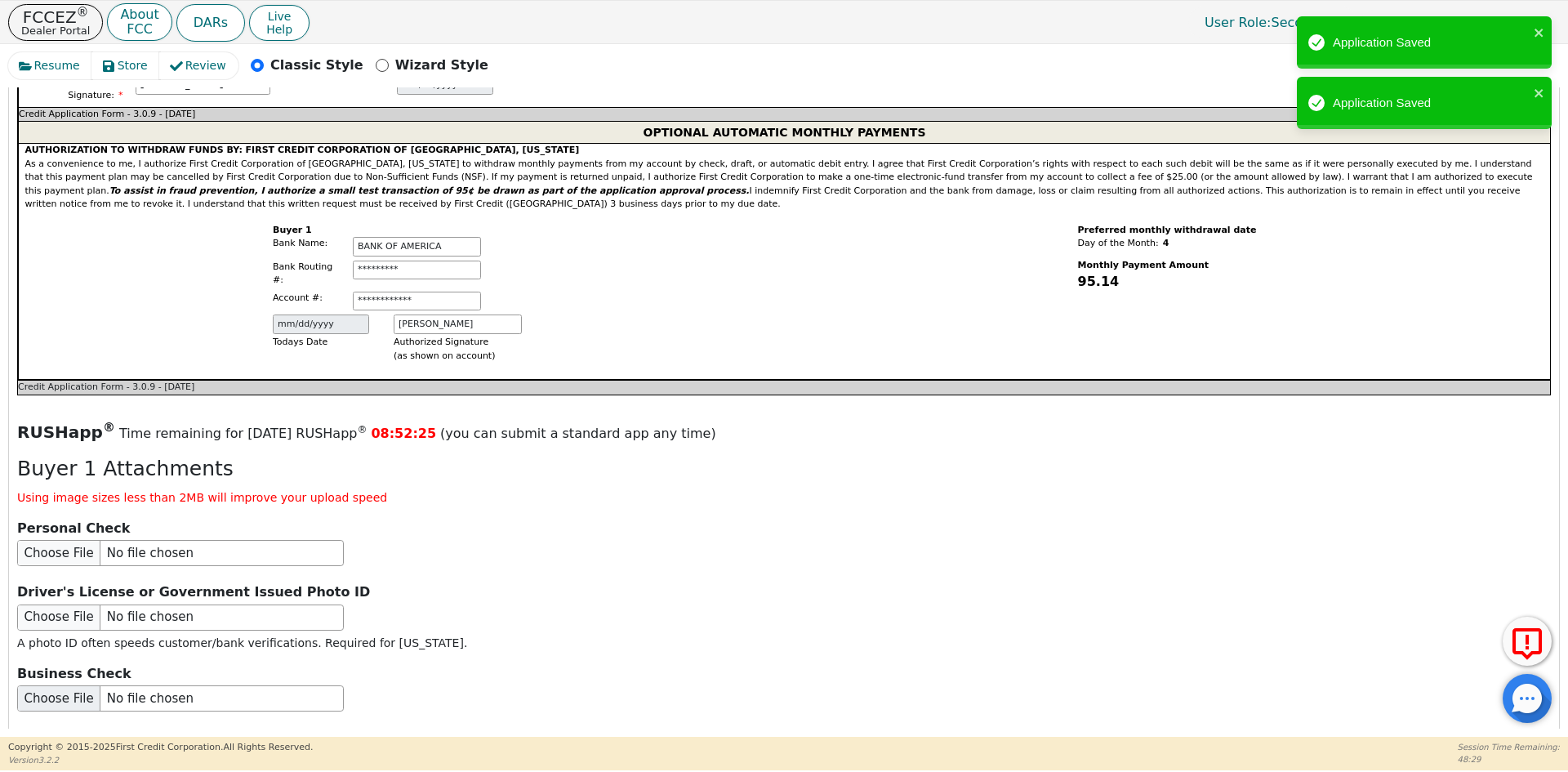
scroll to position [1598, 0]
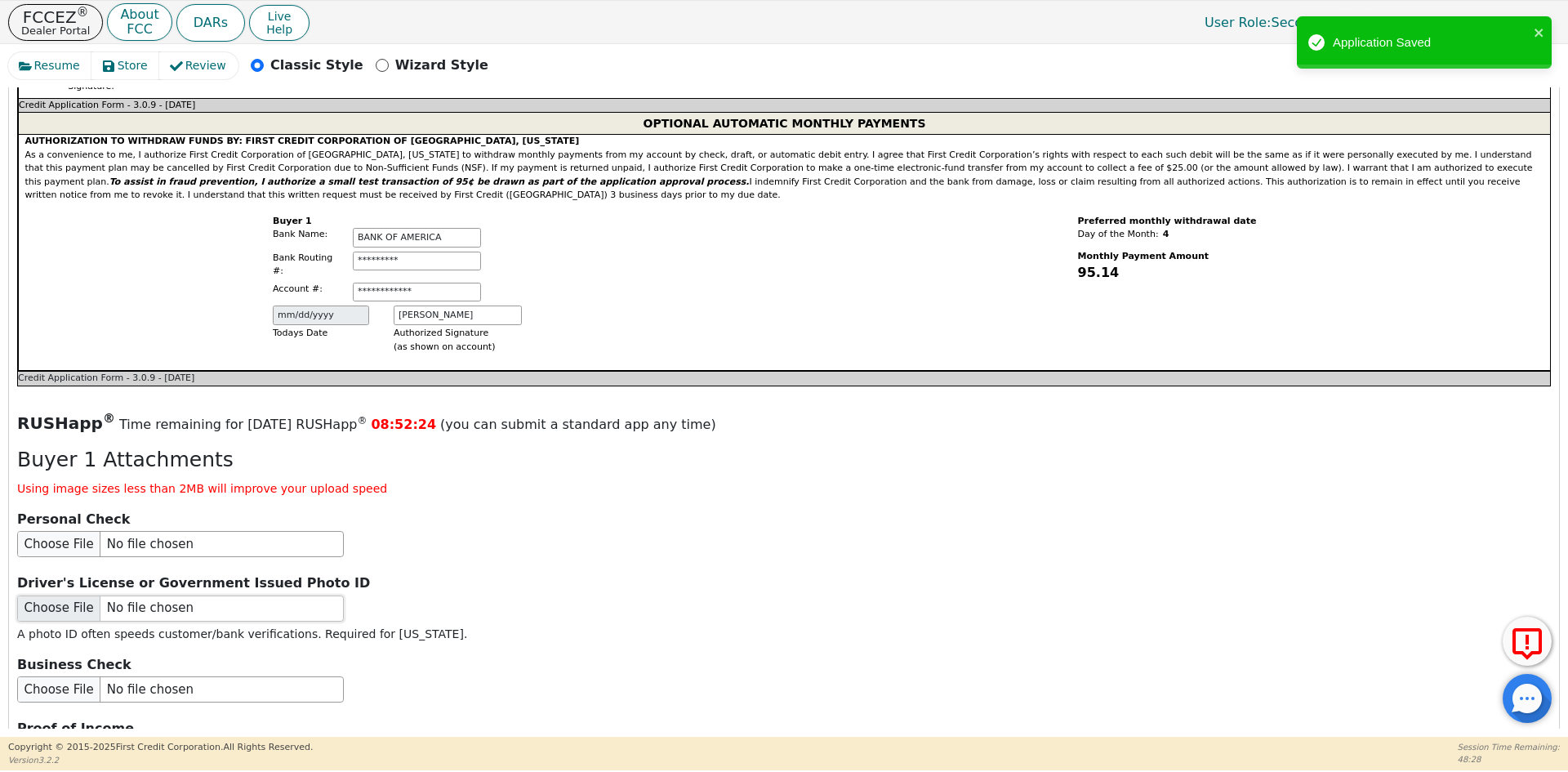
click at [123, 596] on input "file" at bounding box center [179, 608] width 326 height 27
type input "C:\fakepath\ID [PERSON_NAME].pdf"
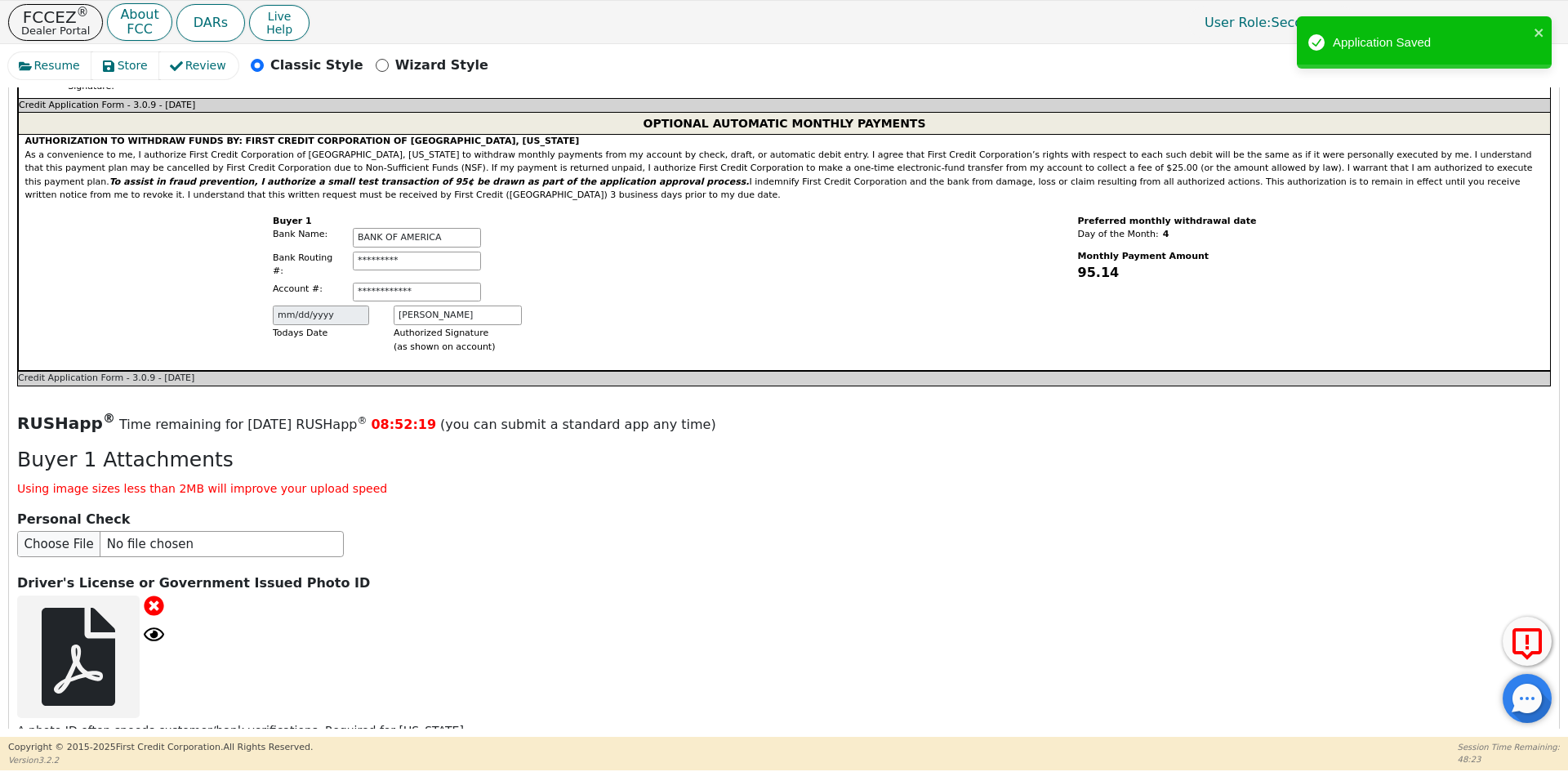
click at [162, 624] on icon at bounding box center [154, 634] width 21 height 21
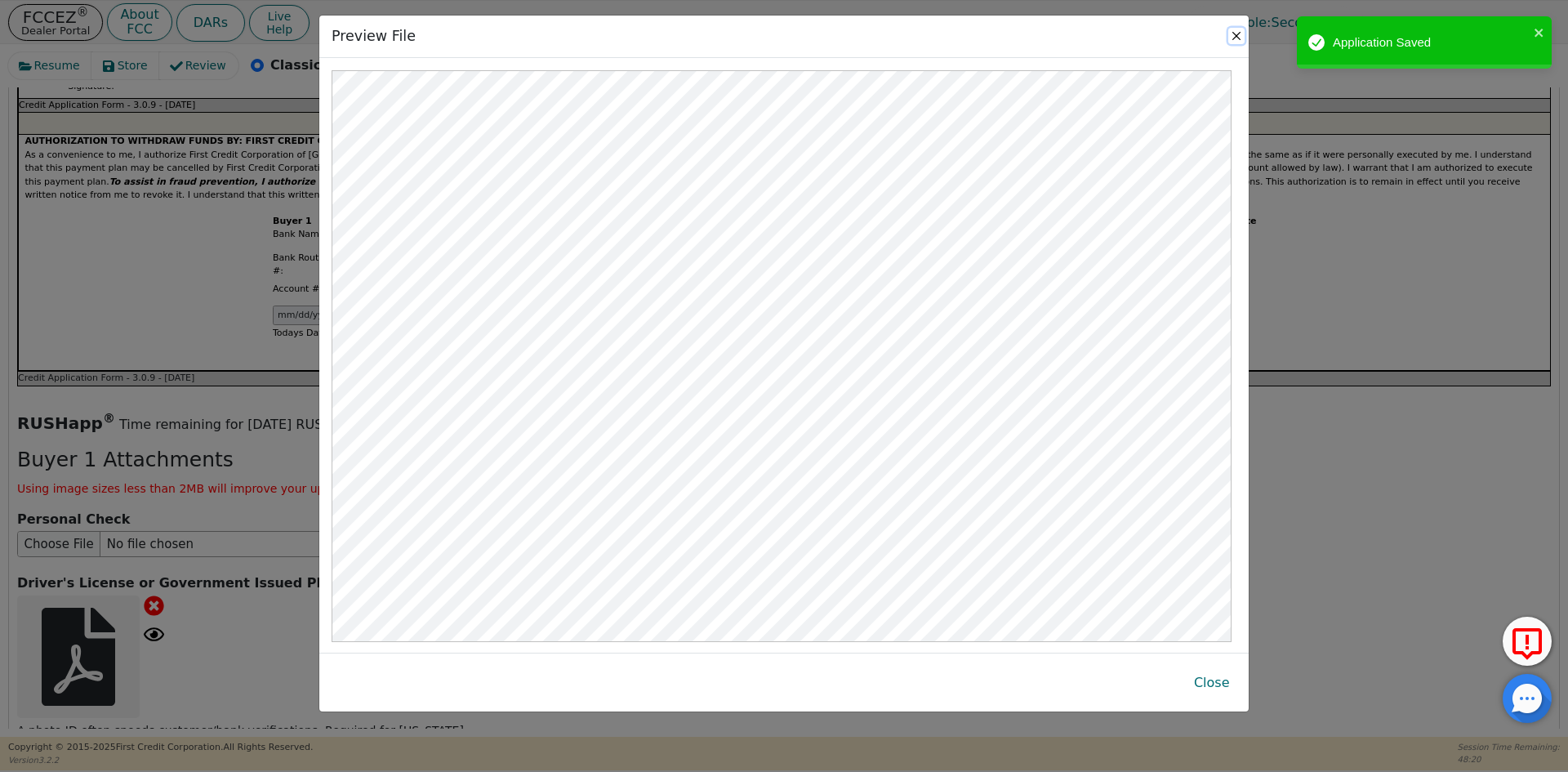
click at [1237, 35] on button "Close" at bounding box center [1236, 35] width 17 height 17
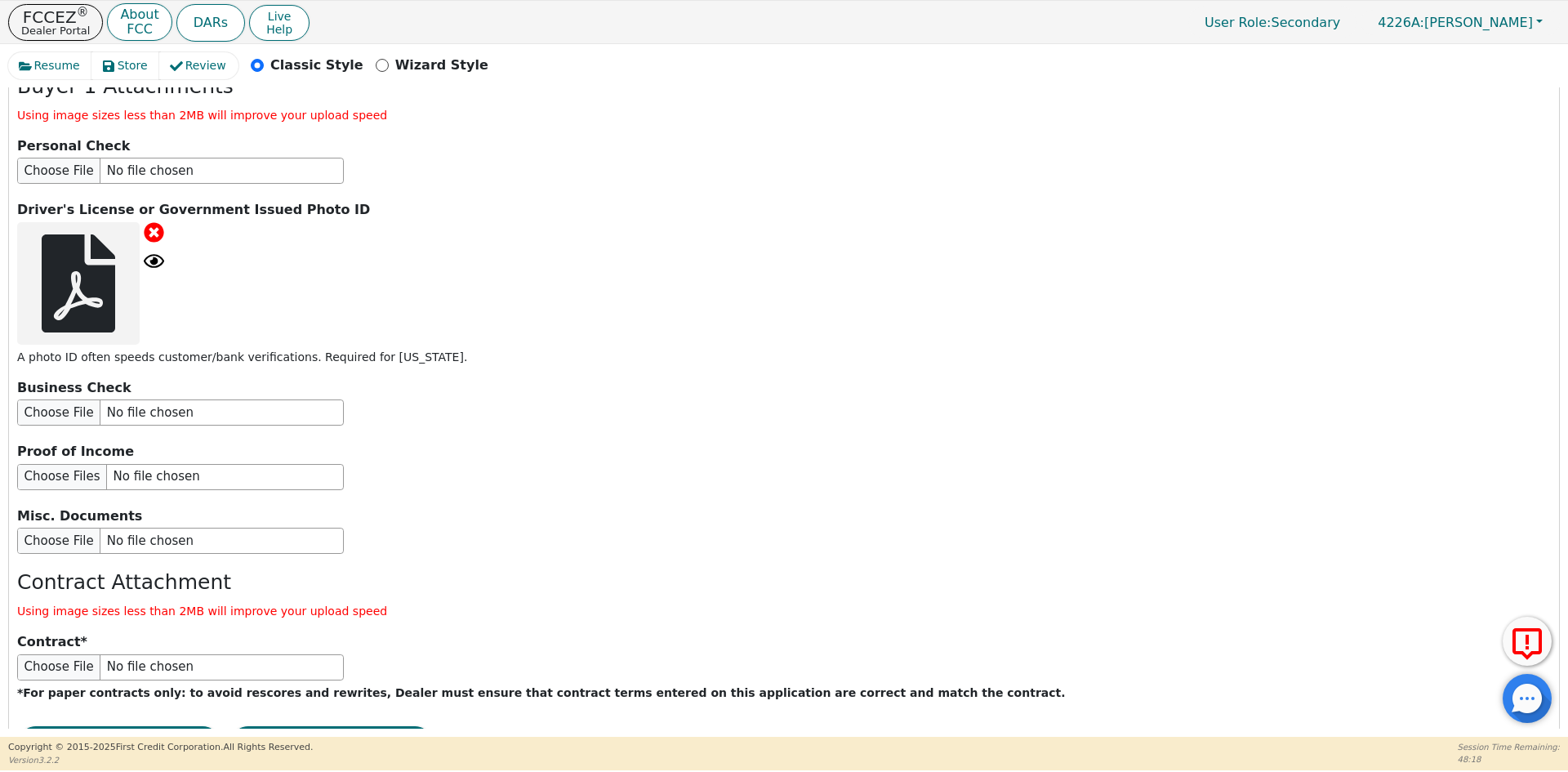
scroll to position [2009, 0]
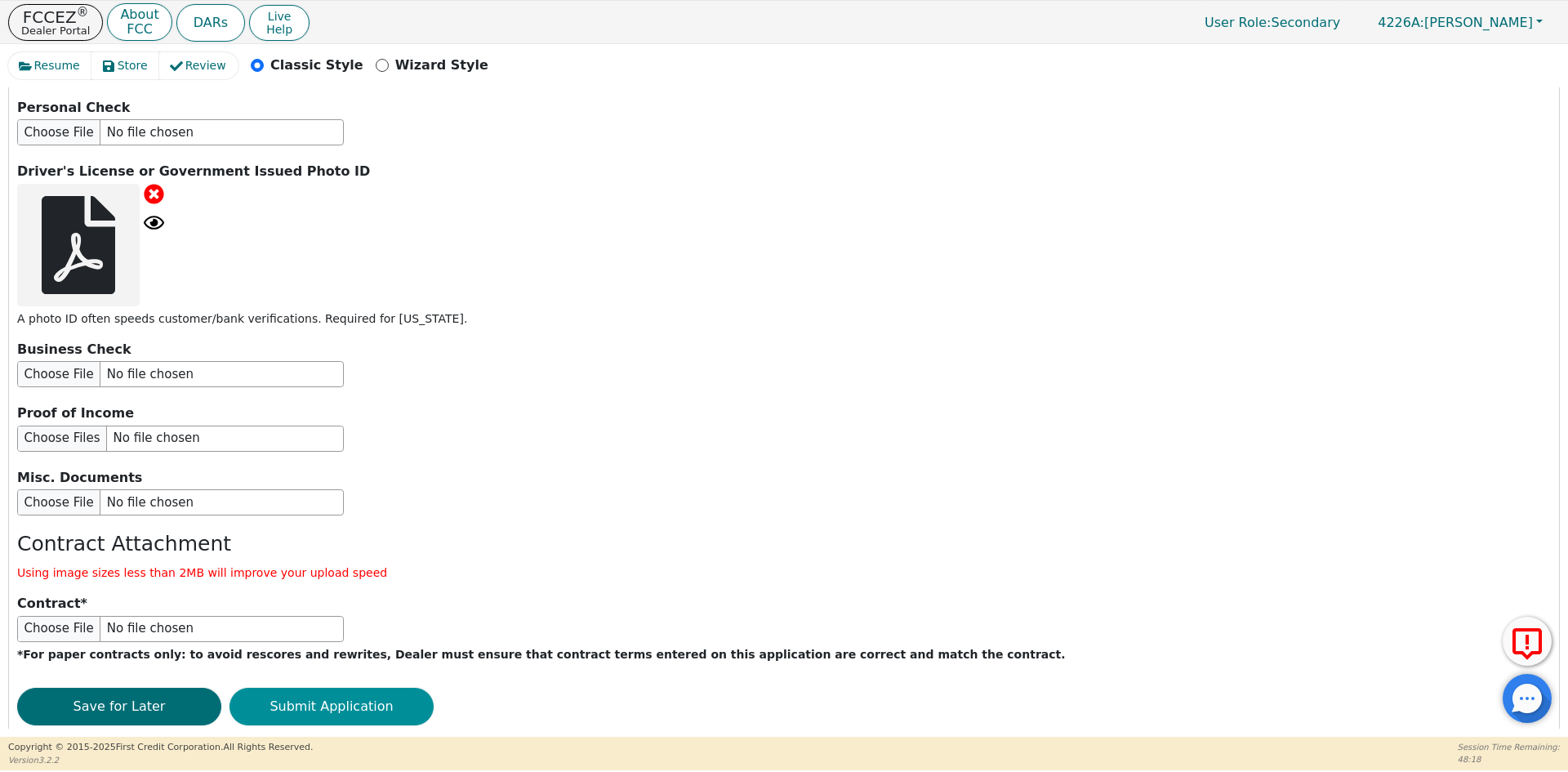
click at [354, 688] on button "Submit Application" at bounding box center [331, 707] width 204 height 37
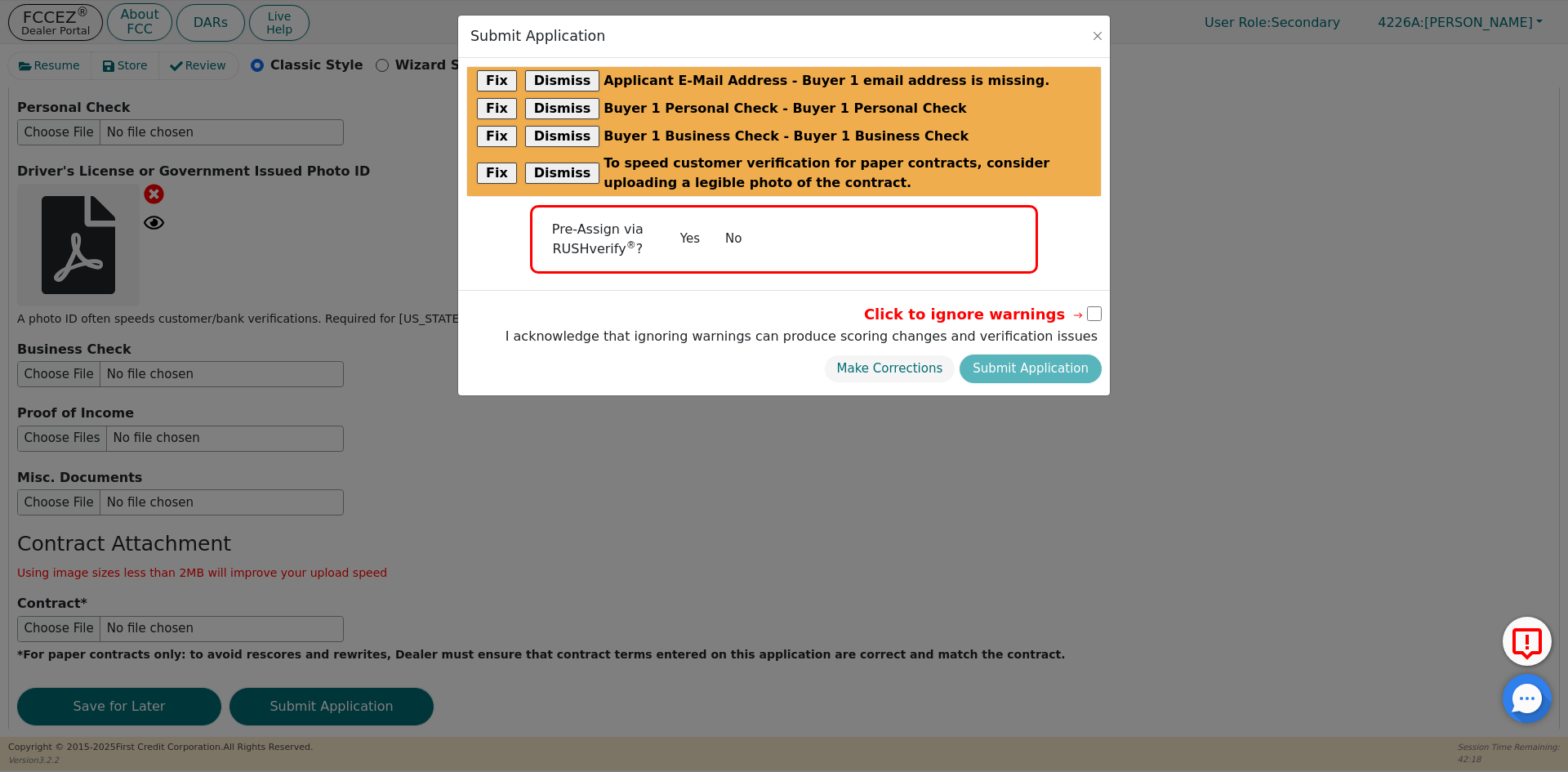
click at [731, 246] on button "No" at bounding box center [732, 239] width 42 height 29
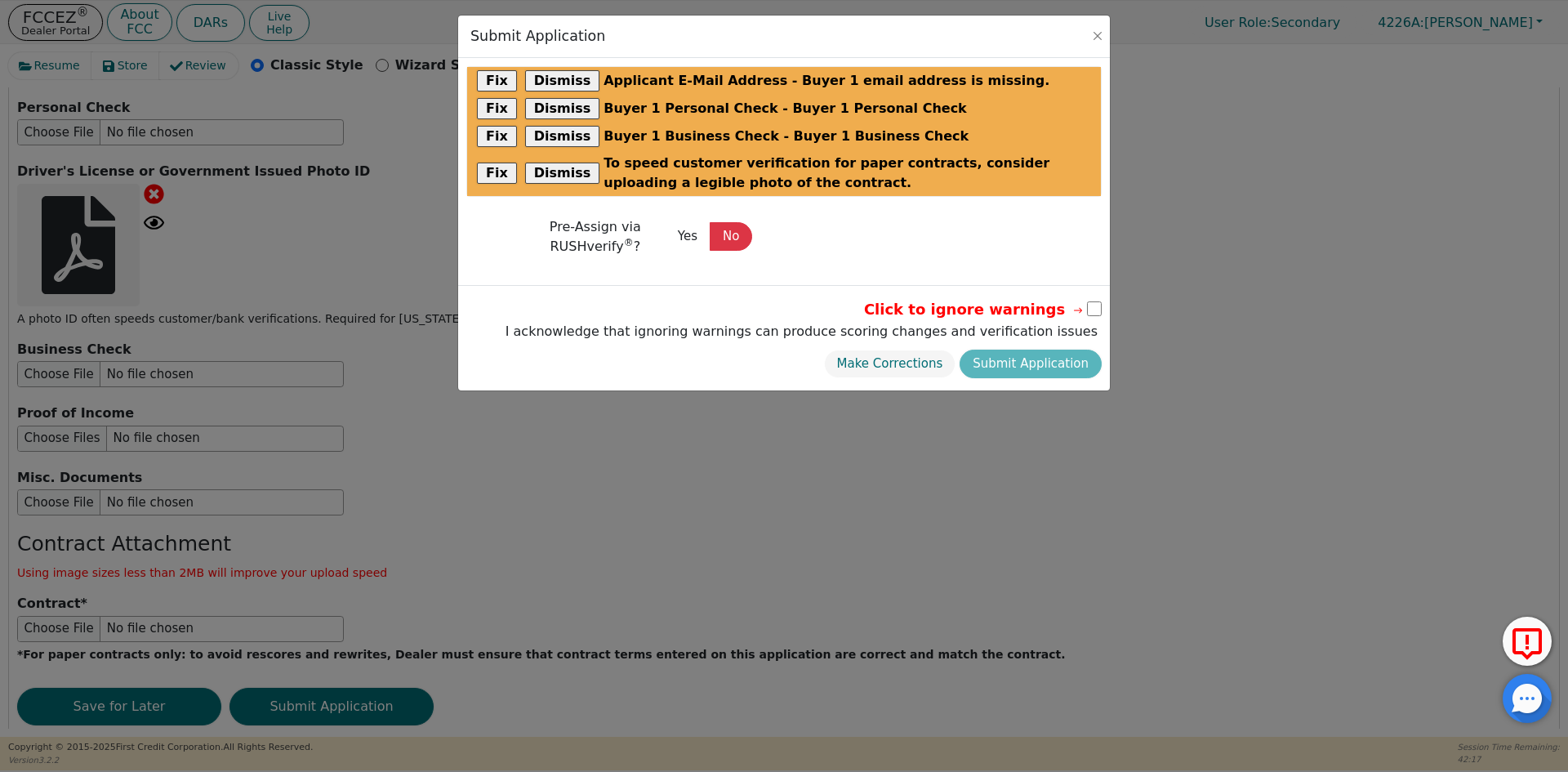
click at [1102, 307] on div "Click to ignore warnings I acknowledge that ignoring warnings can produce scori…" at bounding box center [784, 337] width 651 height 105
click at [1097, 308] on input "checkbox" at bounding box center [1094, 309] width 15 height 15
checkbox input "true"
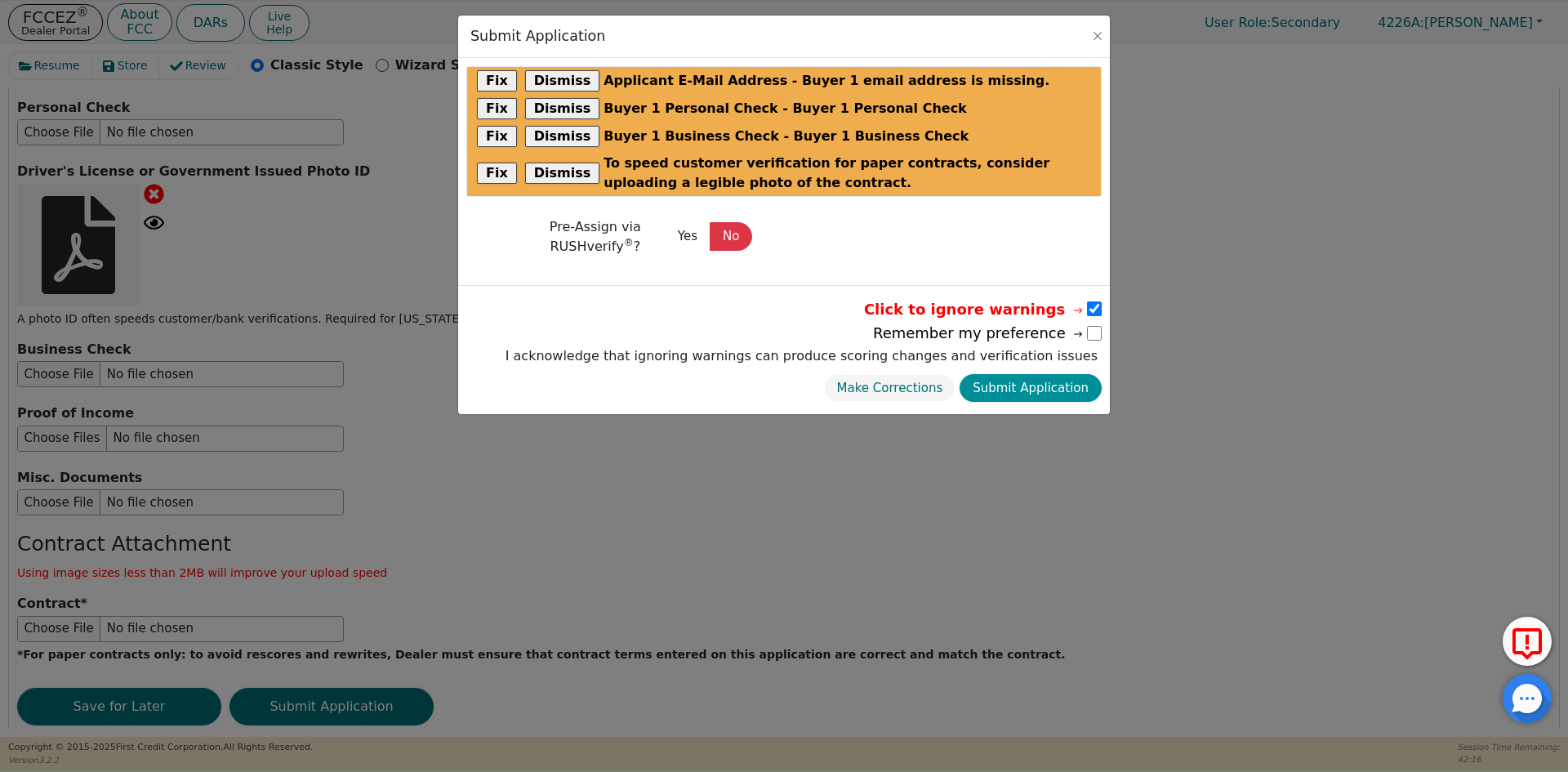
click at [1067, 386] on button "Submit Application" at bounding box center [1030, 387] width 142 height 29
select select
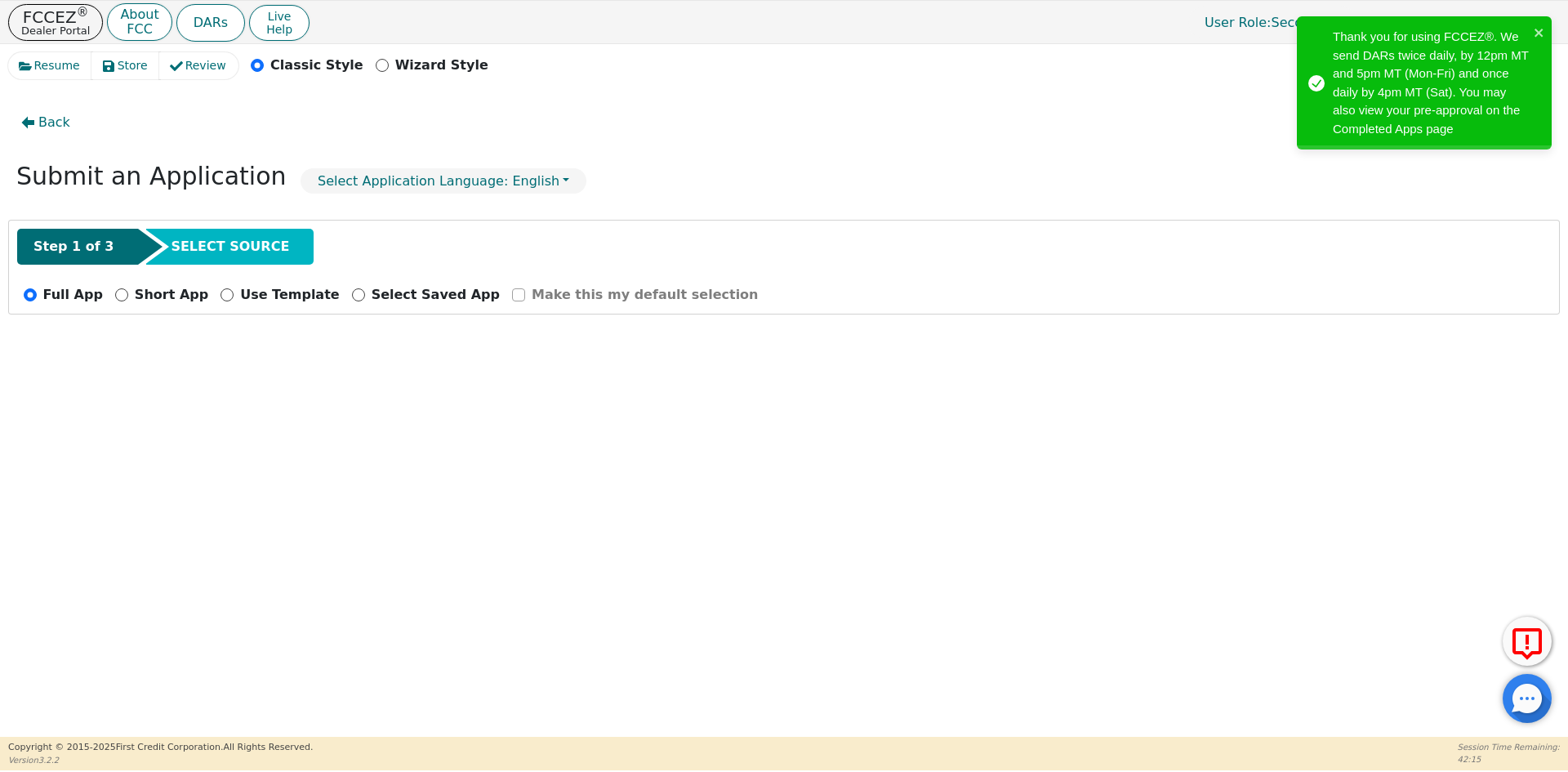
radio input "false"
